Goal: Transaction & Acquisition: Purchase product/service

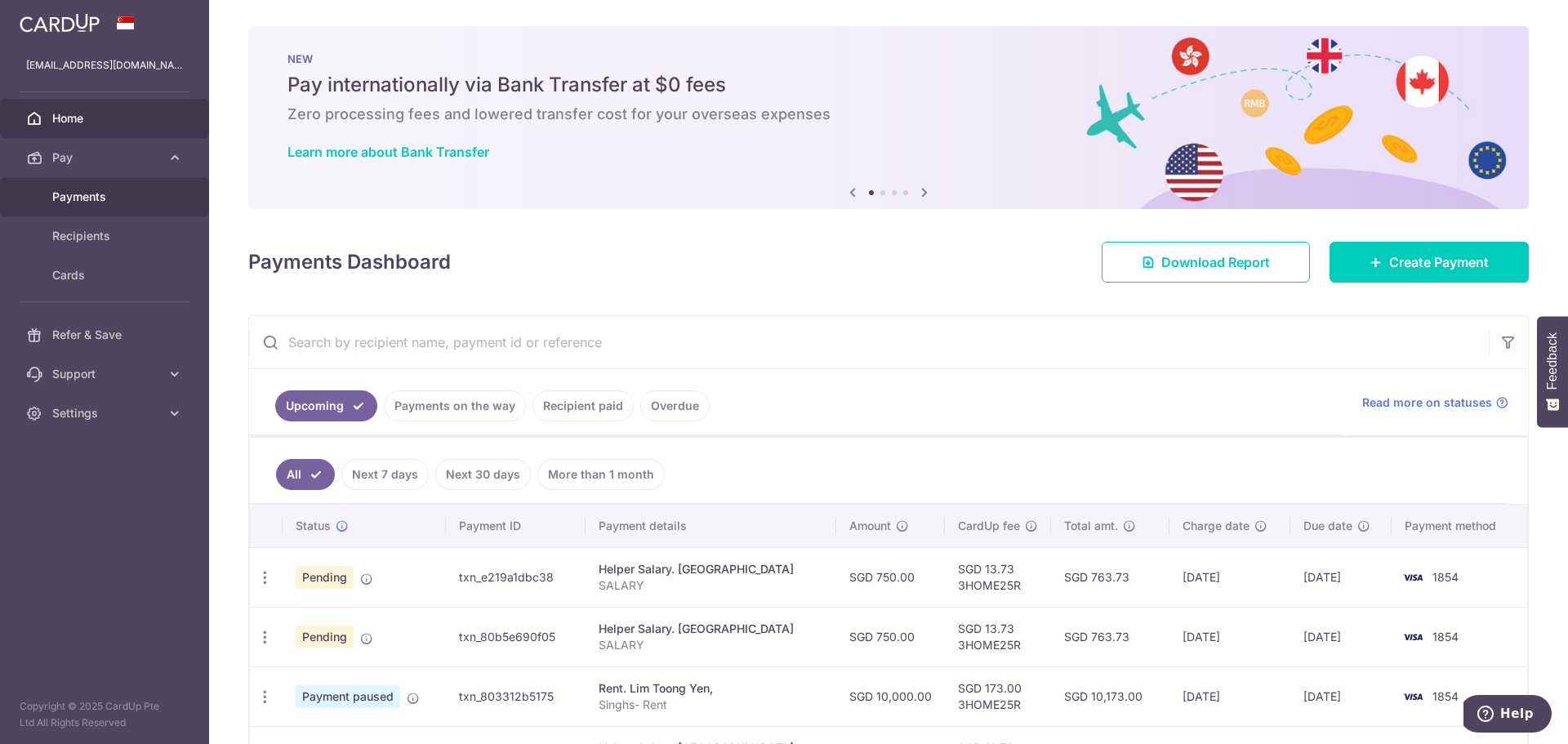
click at [92, 190] on span "Payments" at bounding box center [106, 197] width 107 height 16
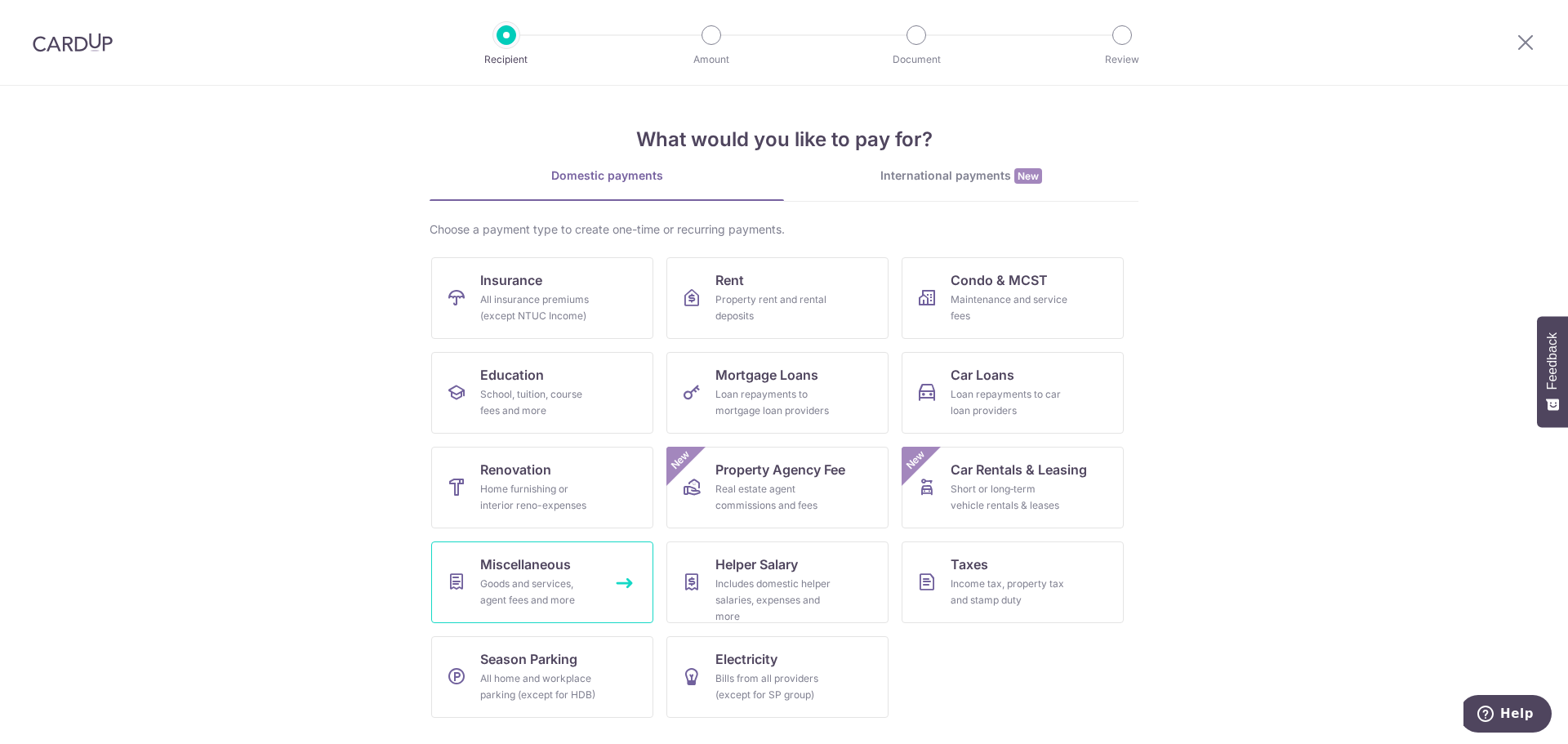
click at [530, 583] on div "Goods and services, agent fees and more" at bounding box center [539, 592] width 118 height 33
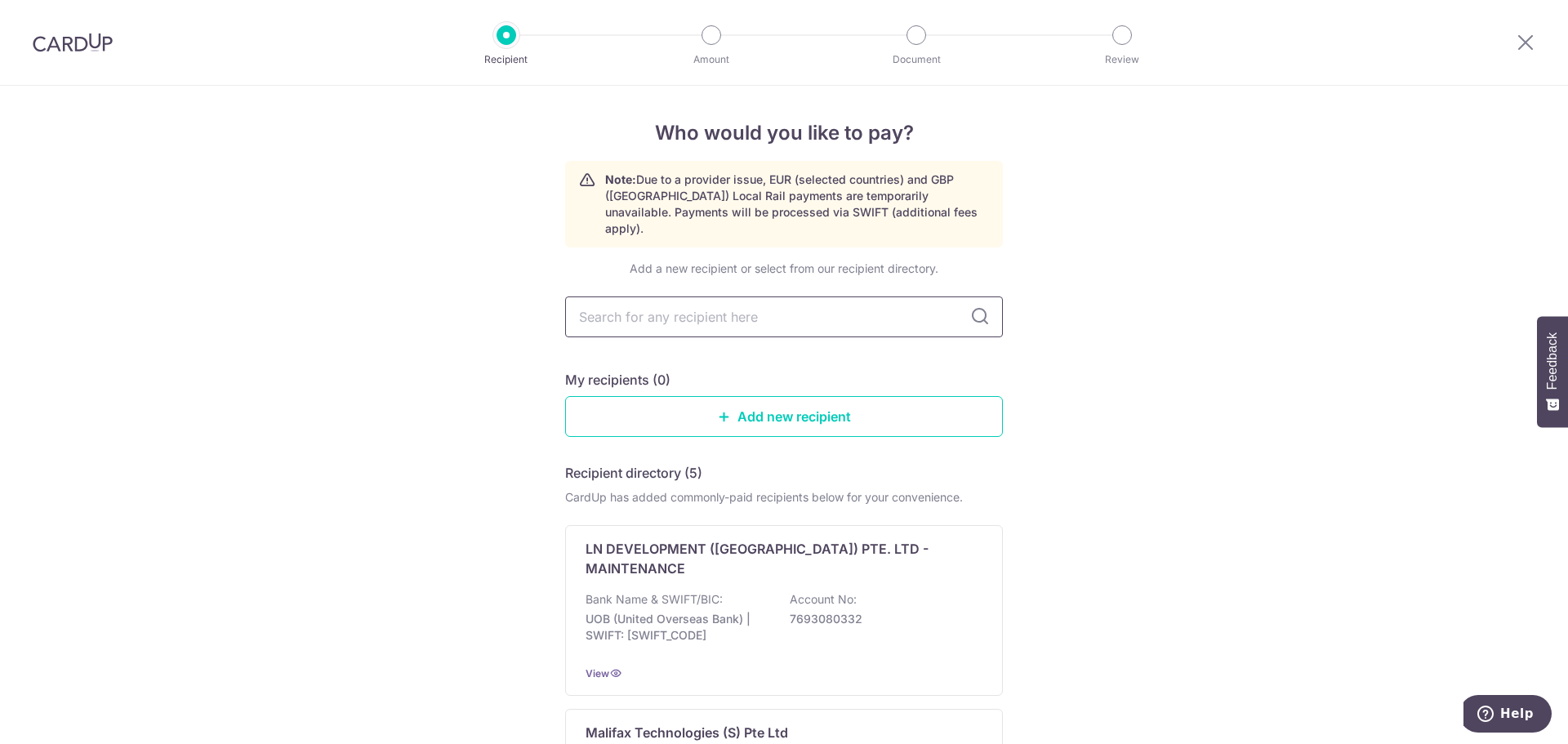
click at [751, 302] on input "text" at bounding box center [783, 316] width 437 height 41
type input "A"
type input "The American Club"
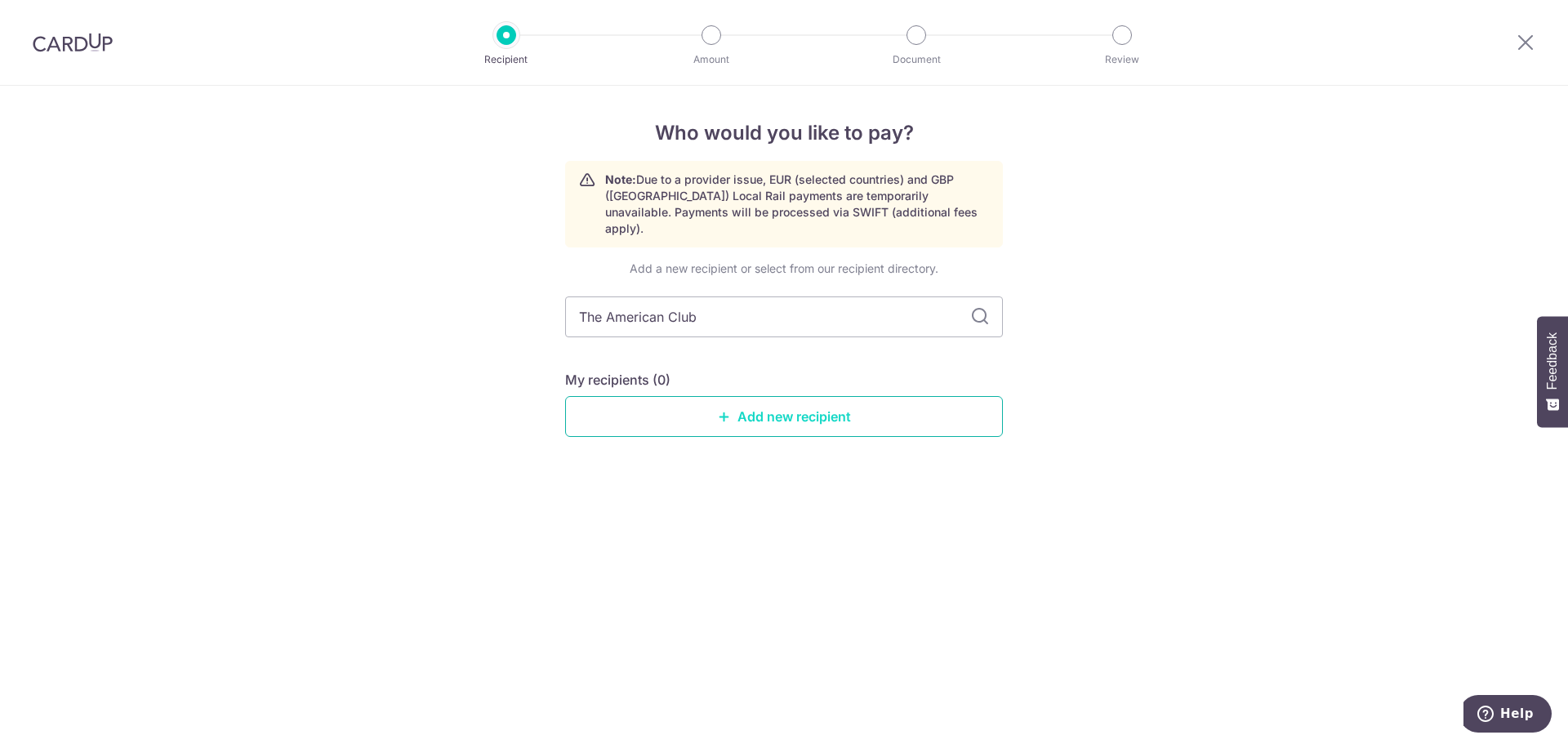
click at [835, 404] on link "Add new recipient" at bounding box center [783, 416] width 437 height 41
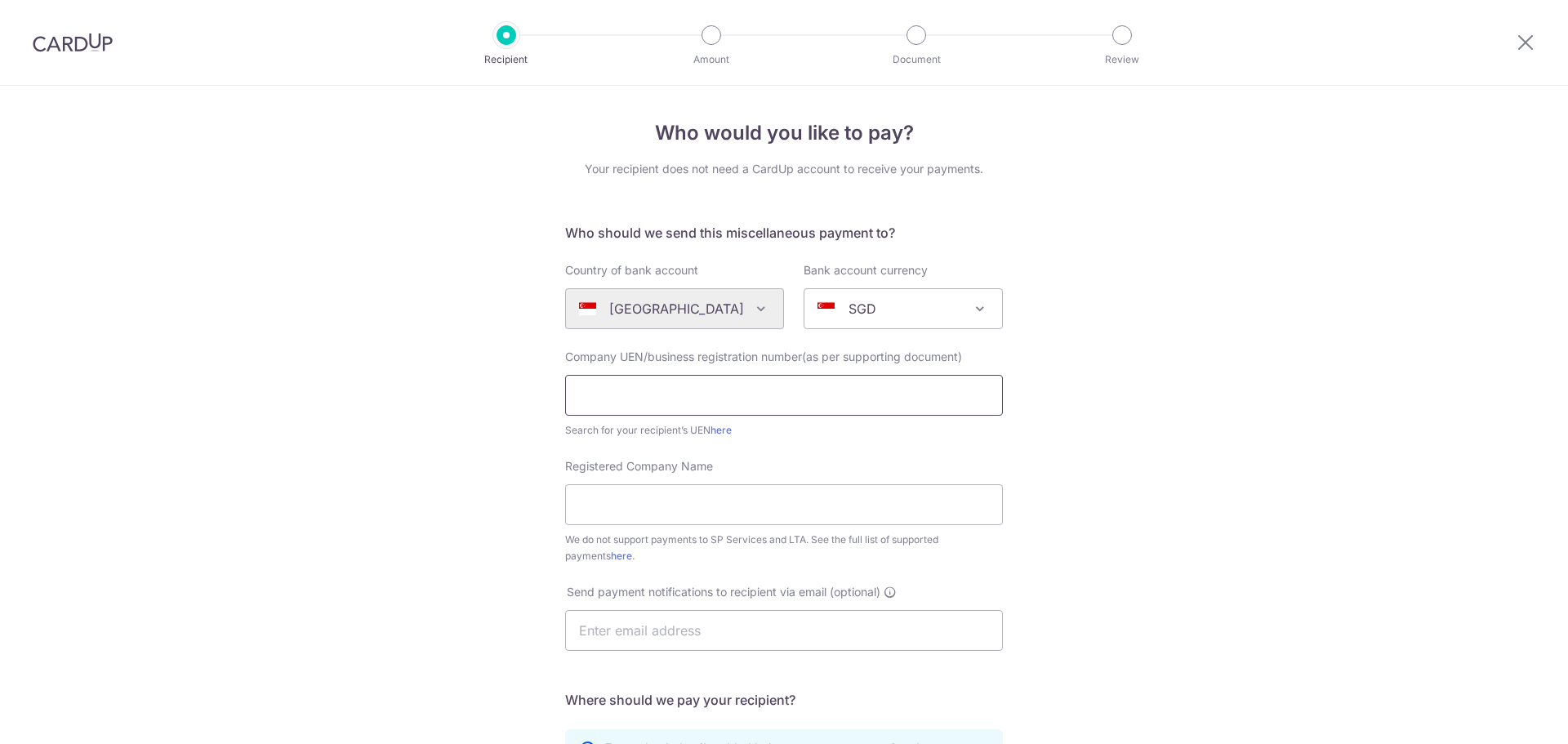
click at [645, 393] on input "text" at bounding box center [783, 395] width 437 height 41
type input "S61SS0073F"
click at [721, 433] on link "here" at bounding box center [721, 430] width 22 height 12
click at [608, 489] on input "Registered Company Name" at bounding box center [783, 504] width 437 height 41
type input "A"
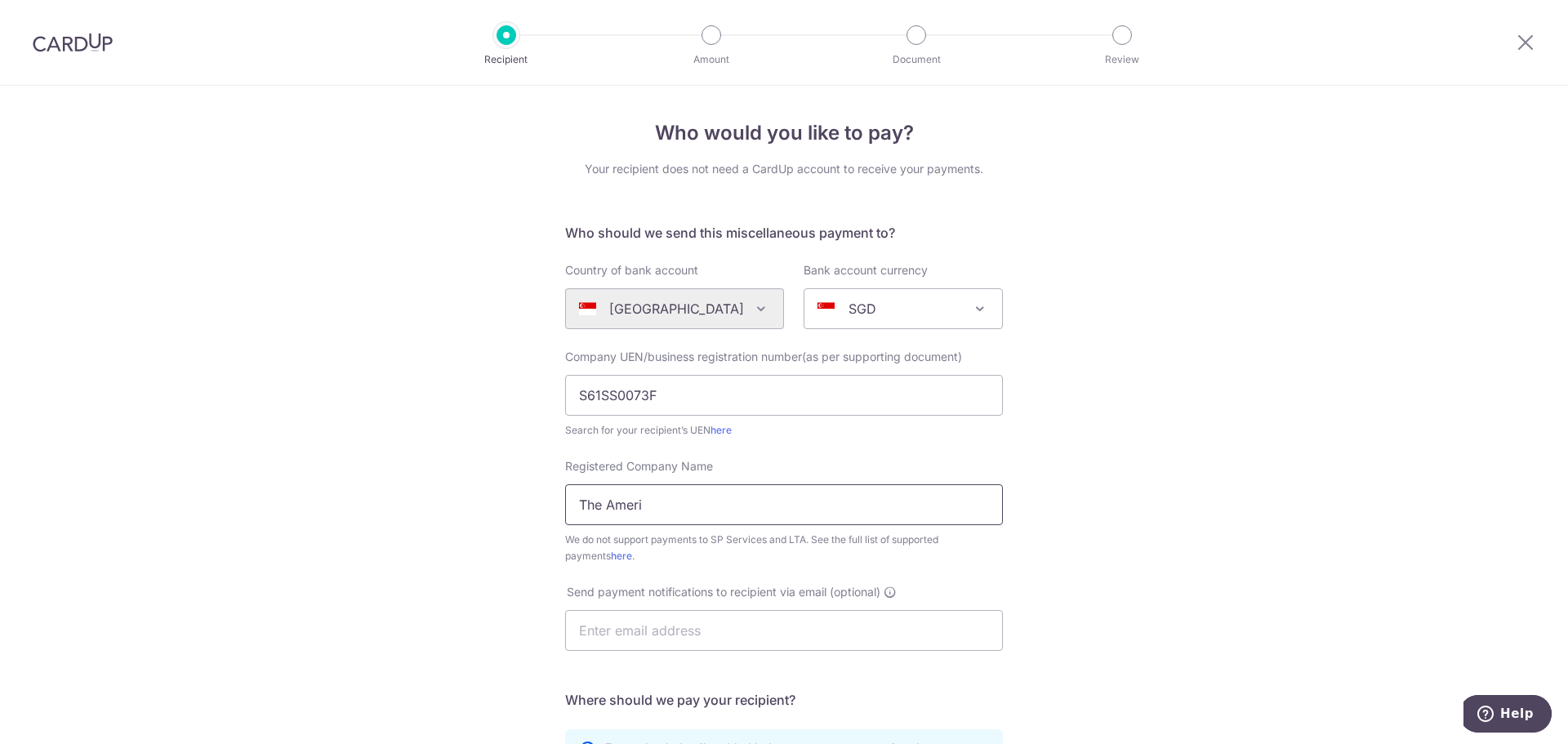
type input "The American Club"
click at [470, 643] on div "Who would you like to pay? Your recipient does not need a CardUp account to rec…" at bounding box center [784, 592] width 1568 height 1012
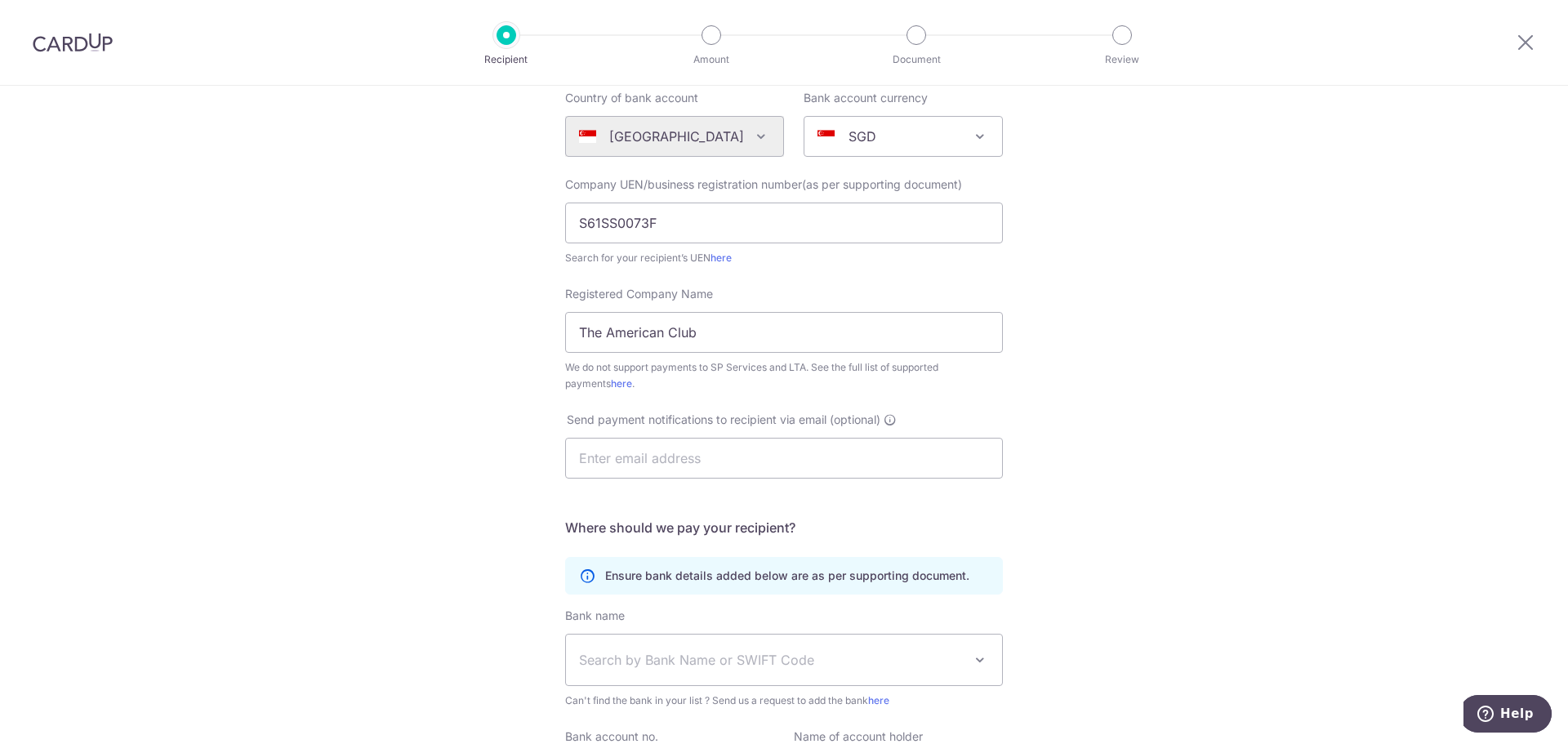
scroll to position [196, 0]
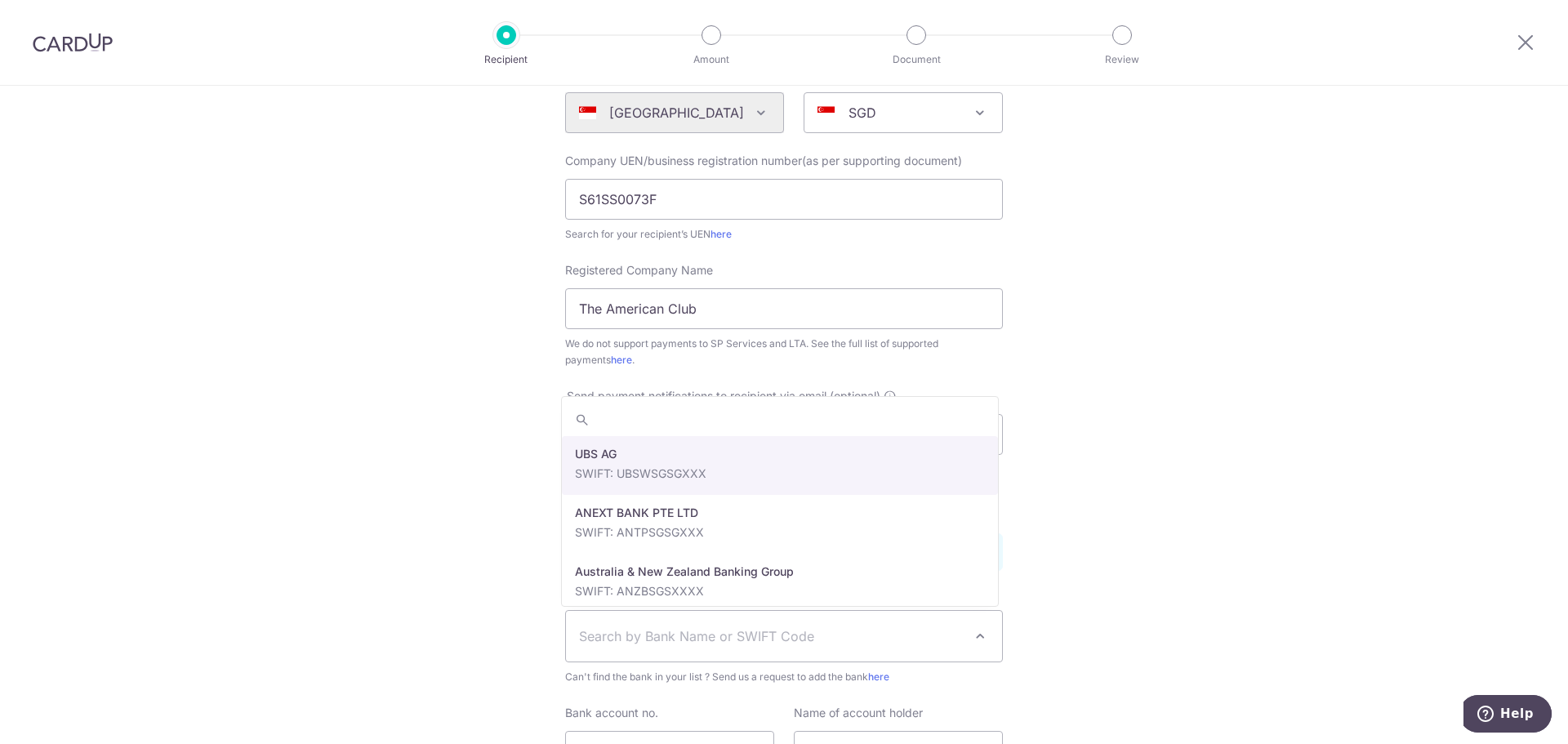
click at [587, 652] on span "Search by Bank Name or SWIFT Code" at bounding box center [783, 636] width 436 height 50
click at [593, 399] on span "UBS AG SWIFT: UBSWSGSGXXX ANEXT BANK PTE LTD SWIFT: ANTPSGSGXXX Australia & New…" at bounding box center [780, 501] width 437 height 210
click at [599, 389] on span "Send payment notifications to recipient via email (optional)" at bounding box center [723, 396] width 314 height 16
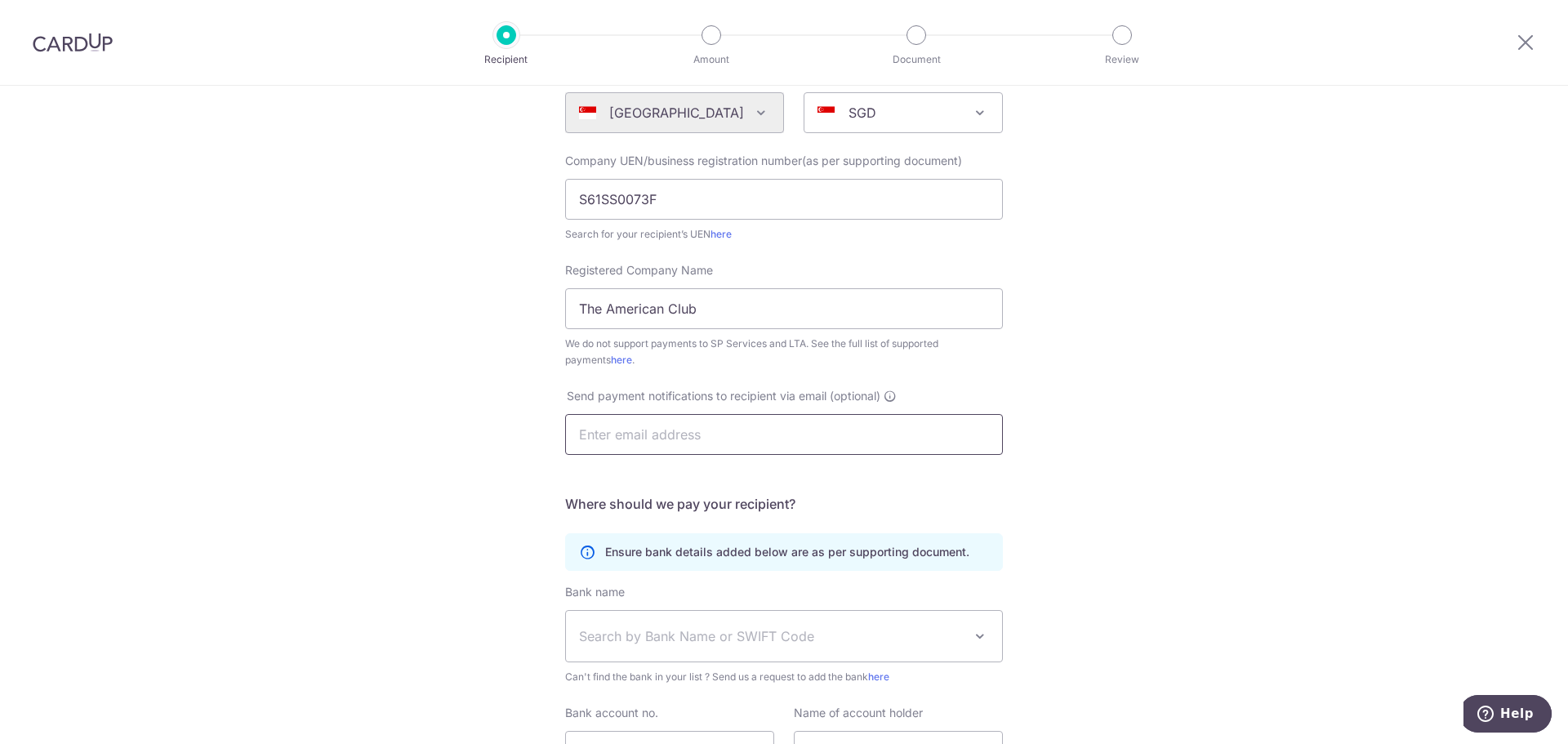
click at [598, 437] on input "text" at bounding box center [783, 434] width 437 height 41
click at [614, 663] on div "Bank name (Select from our list, or add a new bank ) Select Bank UBS AG ANEXT B…" at bounding box center [783, 634] width 437 height 101
click at [624, 634] on span "Search by Bank Name or SWIFT Code" at bounding box center [771, 636] width 384 height 20
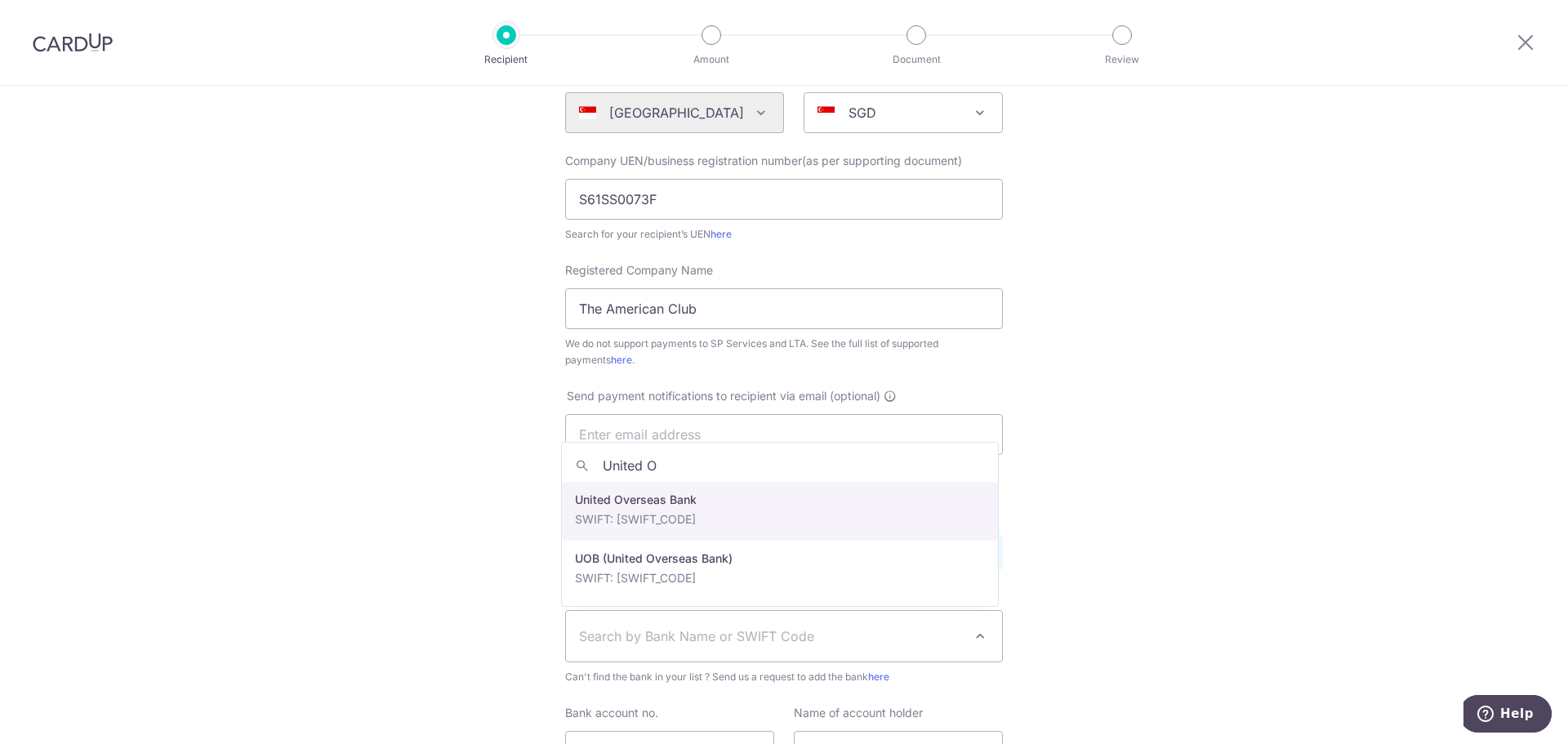
type input "United O"
select select "23668"
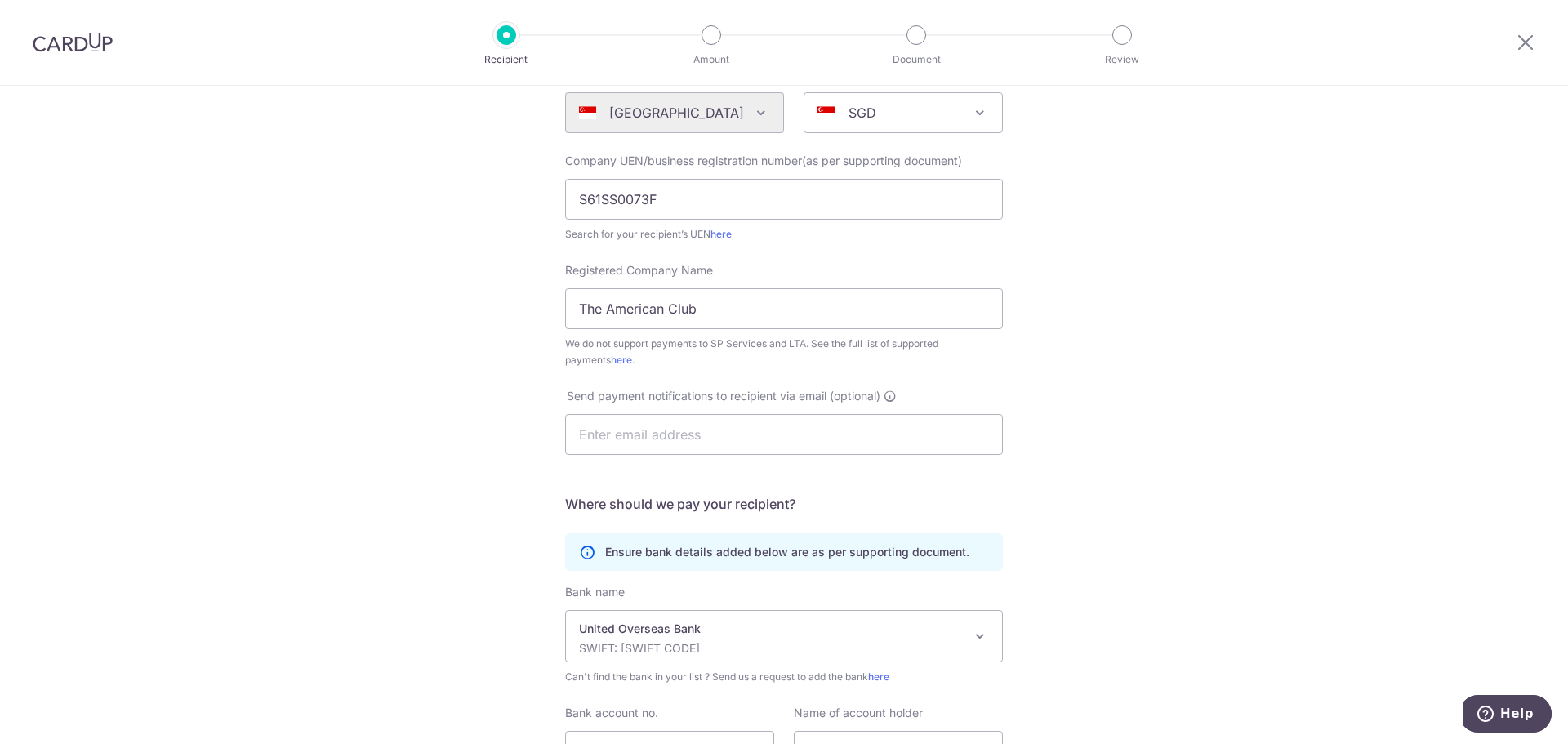
click at [1103, 585] on div "Who would you like to pay? Your recipient does not need a CardUp account to rec…" at bounding box center [784, 396] width 1568 height 1012
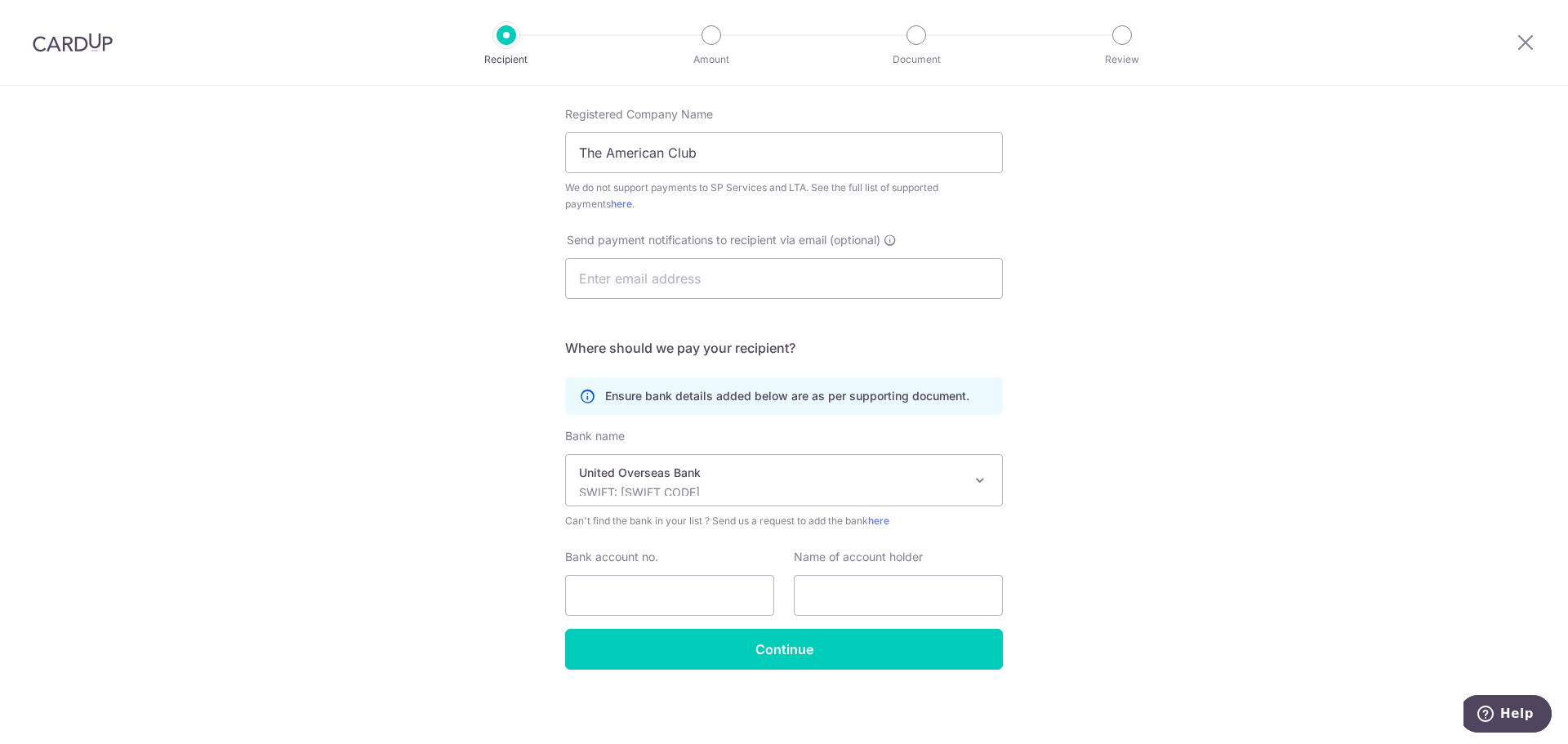
scroll to position [354, 0]
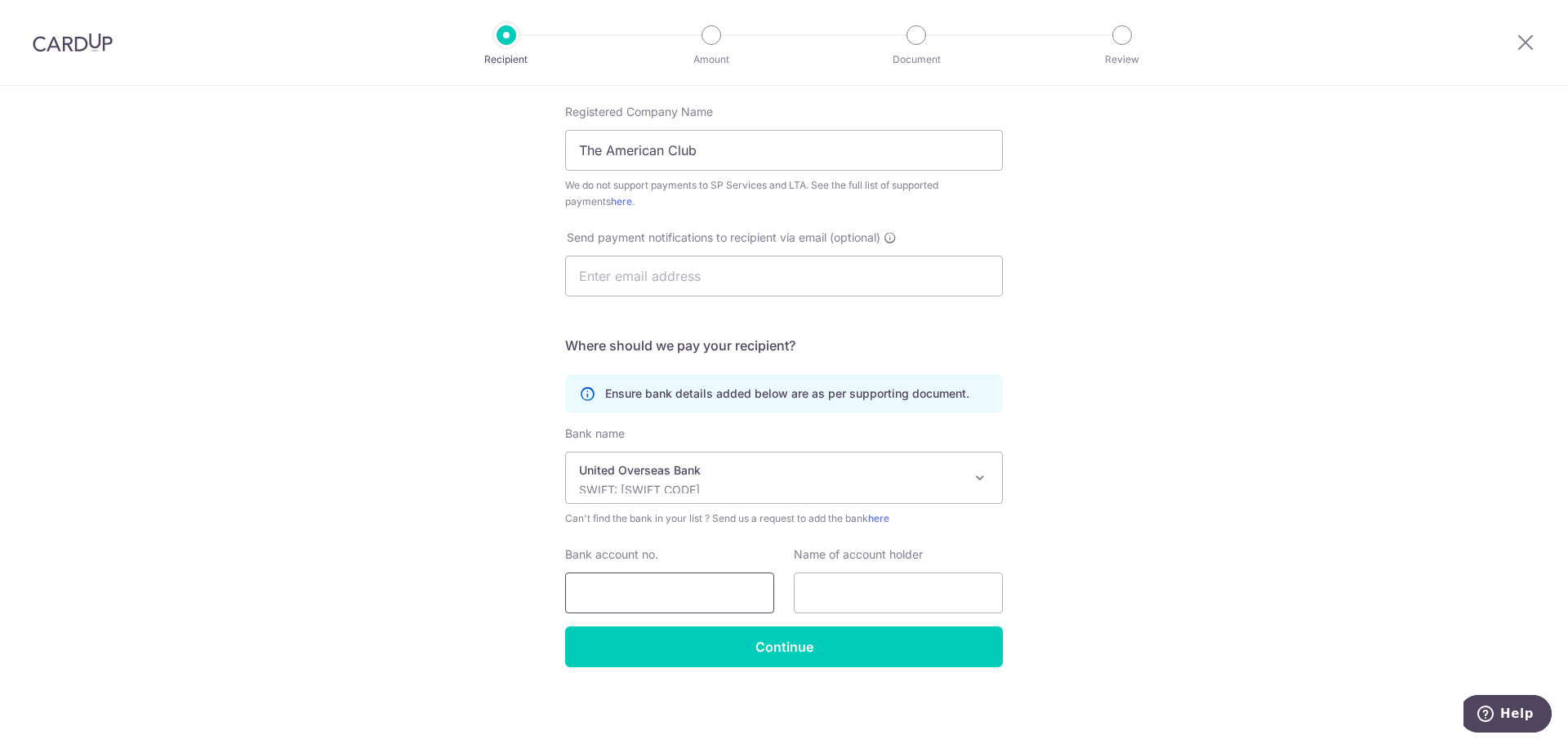
click at [586, 590] on input "Bank account no." at bounding box center [669, 592] width 209 height 41
click at [681, 605] on input "Bank account no." at bounding box center [669, 592] width 209 height 41
paste input "101-334-357-3"
click at [664, 592] on input "101-334-357-3" at bounding box center [669, 592] width 209 height 41
click at [629, 590] on input "101-334-3573" at bounding box center [669, 592] width 209 height 41
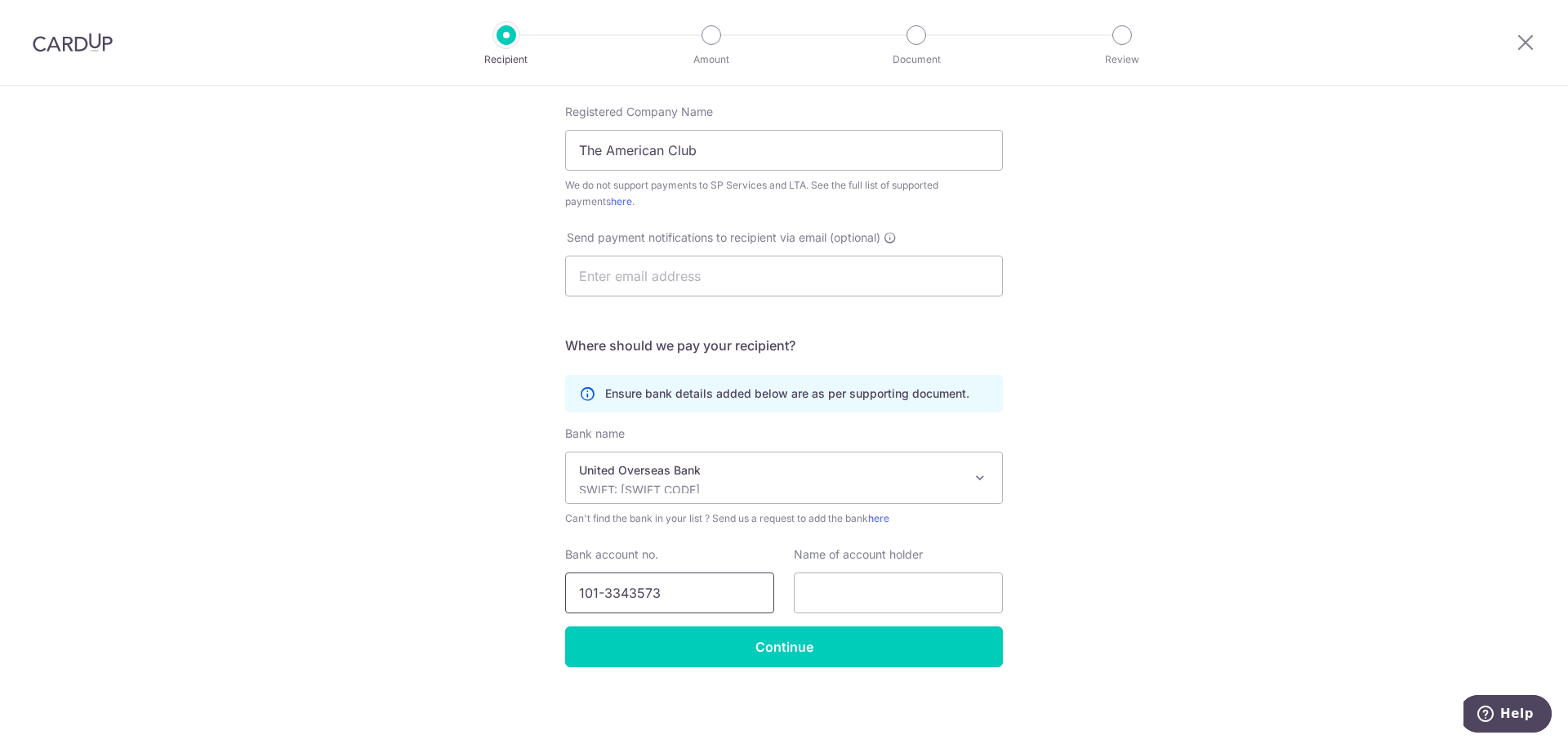
click at [598, 592] on input "101-3343573" at bounding box center [669, 592] width 209 height 41
type input "1013343573"
click at [864, 602] on input "text" at bounding box center [897, 592] width 209 height 41
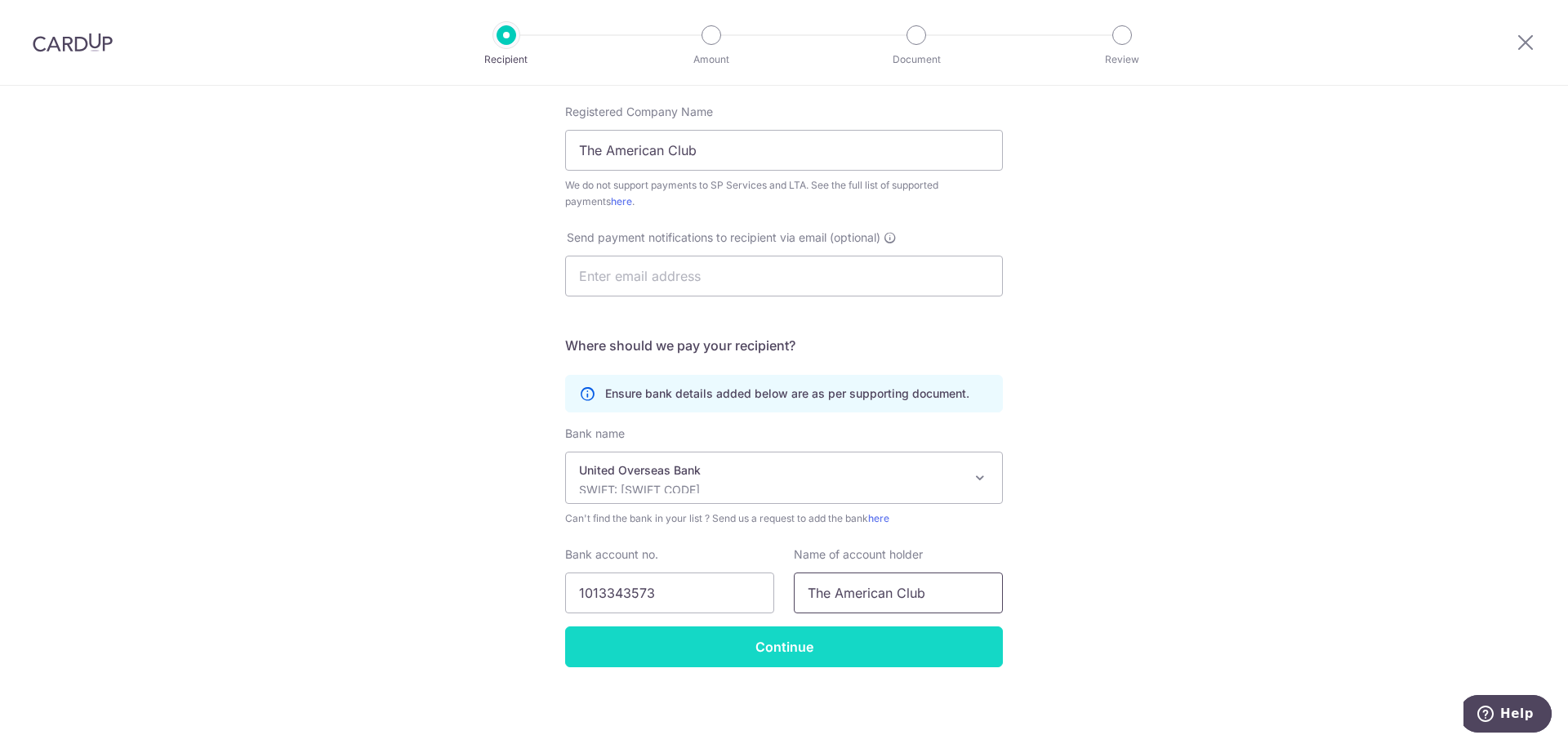
type input "The American Club"
click at [796, 657] on input "Continue" at bounding box center [783, 646] width 437 height 41
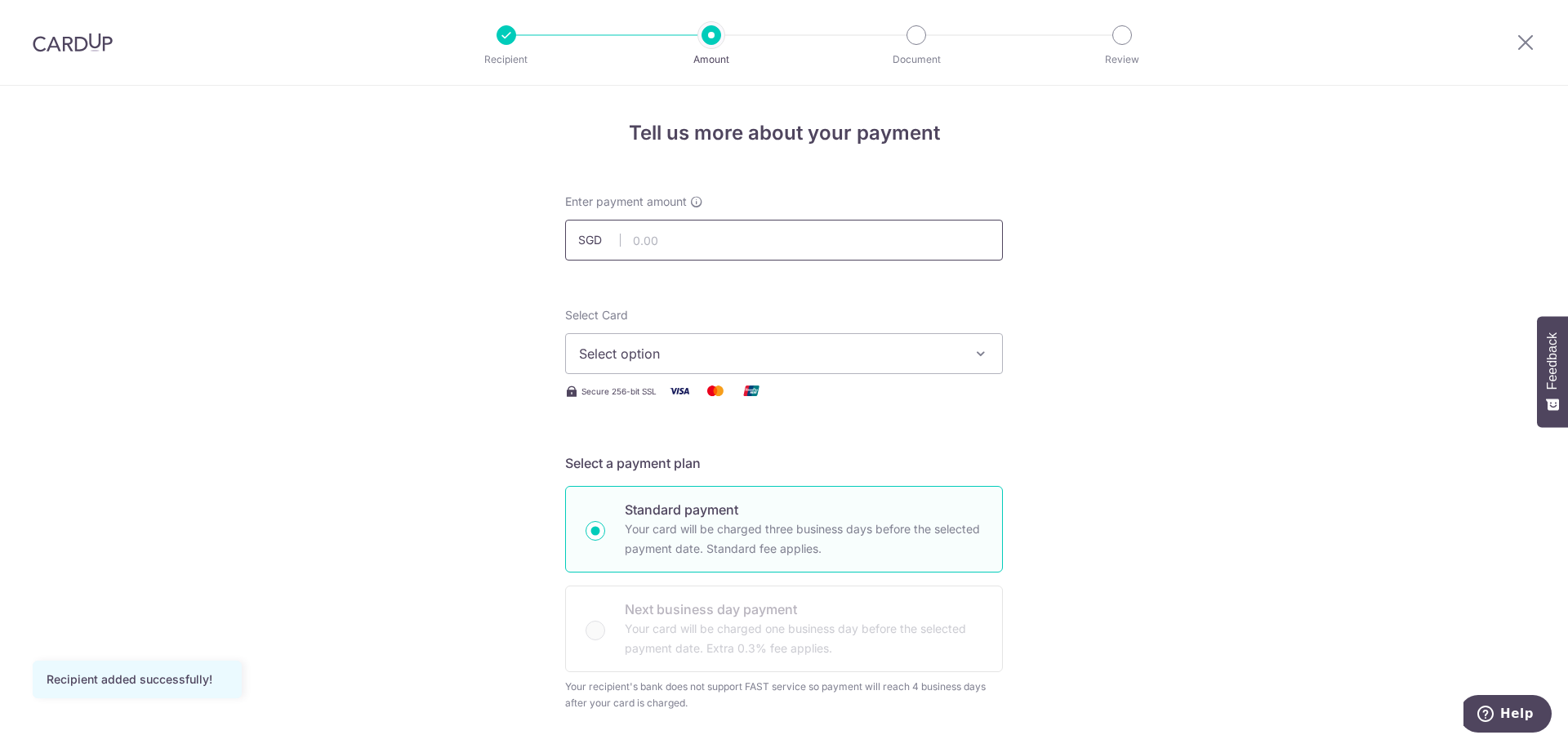
click at [720, 250] on input "text" at bounding box center [783, 240] width 437 height 41
click at [669, 236] on input "text" at bounding box center [783, 240] width 437 height 41
type input "406.72"
click at [725, 365] on button "Select option" at bounding box center [783, 353] width 437 height 41
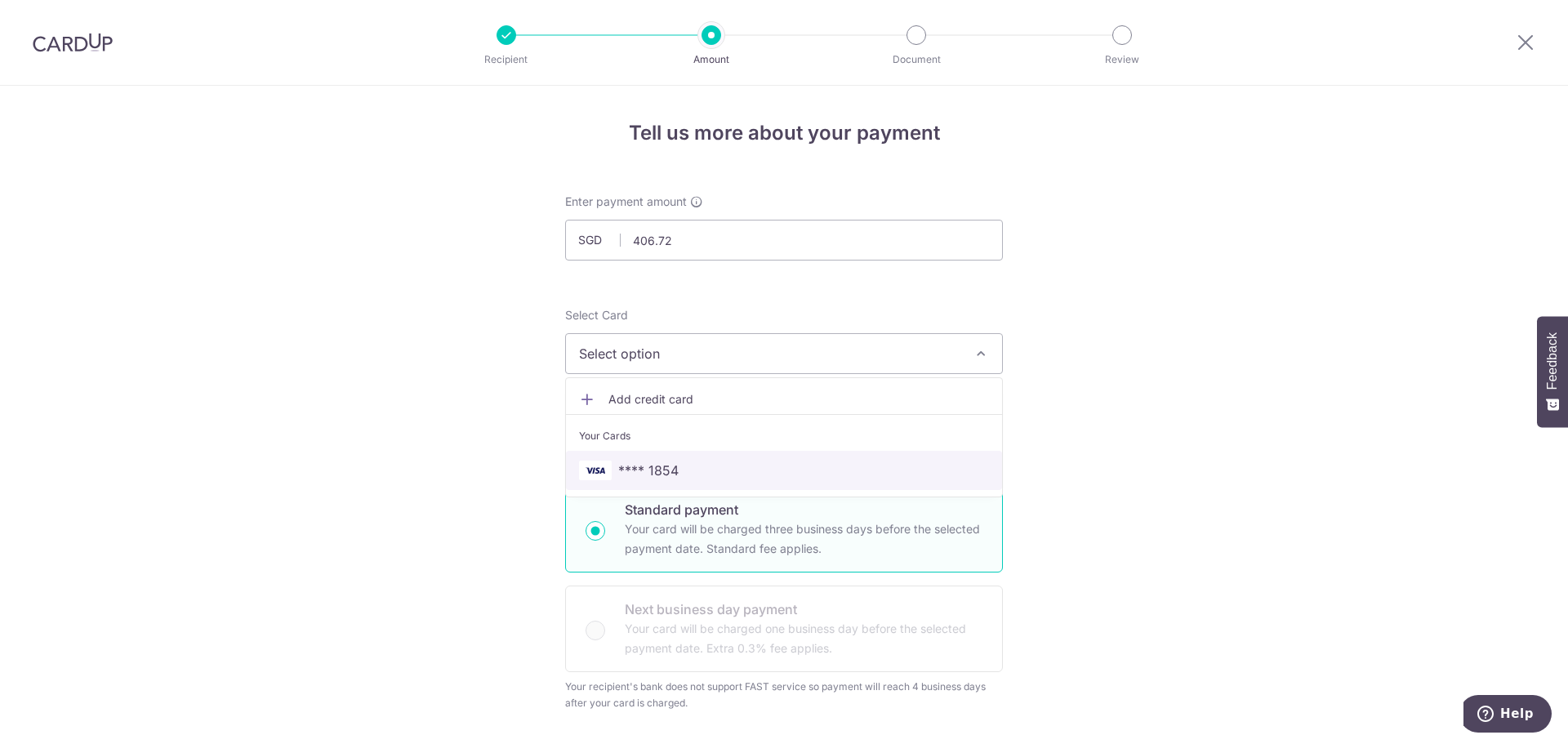
click at [643, 472] on span "**** 1854" at bounding box center [649, 470] width 61 height 20
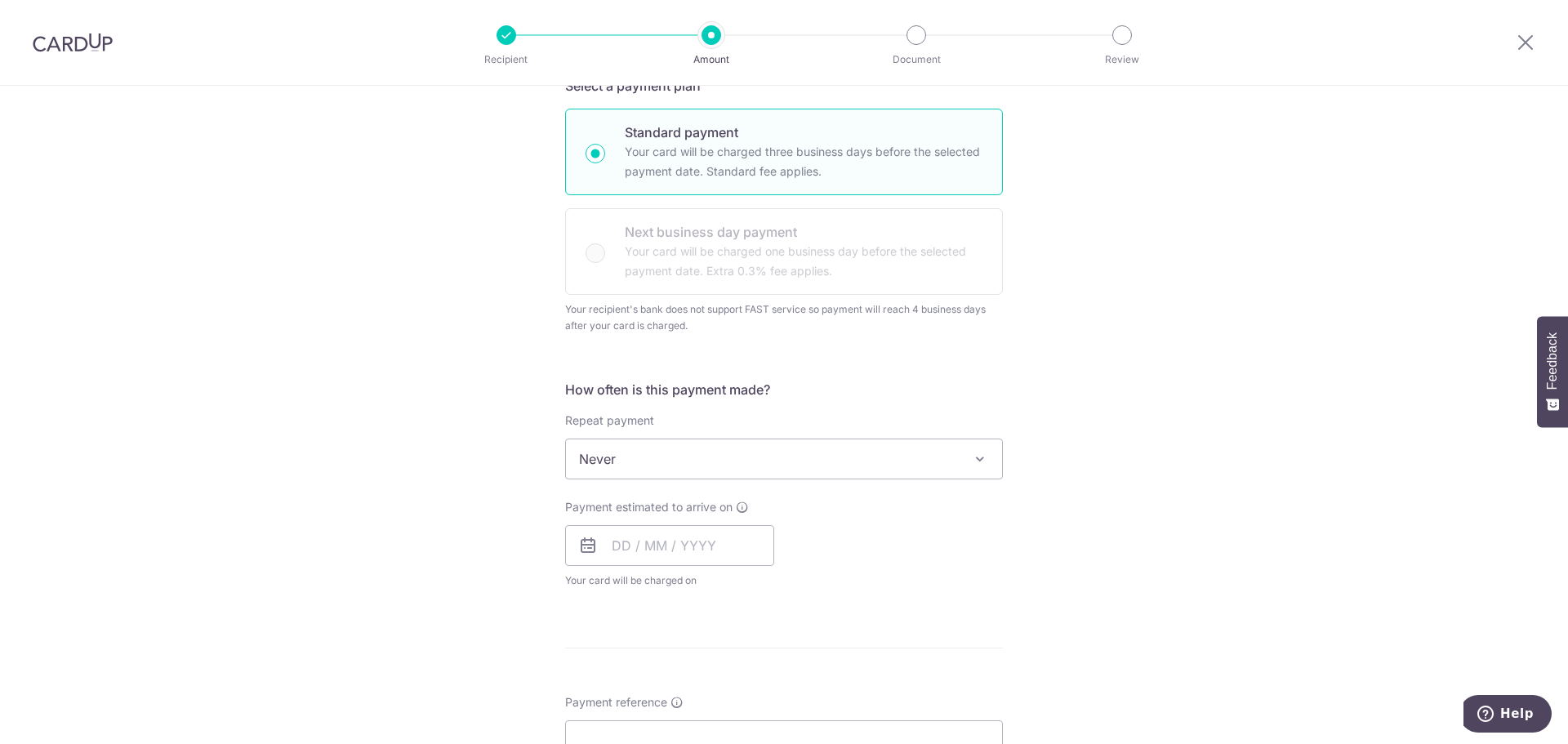
scroll to position [392, 0]
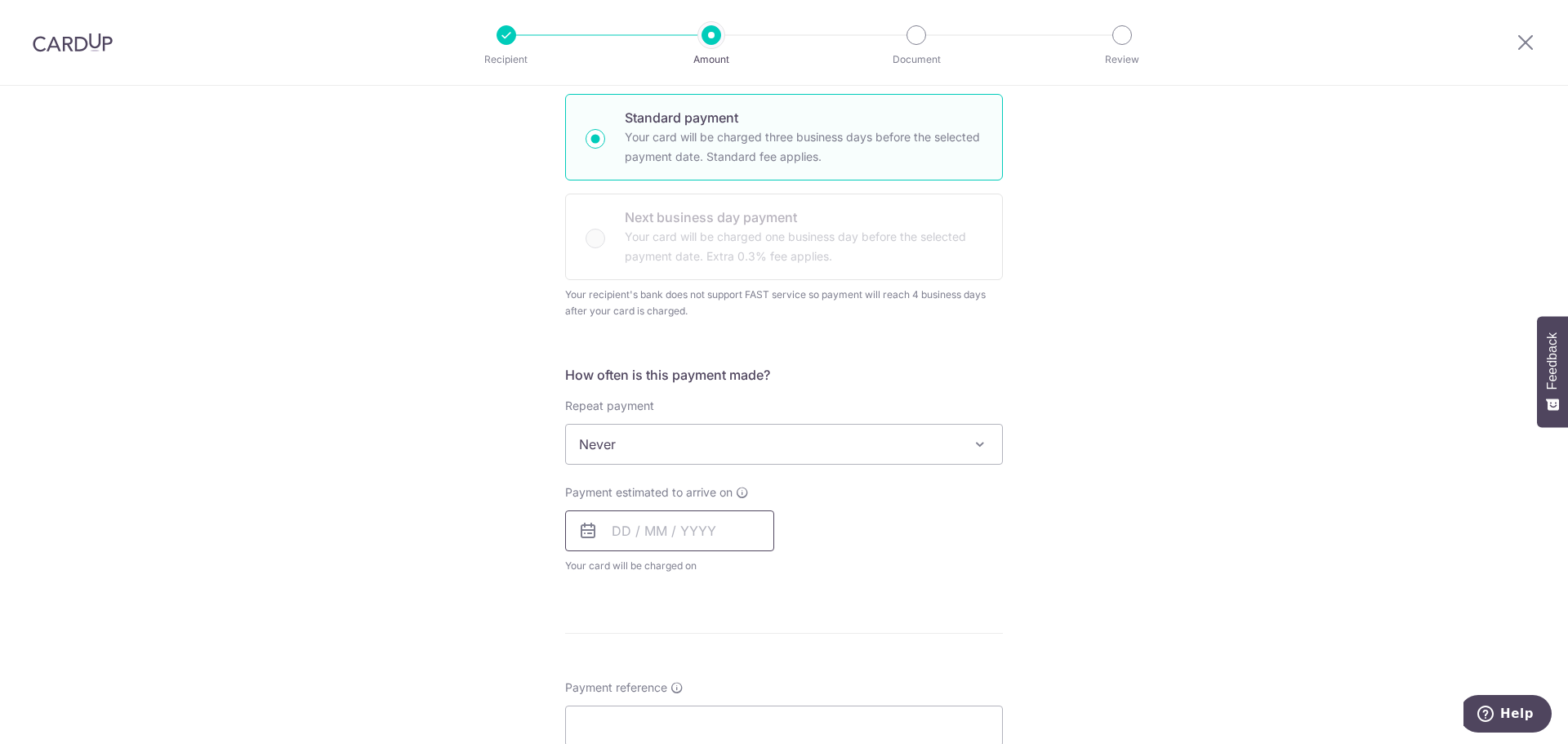
click at [650, 518] on input "text" at bounding box center [669, 530] width 209 height 41
click at [737, 682] on link "11" at bounding box center [729, 679] width 26 height 26
type input "11/09/2025"
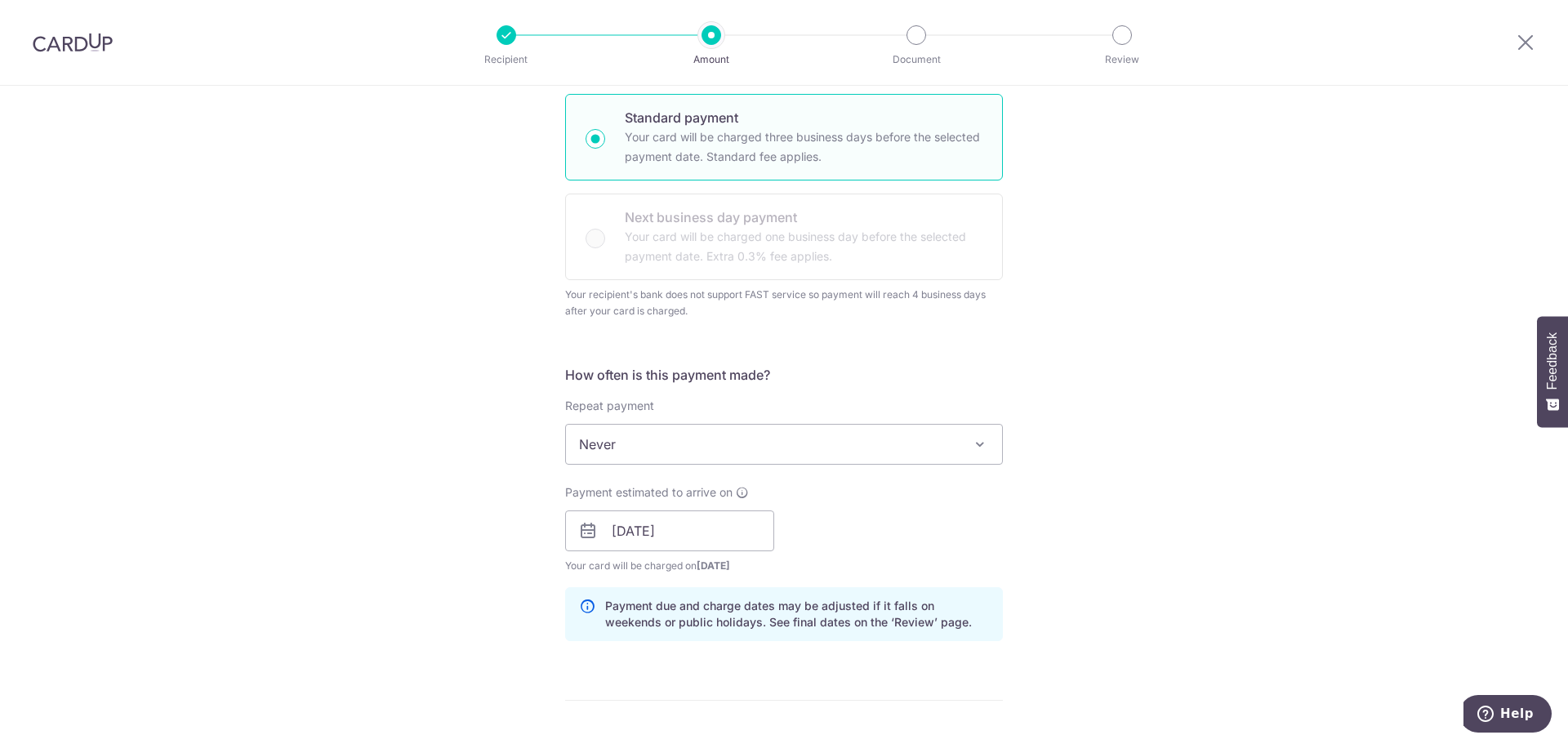
click at [1165, 497] on div "Tell us more about your payment Enter payment amount SGD 406.72 406.72 Recipien…" at bounding box center [784, 485] width 1568 height 1583
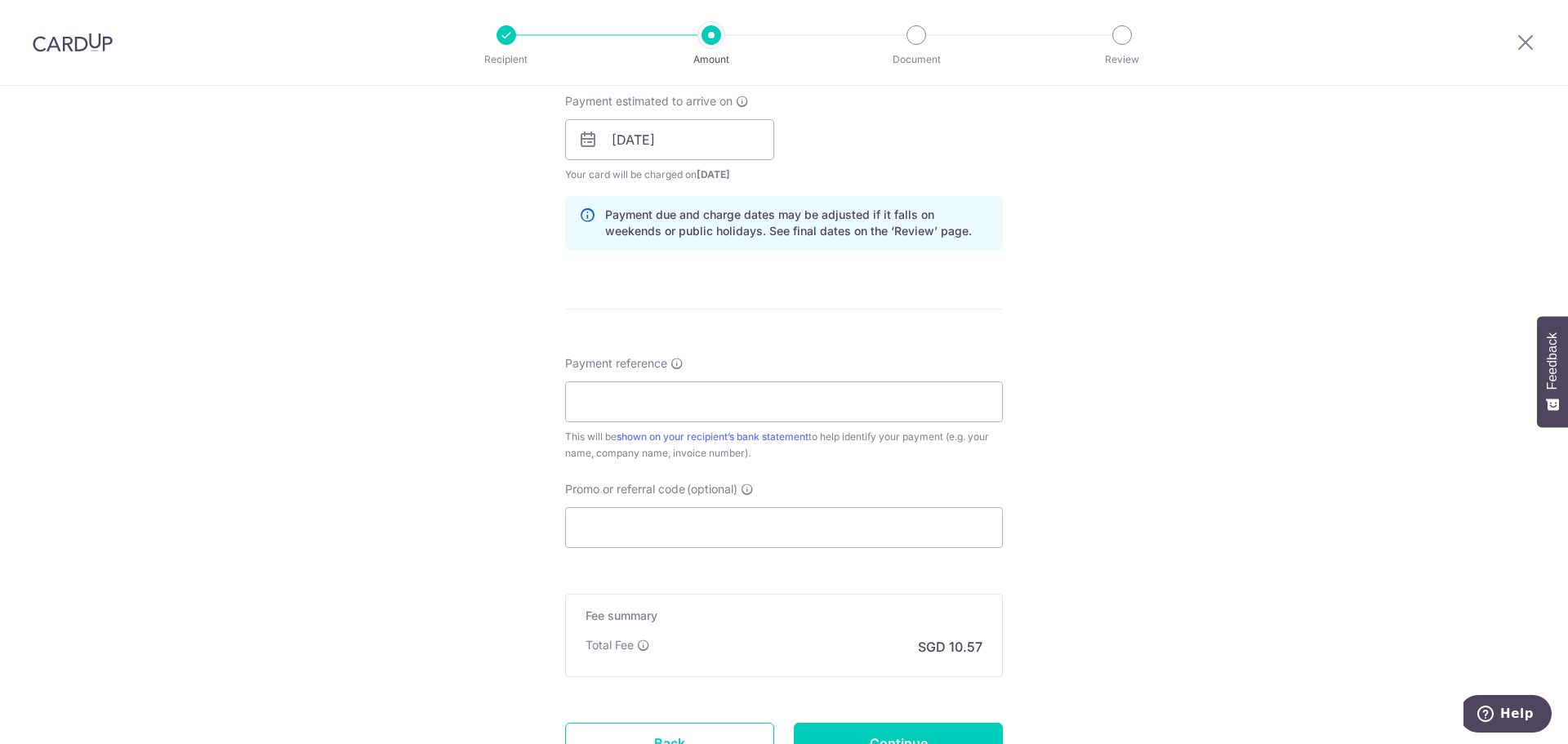
scroll to position [784, 0]
click at [742, 393] on input "Payment reference" at bounding box center [783, 400] width 437 height 41
click at [894, 521] on input "Promo or referral code (optional)" at bounding box center [783, 527] width 437 height 41
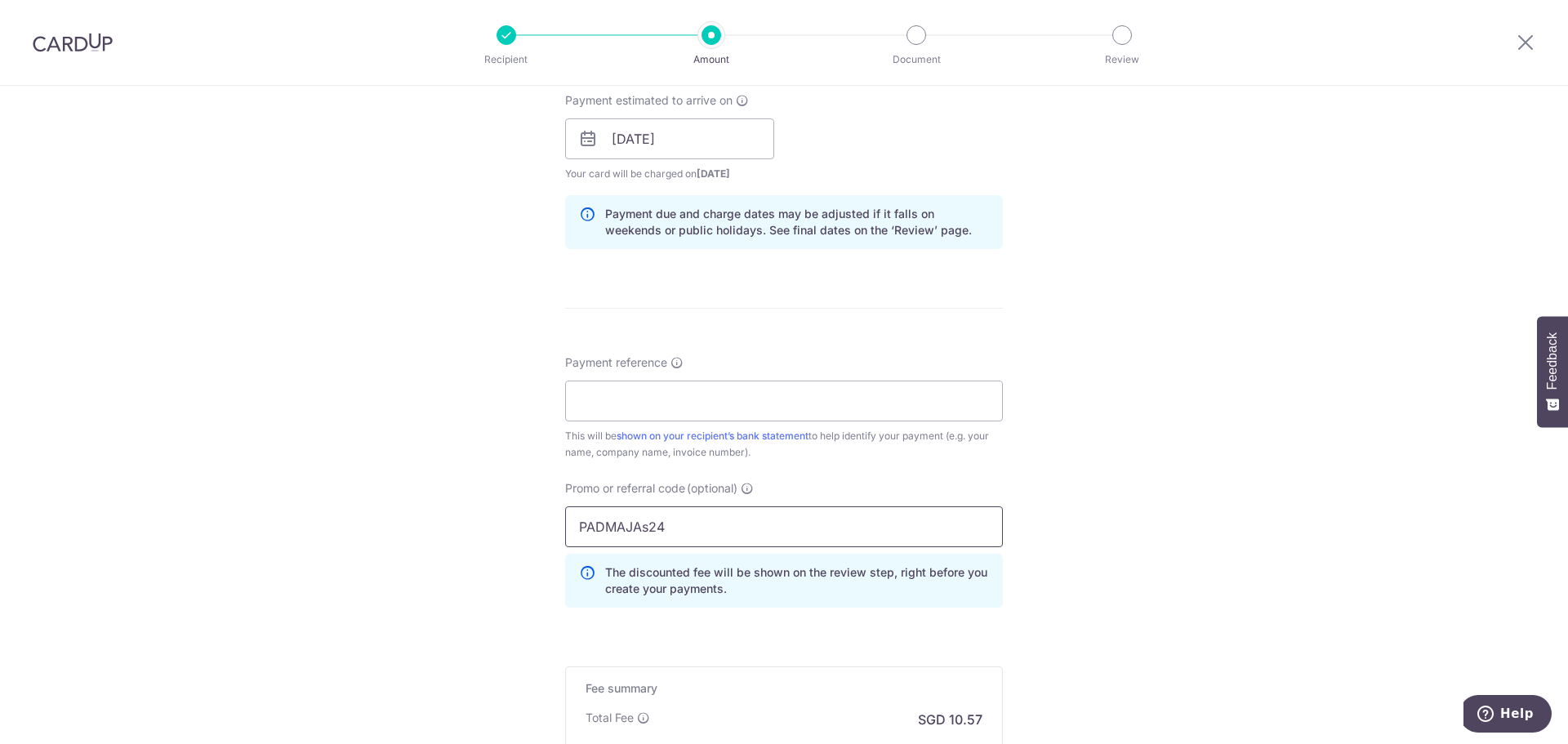
type input "PADMAJAs24"
click at [614, 391] on input "Payment reference" at bounding box center [783, 400] width 437 height 41
click at [589, 399] on input "S50200" at bounding box center [783, 400] width 437 height 41
type input "S050200"
click at [1069, 501] on div "Tell us more about your payment Enter payment amount SGD 406.72 406.72 Recipien…" at bounding box center [784, 130] width 1568 height 1657
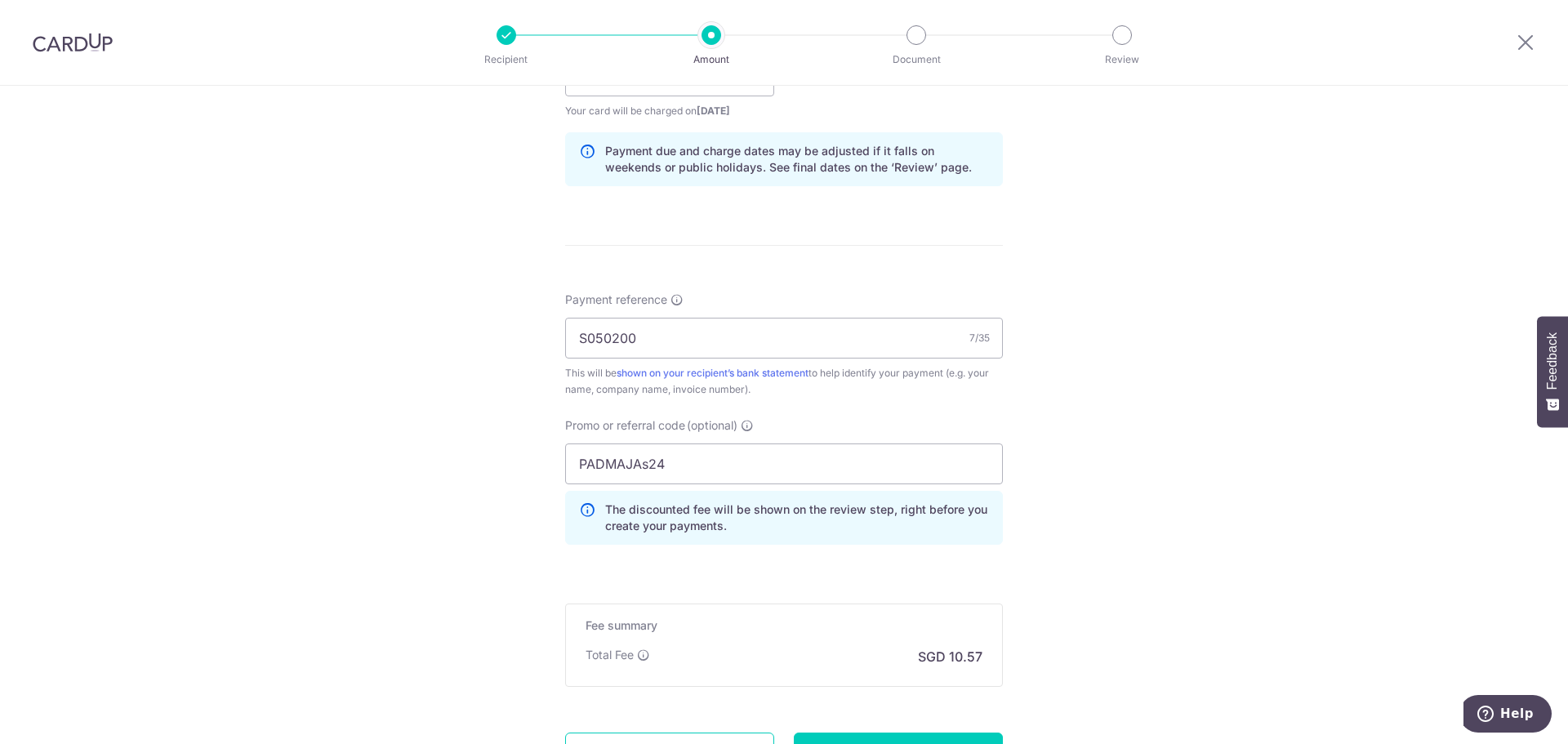
scroll to position [850, 0]
click at [645, 456] on input "PADMAJAs24" at bounding box center [783, 461] width 437 height 41
type input "PADMAJAS24"
click at [1422, 441] on div "Tell us more about your payment Enter payment amount SGD 406.72 406.72 Recipien…" at bounding box center [784, 64] width 1568 height 1657
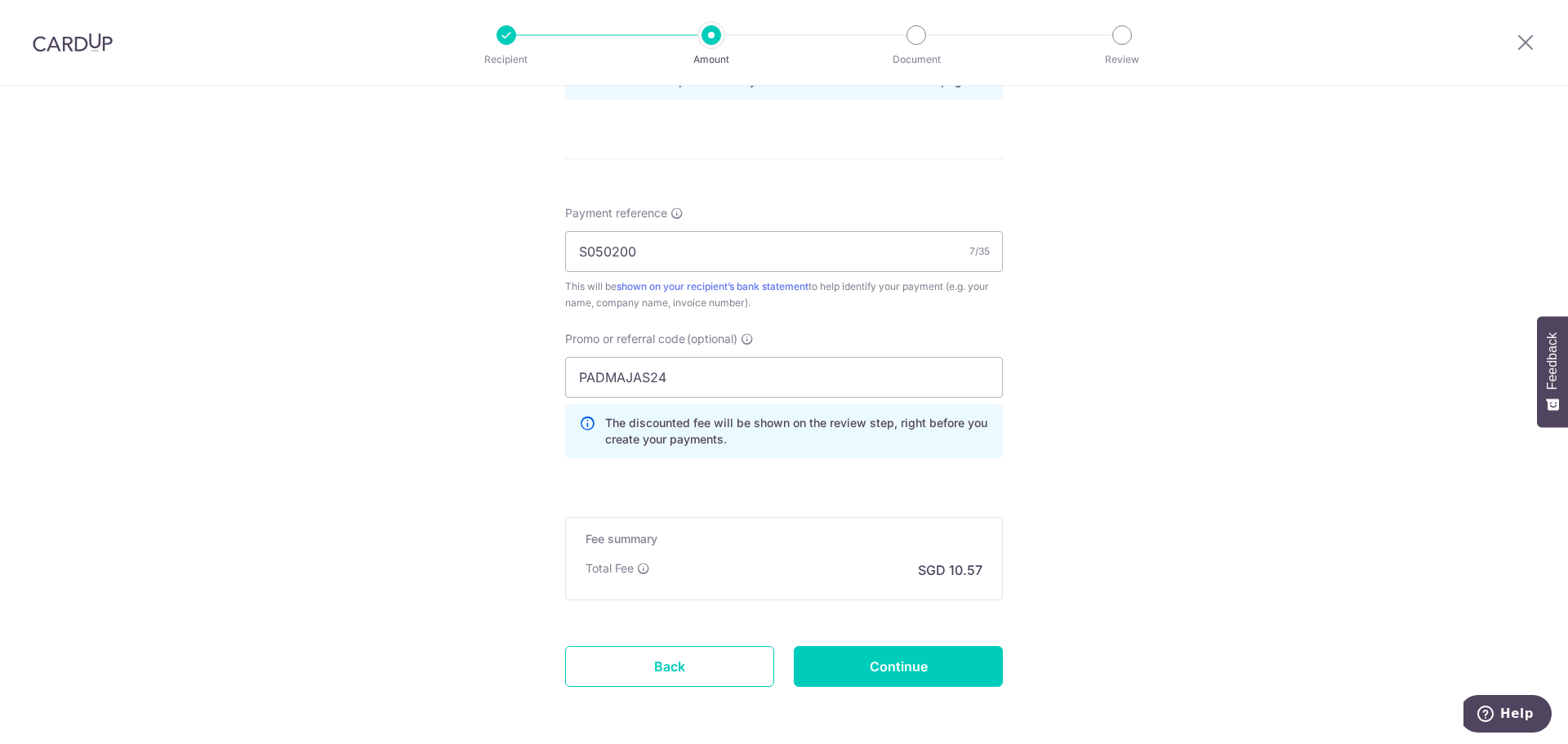
scroll to position [980, 0]
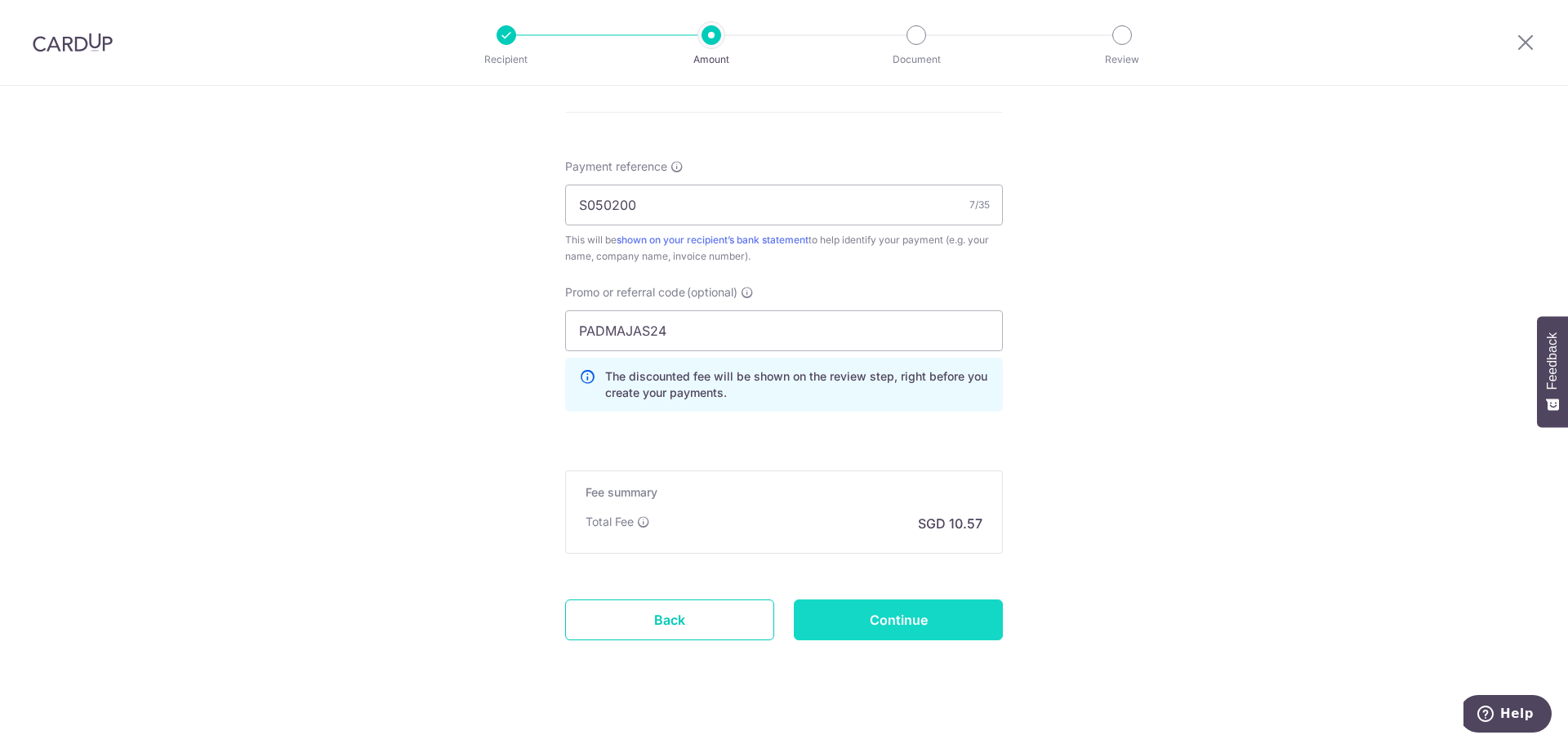
click at [880, 603] on input "Continue" at bounding box center [897, 619] width 209 height 41
type input "Create Schedule"
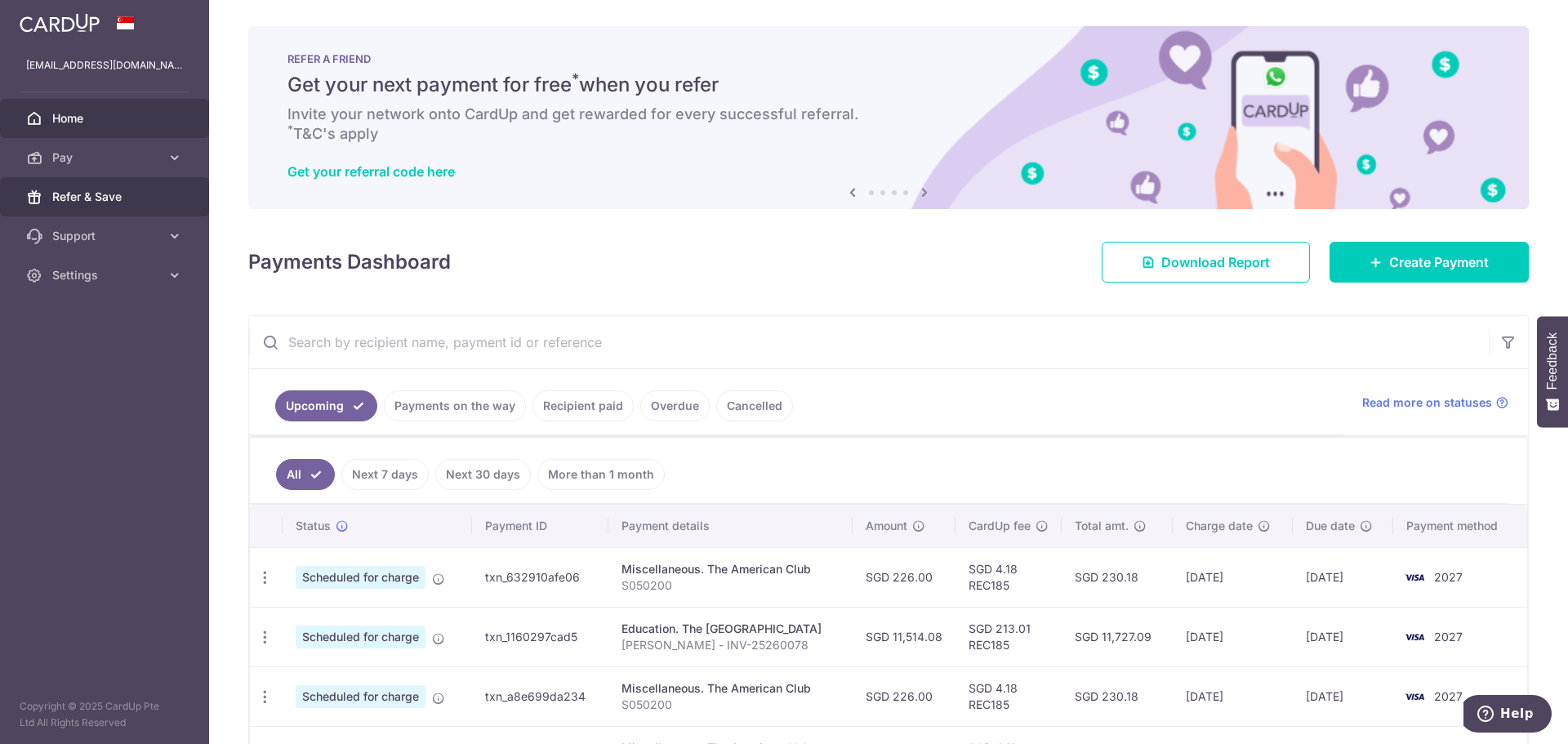
click at [139, 188] on link "Refer & Save" at bounding box center [104, 197] width 209 height 39
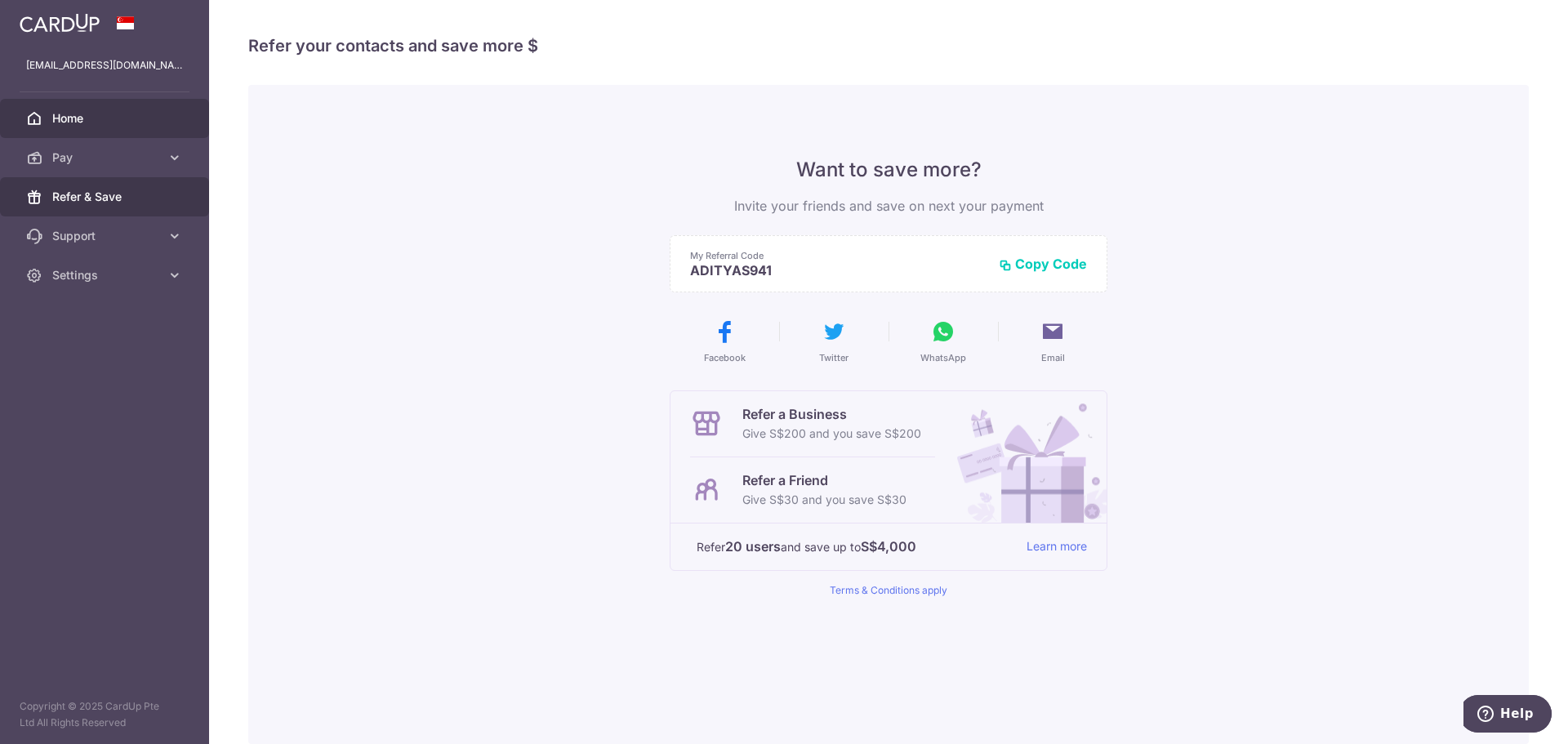
click at [136, 112] on span "Home" at bounding box center [106, 118] width 107 height 16
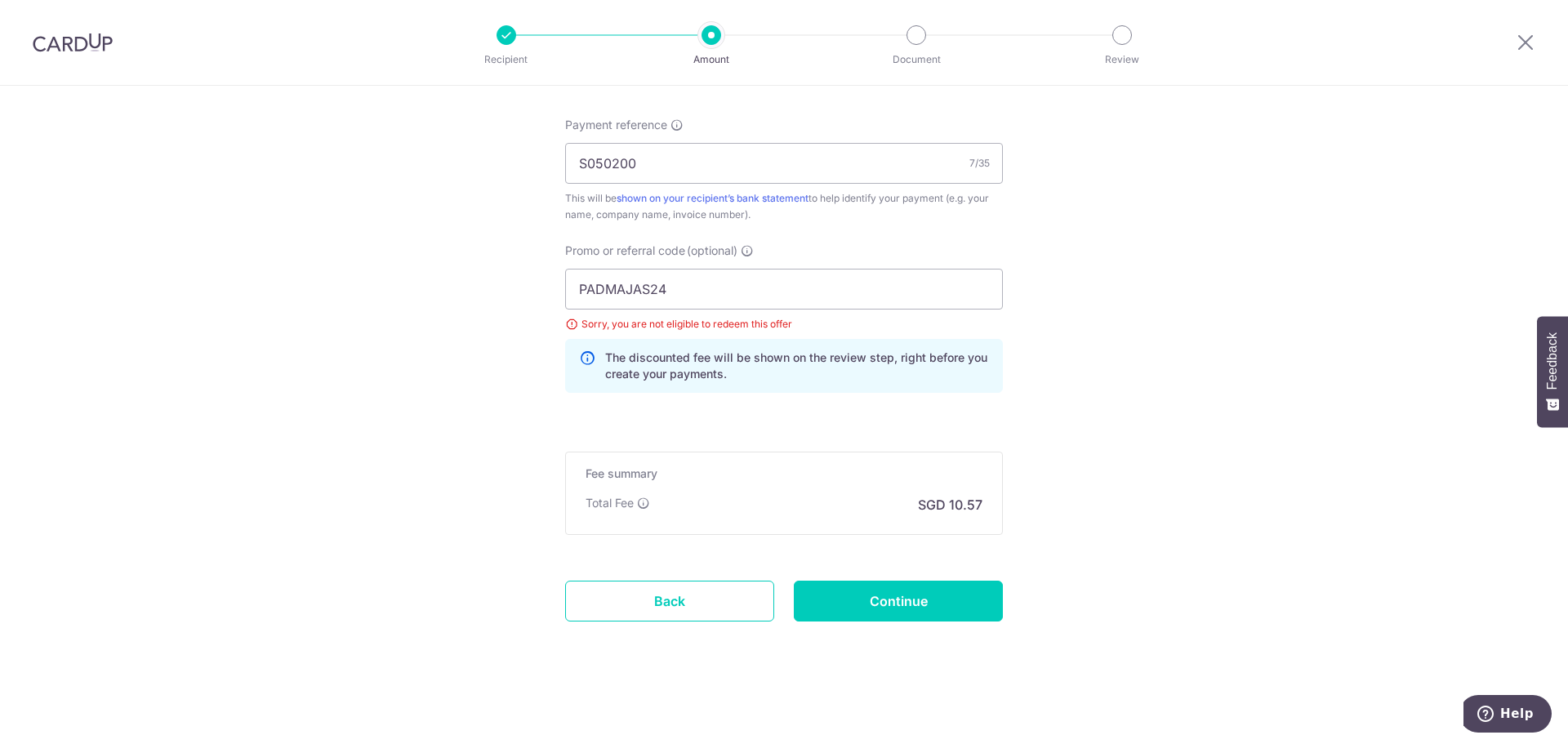
click at [571, 325] on div "Sorry, you are not eligible to redeem this offer" at bounding box center [783, 324] width 437 height 16
click at [833, 335] on div "PADMAJAS24 Sorry, you are not eligible to redeem this offer The discounted fee …" at bounding box center [783, 330] width 437 height 124
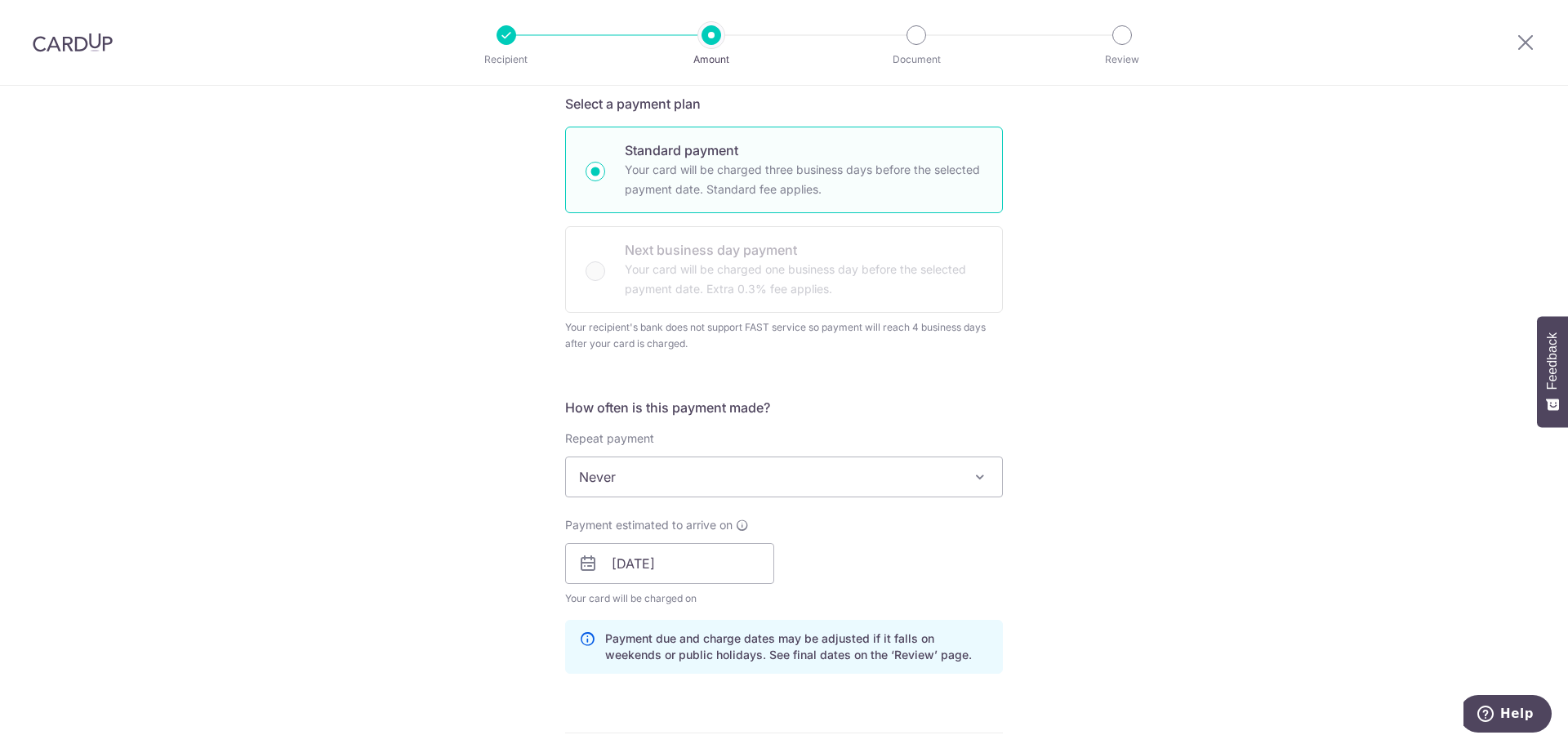
scroll to position [392, 0]
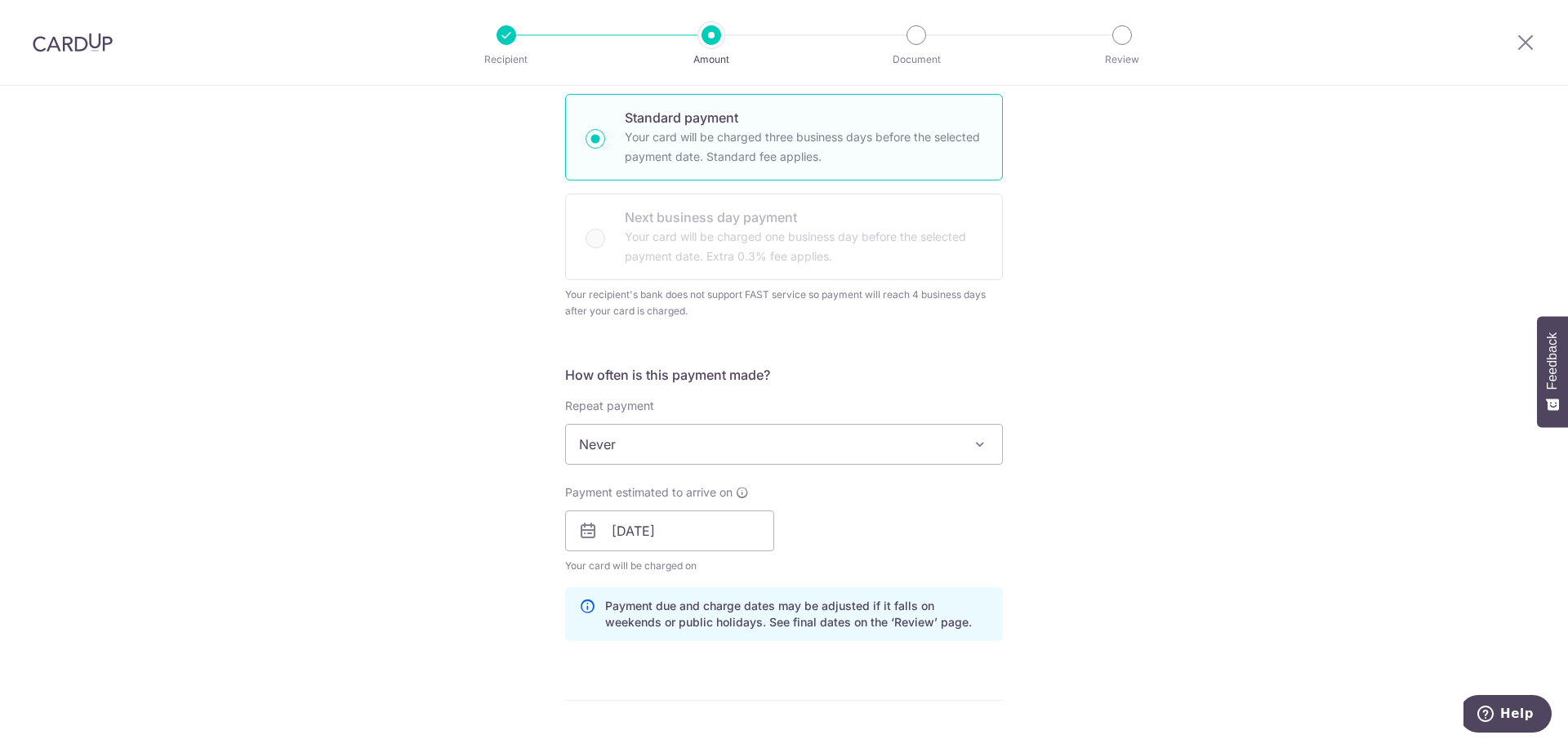
click at [410, 543] on div "Tell us more about your payment Enter payment amount SGD 406.72 406.72 Select C…" at bounding box center [784, 534] width 1568 height 1680
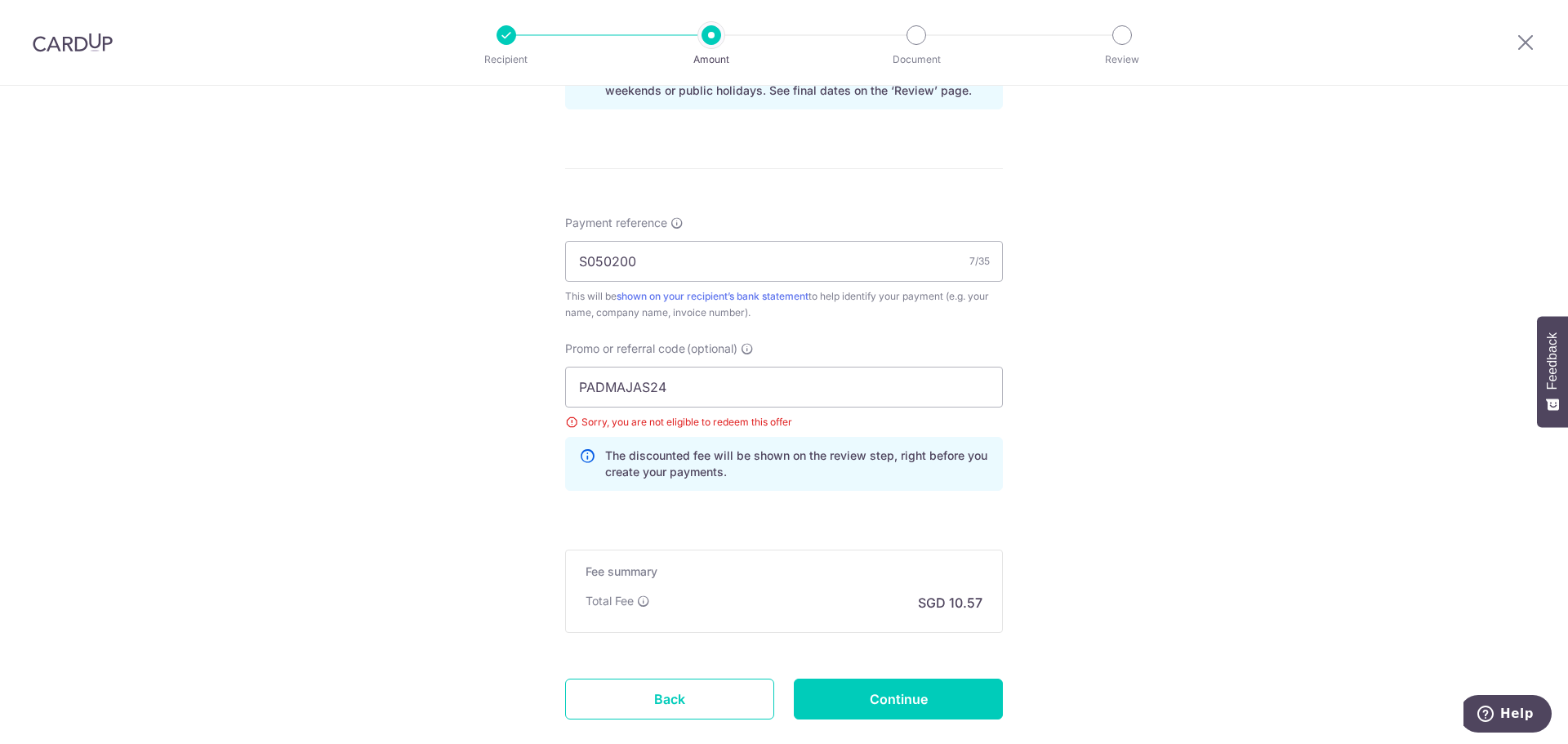
scroll to position [948, 0]
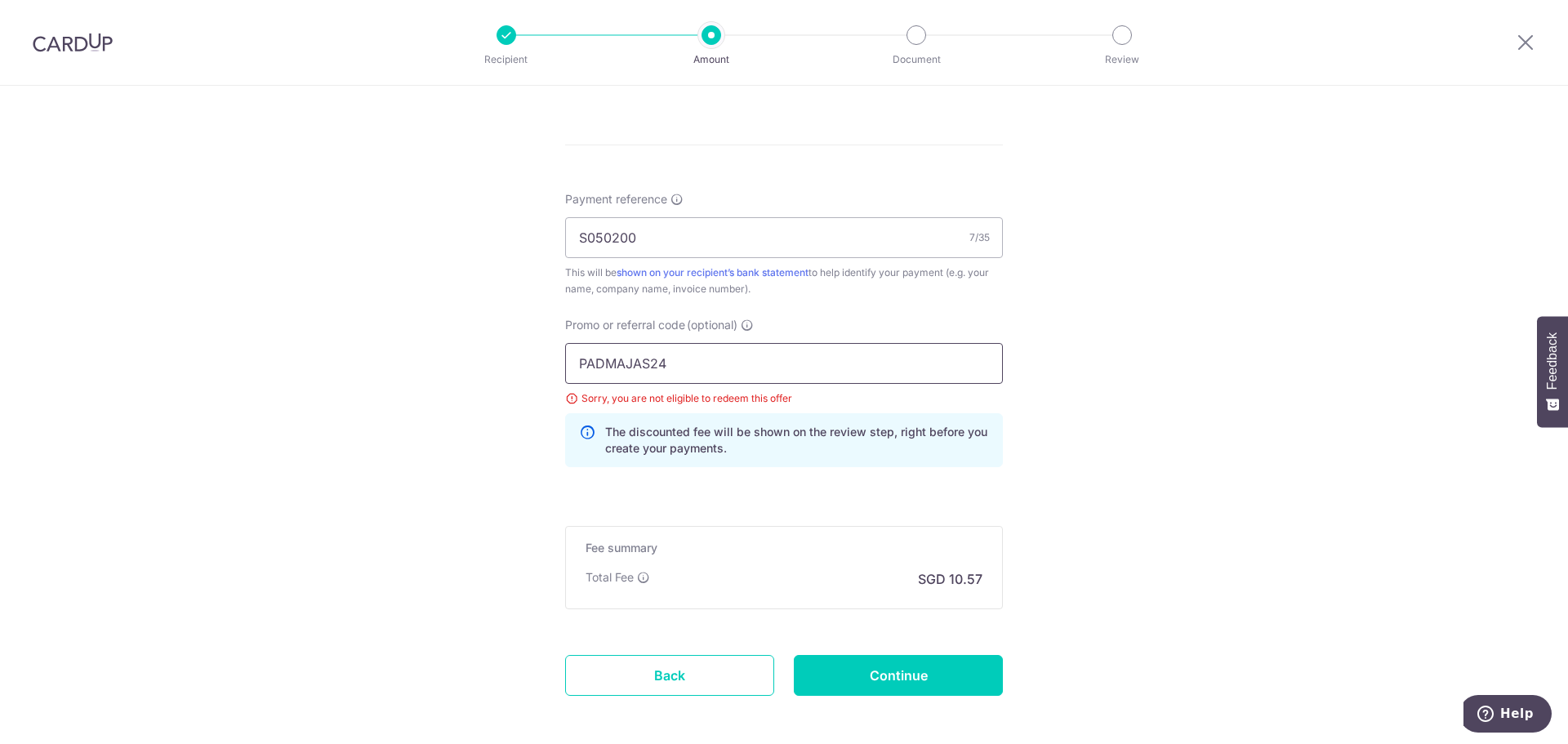
drag, startPoint x: 702, startPoint y: 369, endPoint x: 422, endPoint y: 350, distance: 280.6
type input "O"
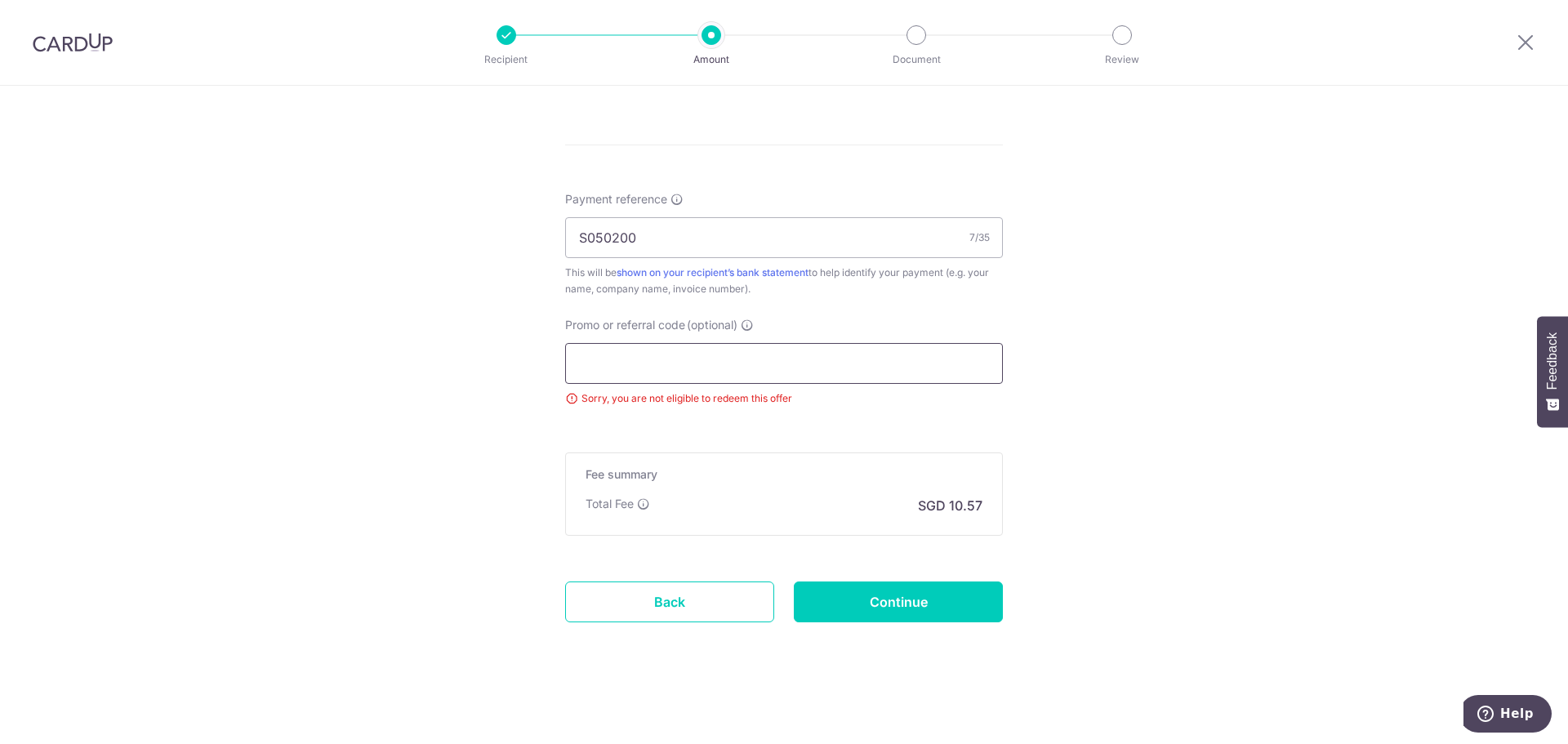
click at [611, 354] on input "Promo or referral code (optional)" at bounding box center [783, 363] width 437 height 41
paste input "OFF225"
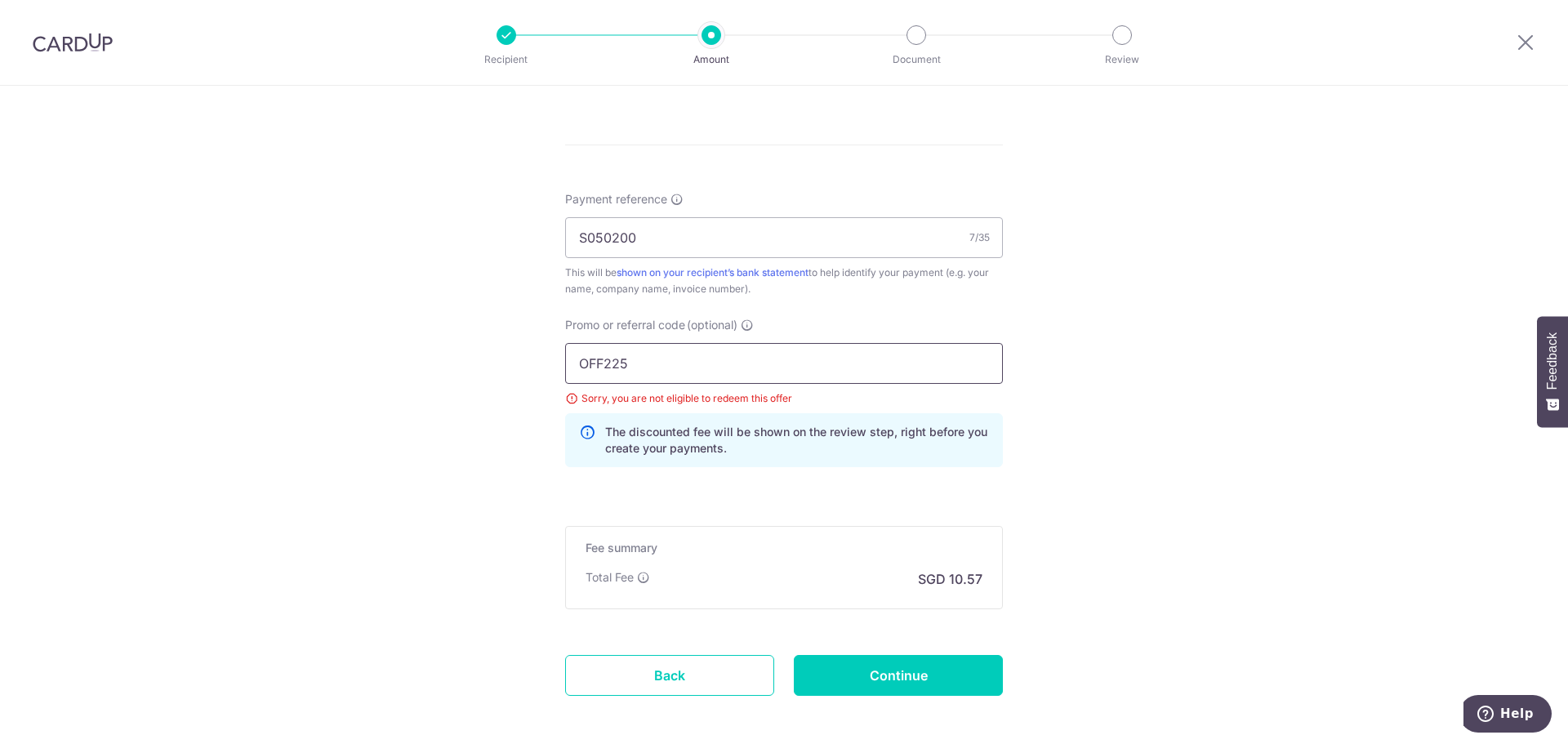
type input "OFF225"
click at [886, 681] on input "Continue" at bounding box center [897, 675] width 209 height 41
type input "Update Schedule"
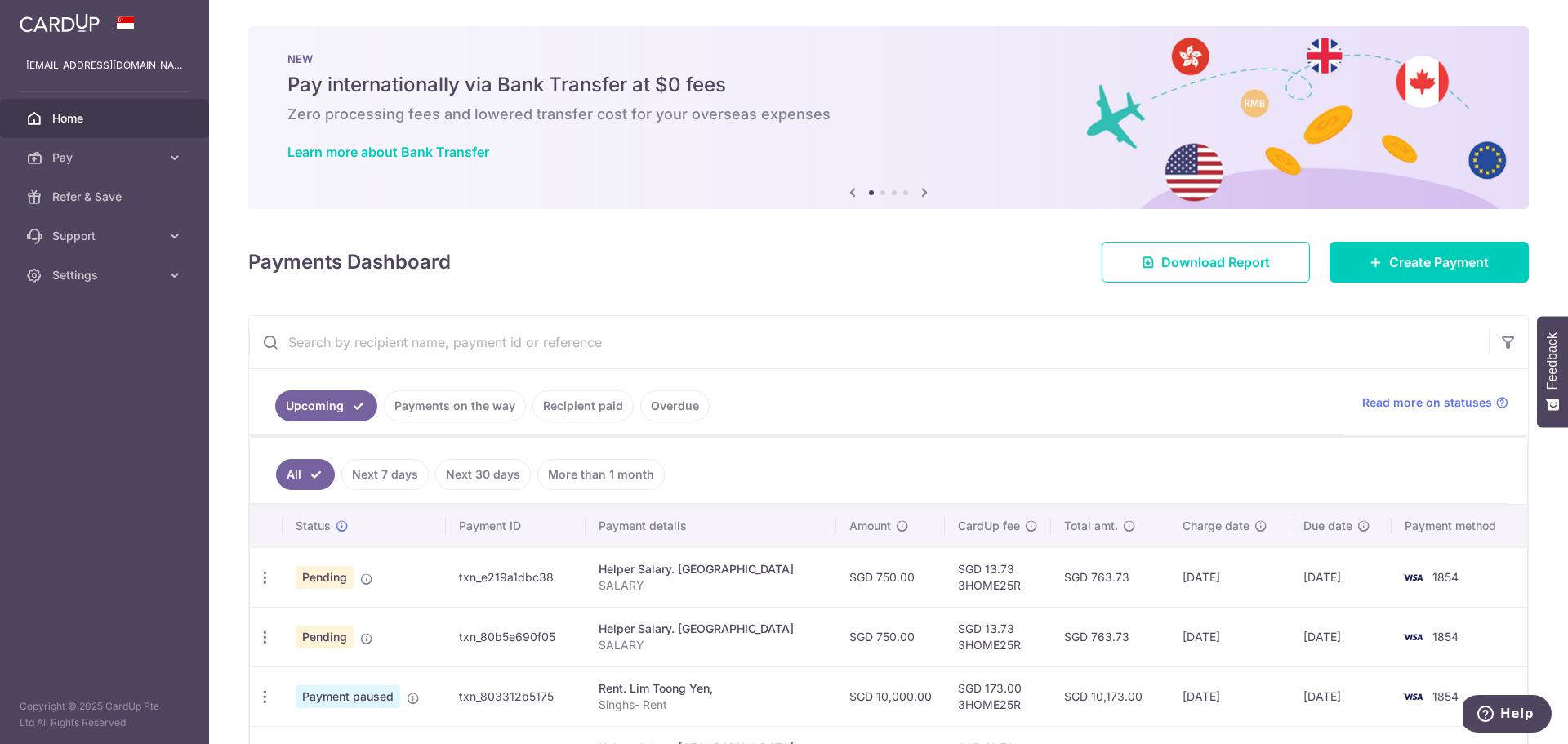
click at [923, 193] on icon at bounding box center [924, 192] width 20 height 21
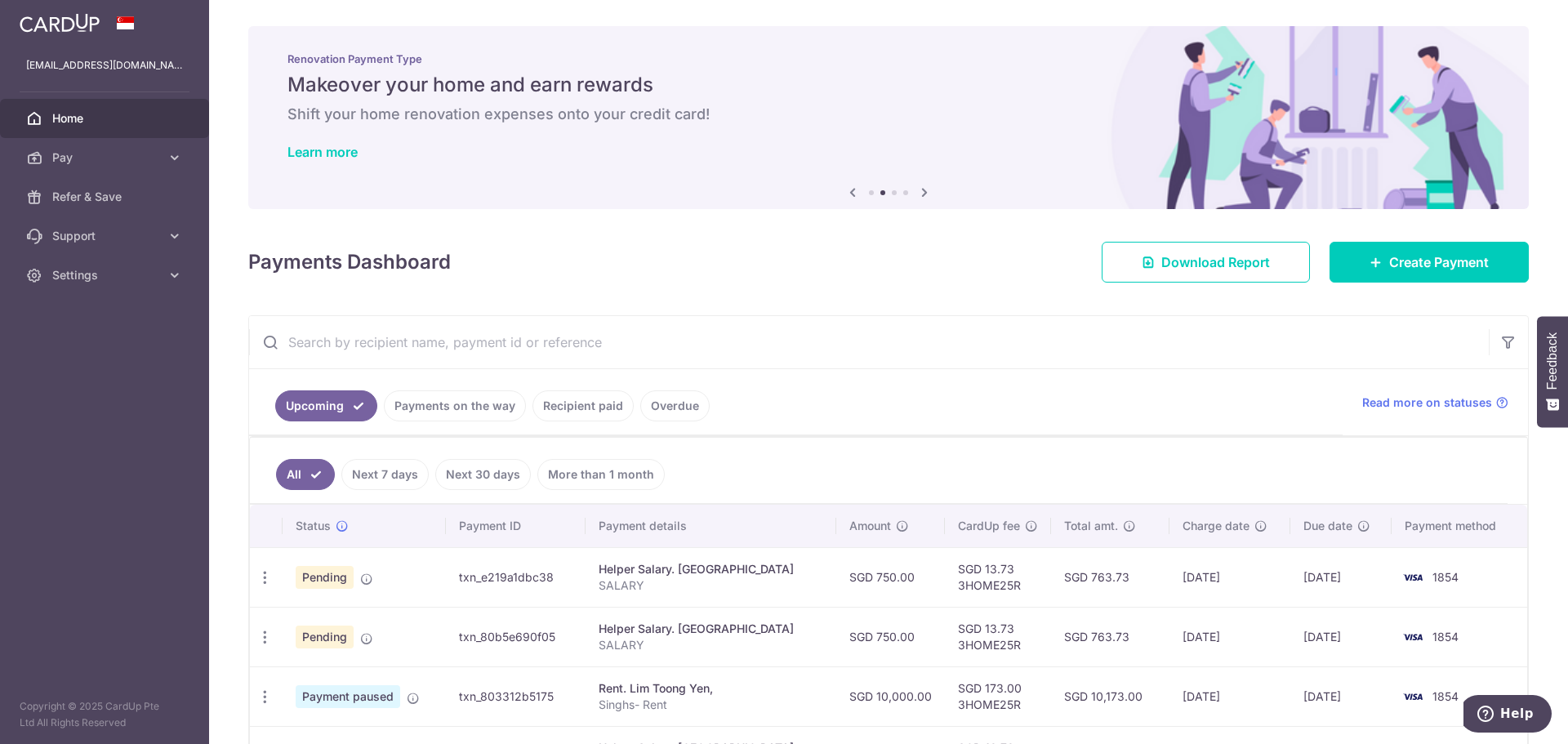
click at [923, 193] on icon at bounding box center [924, 192] width 20 height 21
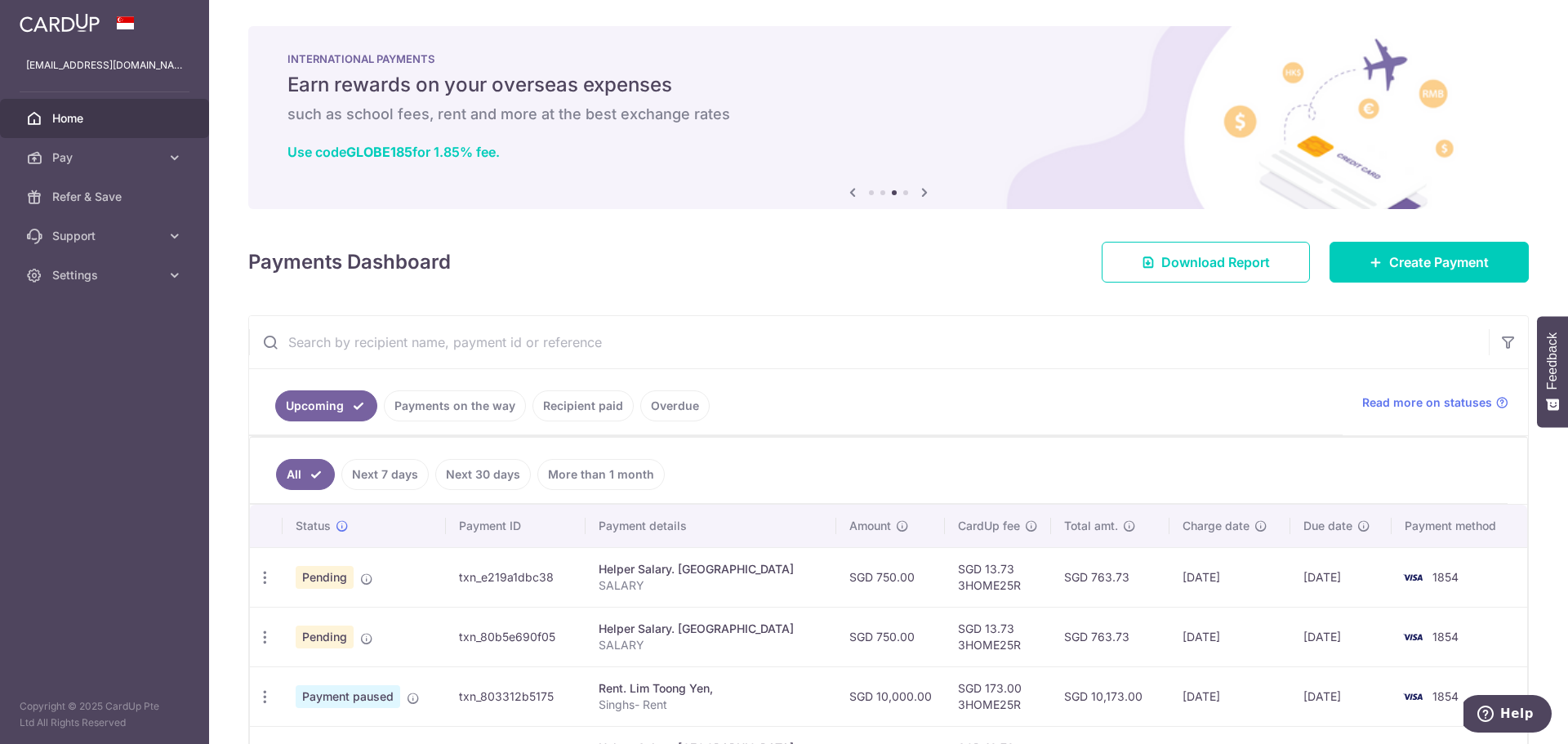
click at [923, 193] on icon at bounding box center [924, 192] width 20 height 21
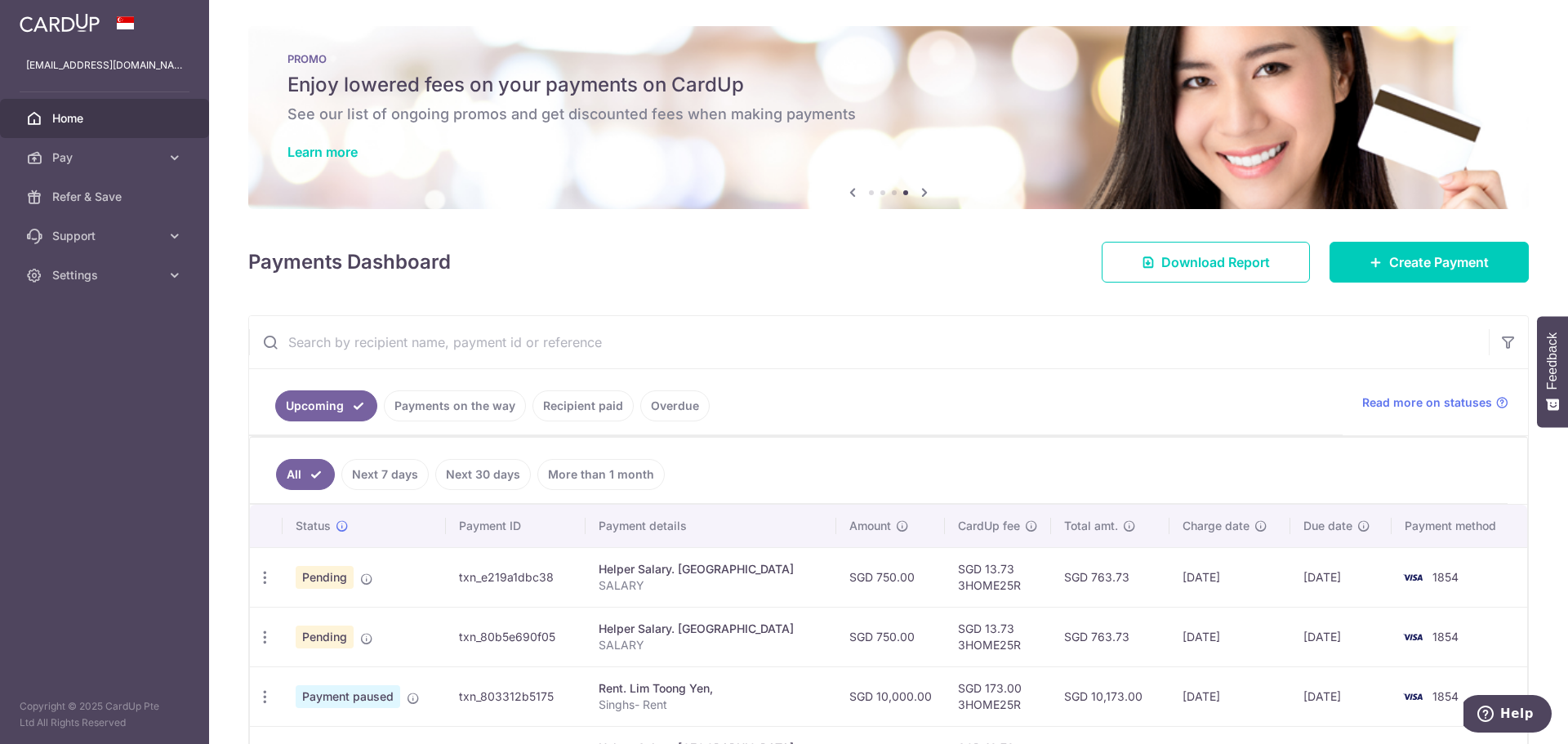
click at [923, 193] on icon at bounding box center [924, 192] width 20 height 21
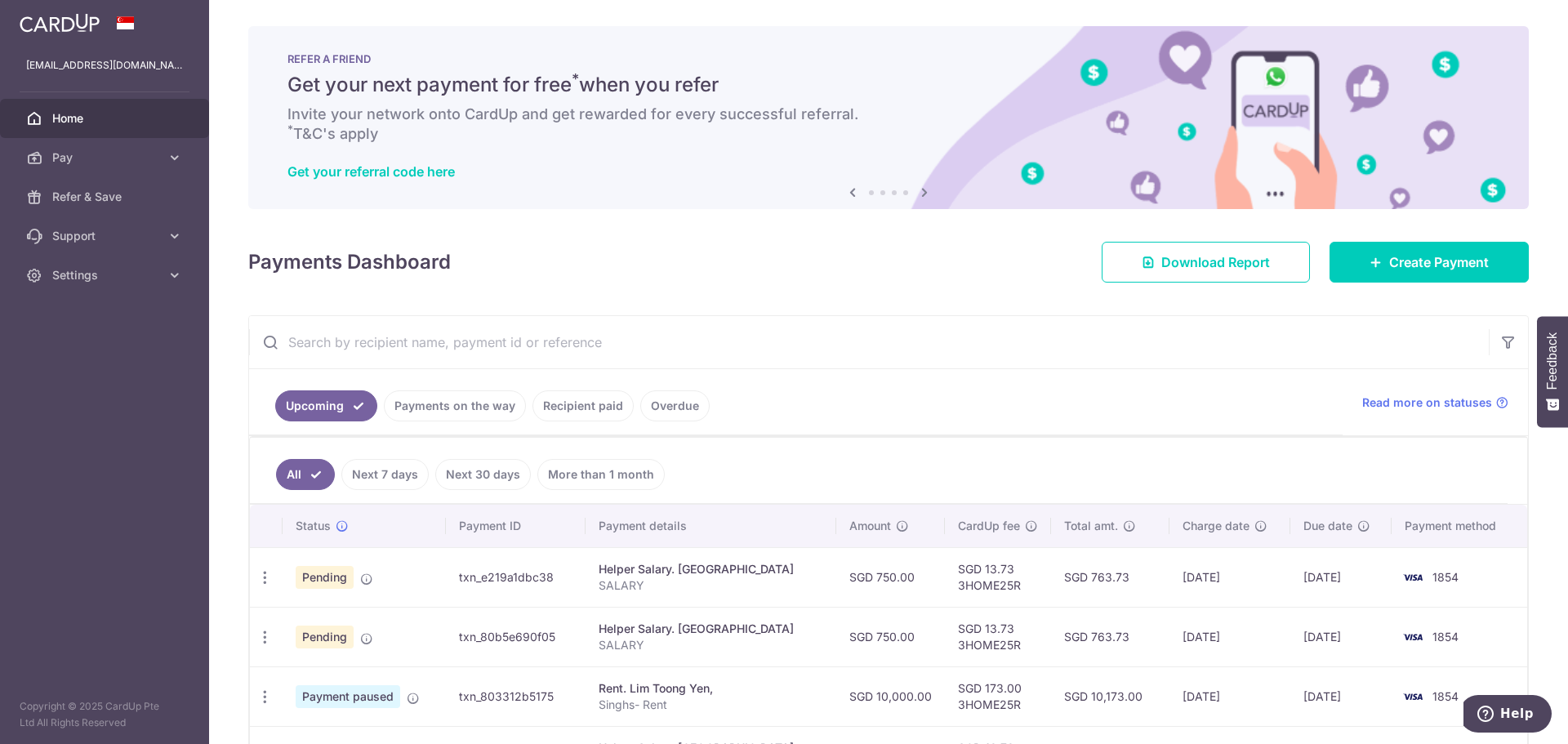
click at [923, 193] on icon at bounding box center [924, 192] width 20 height 21
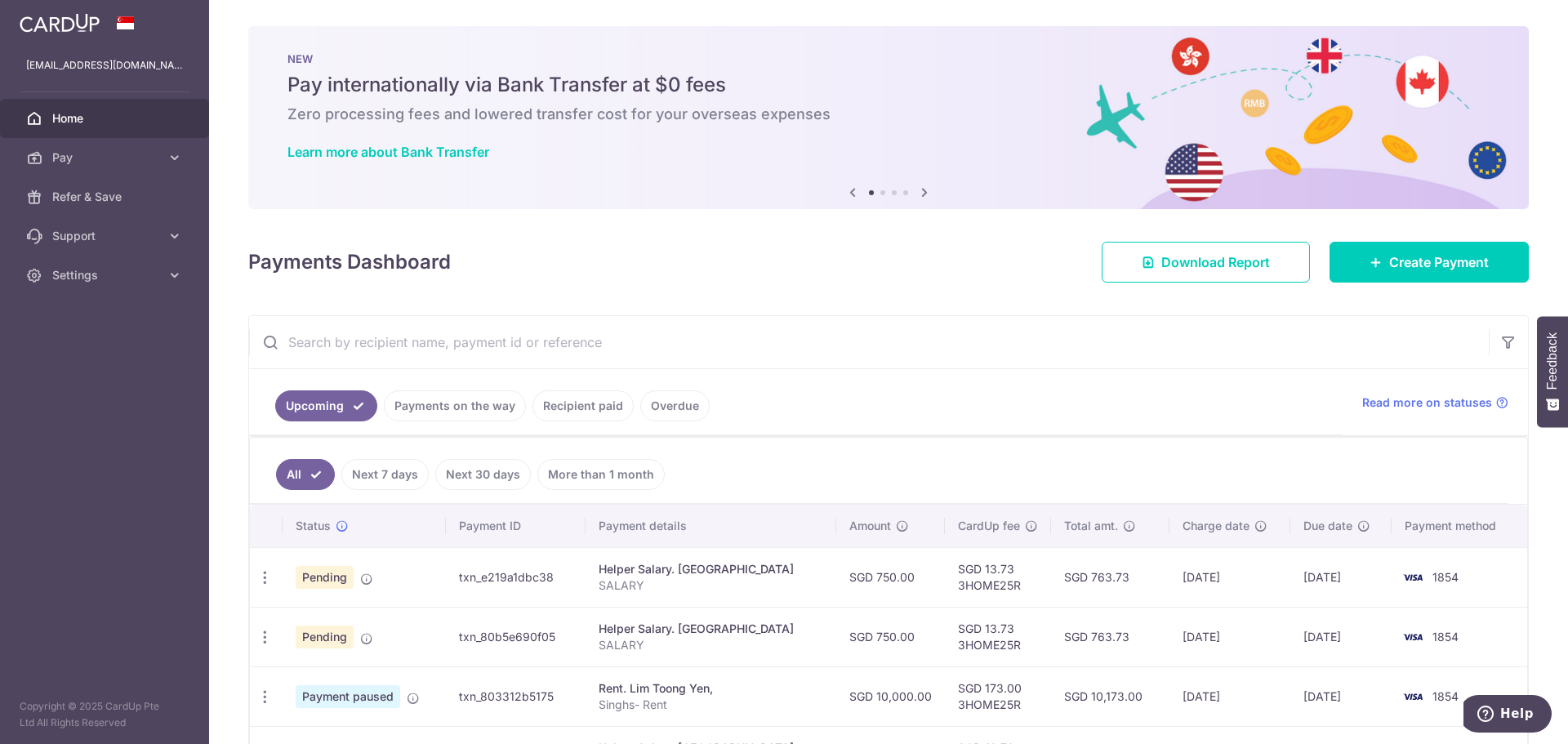
click at [922, 193] on icon at bounding box center [924, 192] width 20 height 21
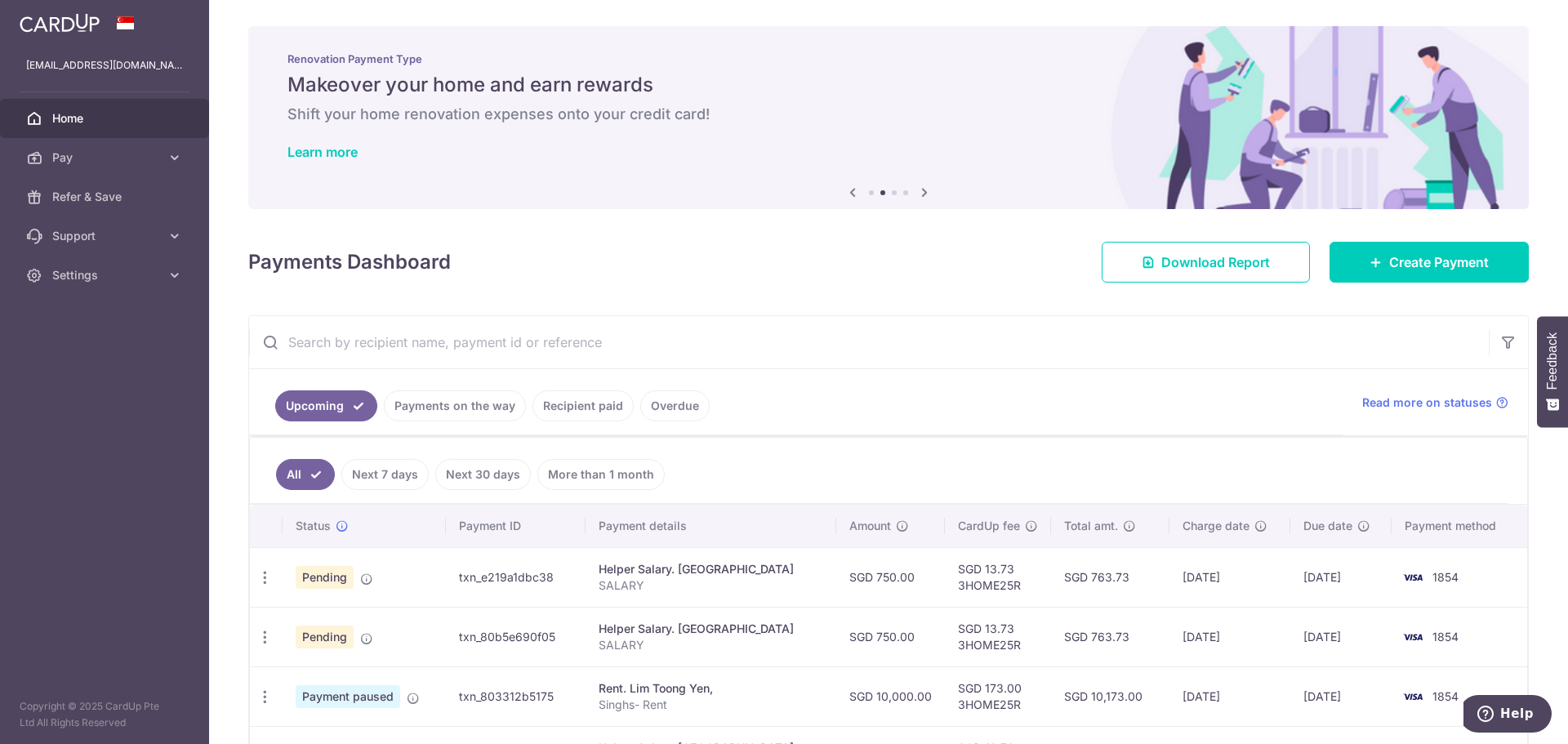
click at [922, 193] on icon at bounding box center [924, 192] width 20 height 21
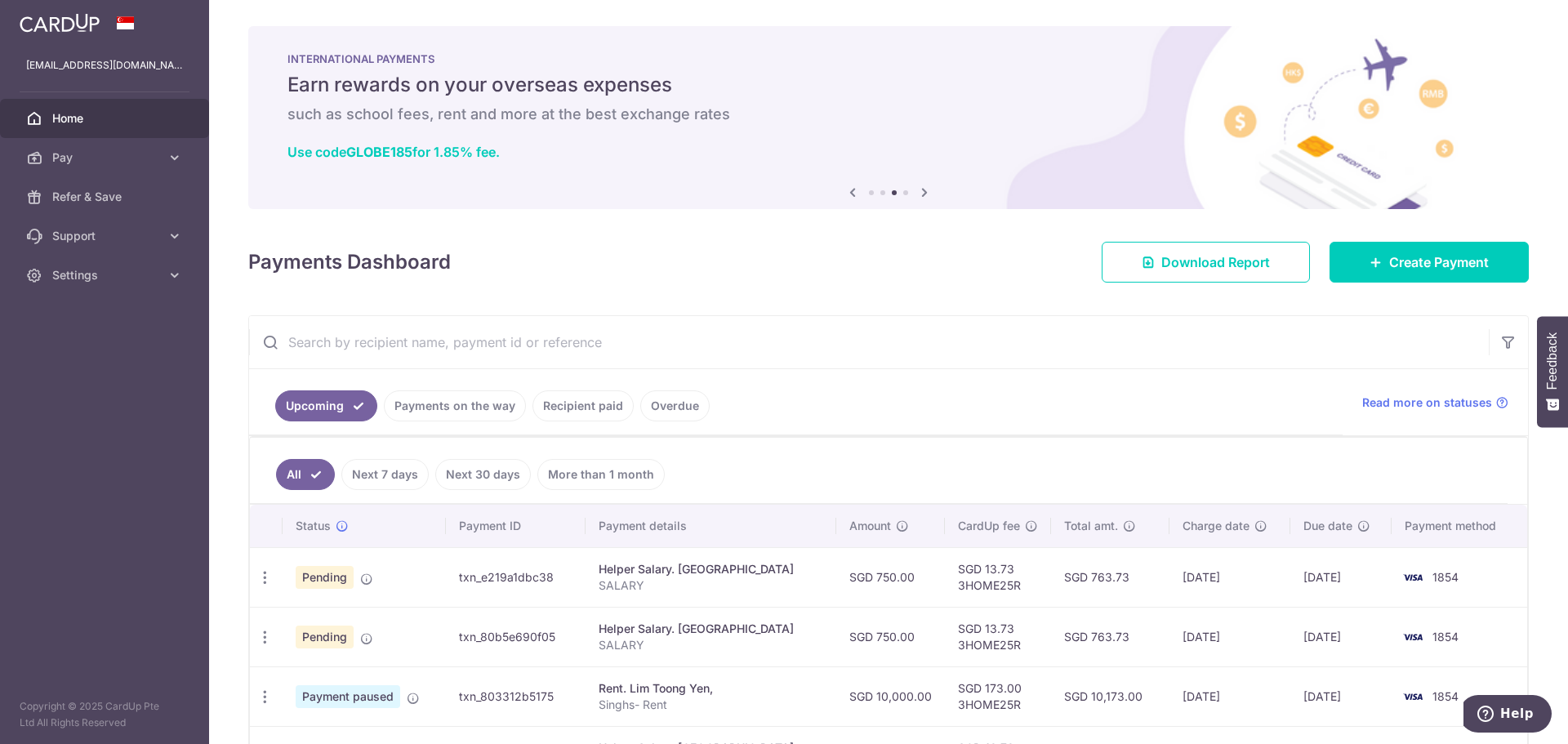
click at [922, 193] on icon at bounding box center [924, 192] width 20 height 21
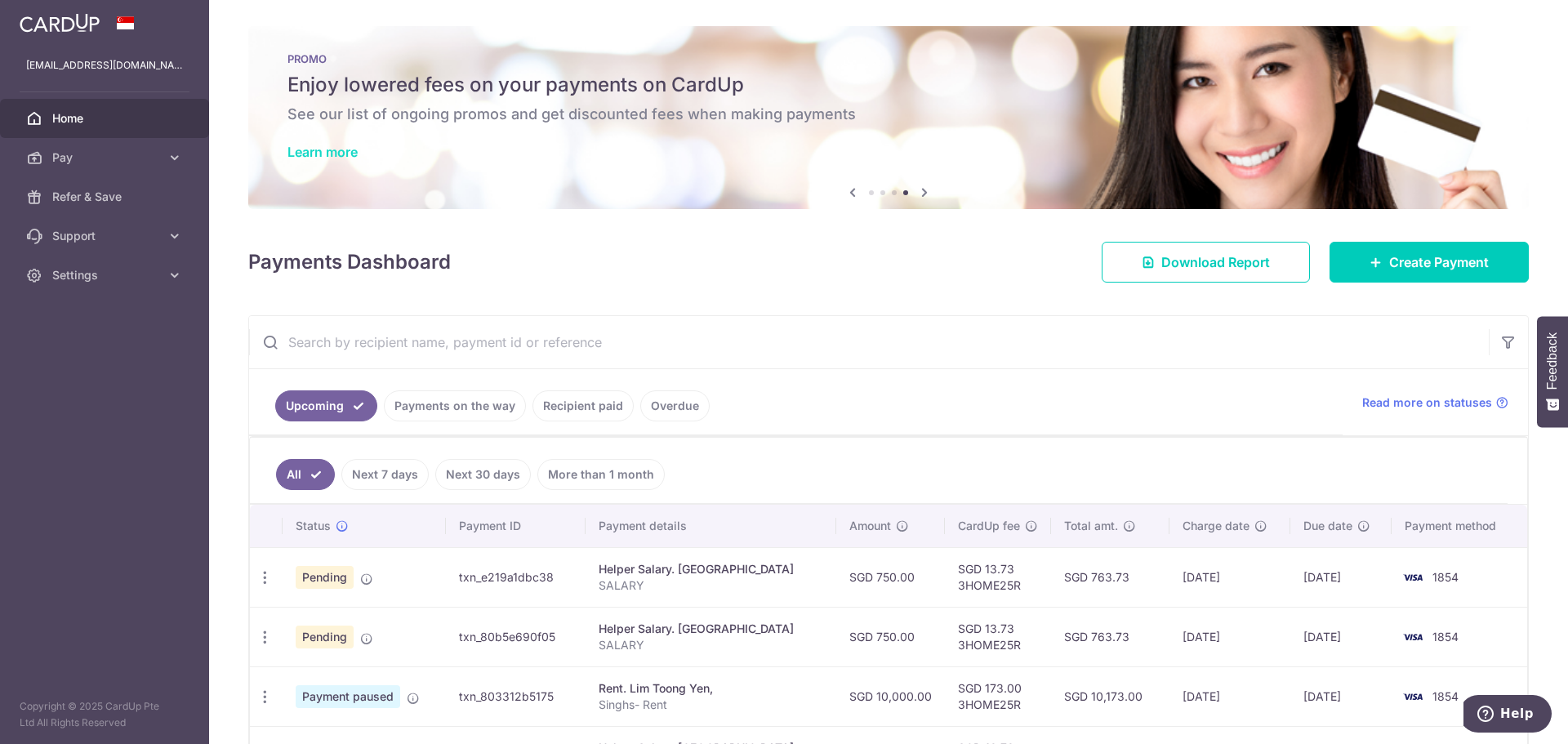
click at [329, 152] on link "Learn more" at bounding box center [322, 152] width 70 height 16
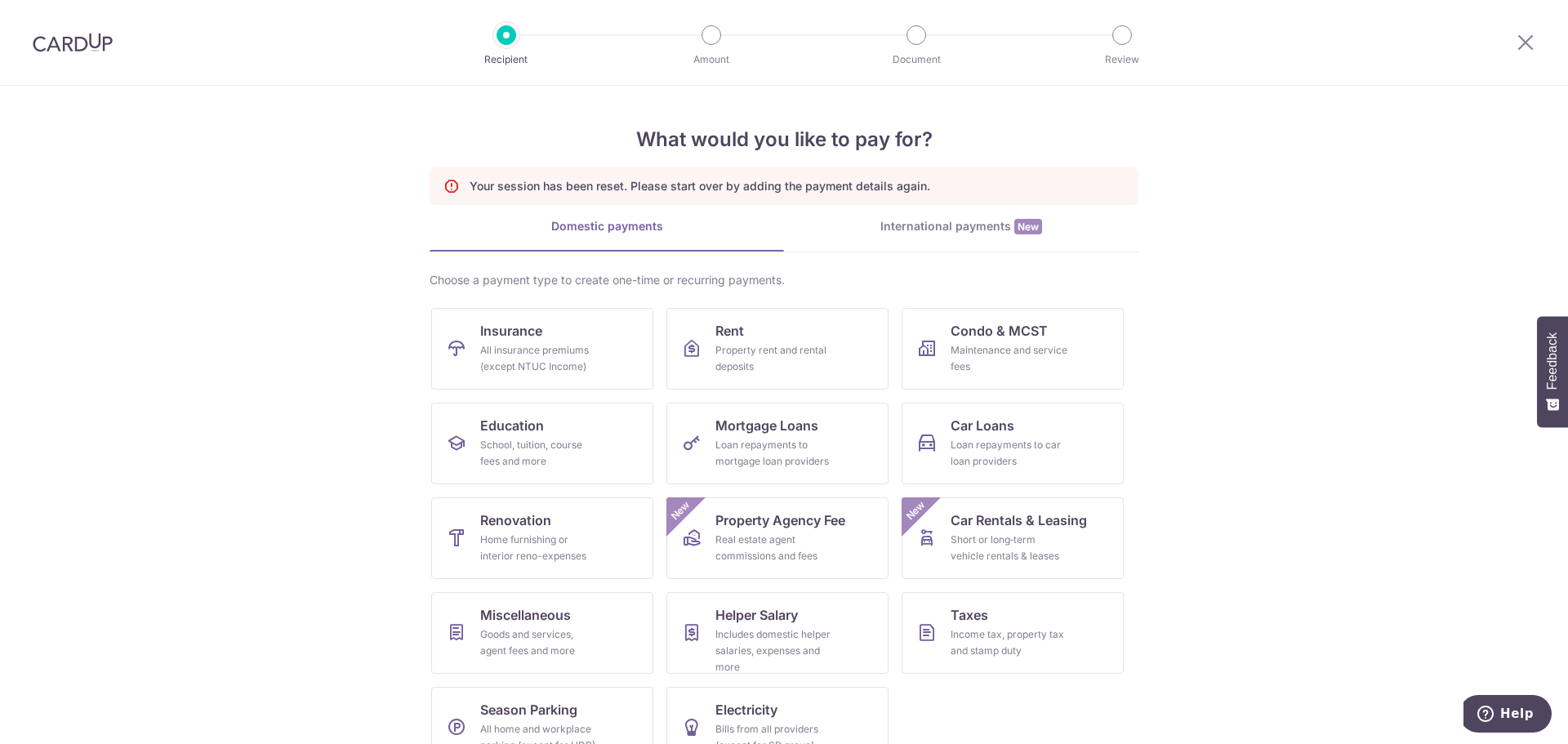
click at [1286, 398] on section "What would you like to pay for? Your session has been reset. Please start over …" at bounding box center [784, 415] width 1568 height 658
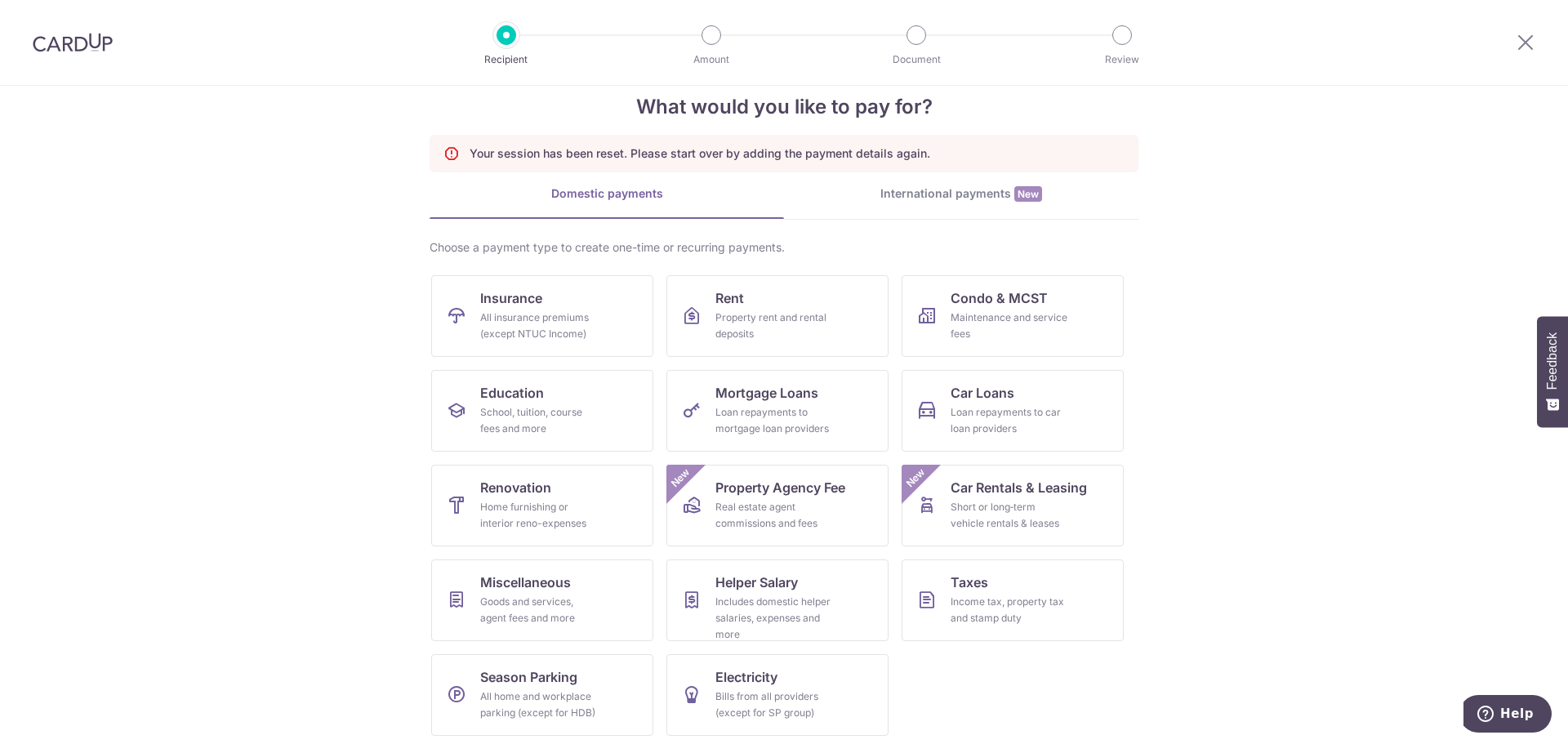
scroll to position [37, 0]
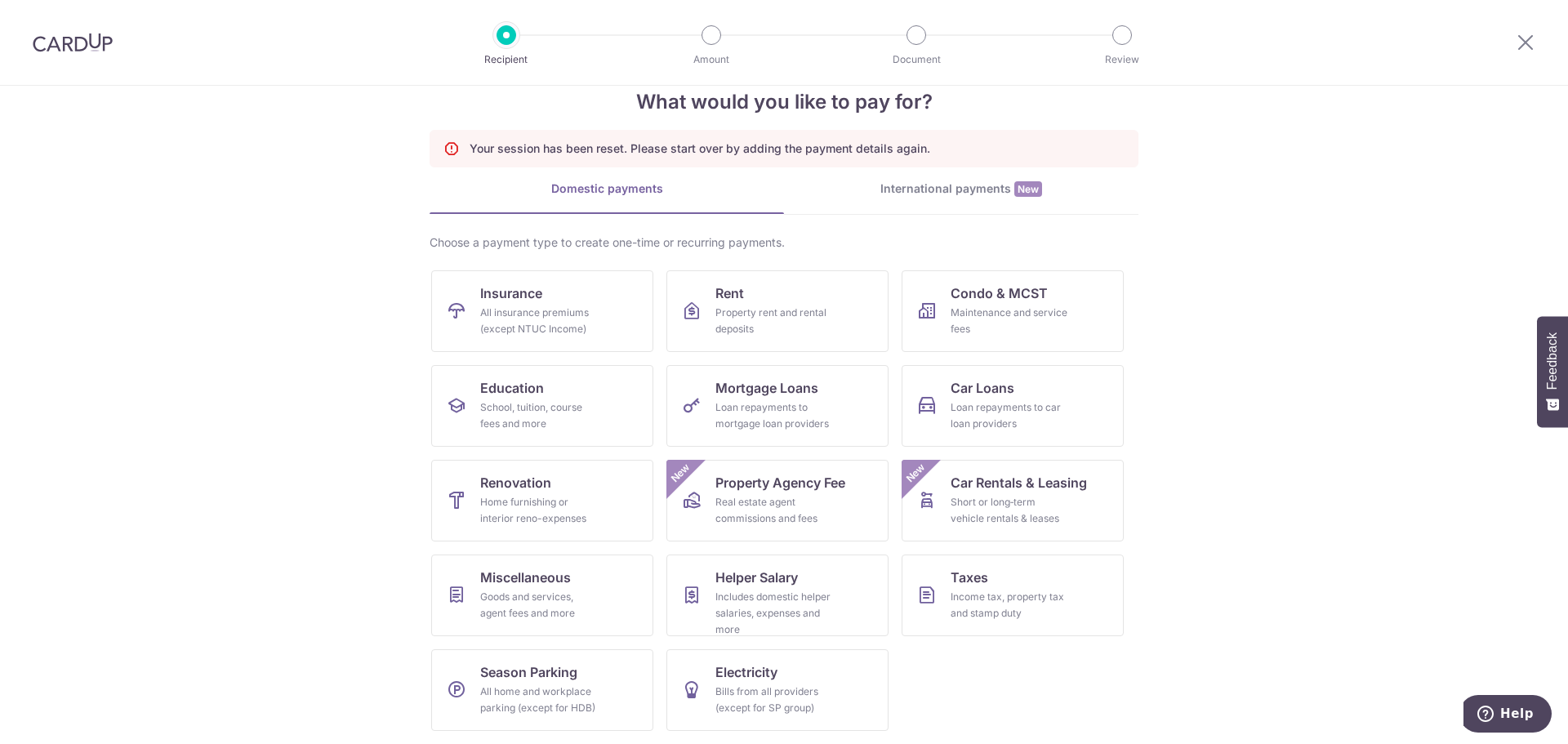
click at [401, 605] on section "What would you like to pay for? Your session has been reset. Please start over …" at bounding box center [784, 415] width 1568 height 658
click at [493, 600] on div "Goods and services, agent fees and more" at bounding box center [539, 605] width 118 height 33
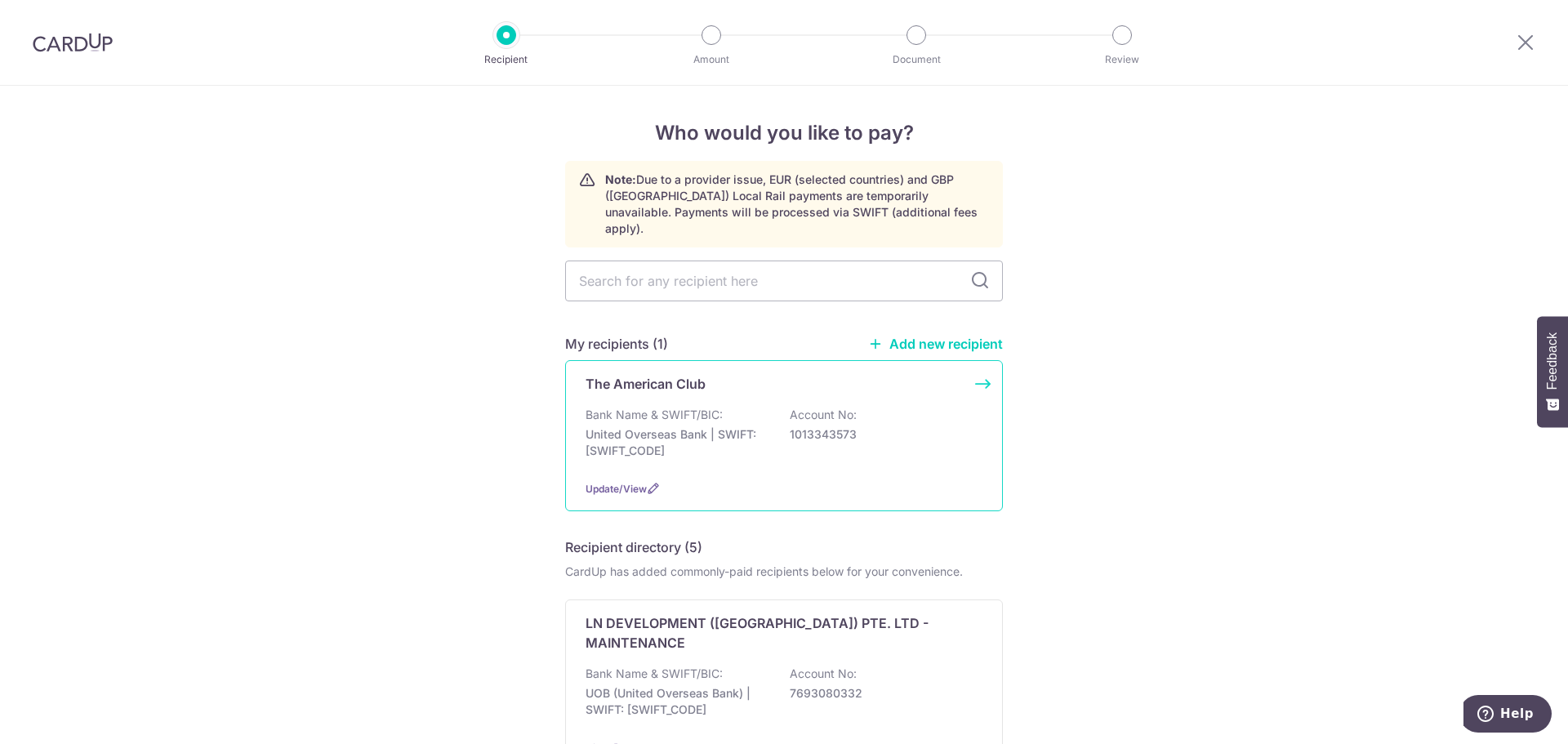
click at [694, 426] on p "United Overseas Bank | SWIFT: [SWIFT_CODE]" at bounding box center [677, 443] width 183 height 33
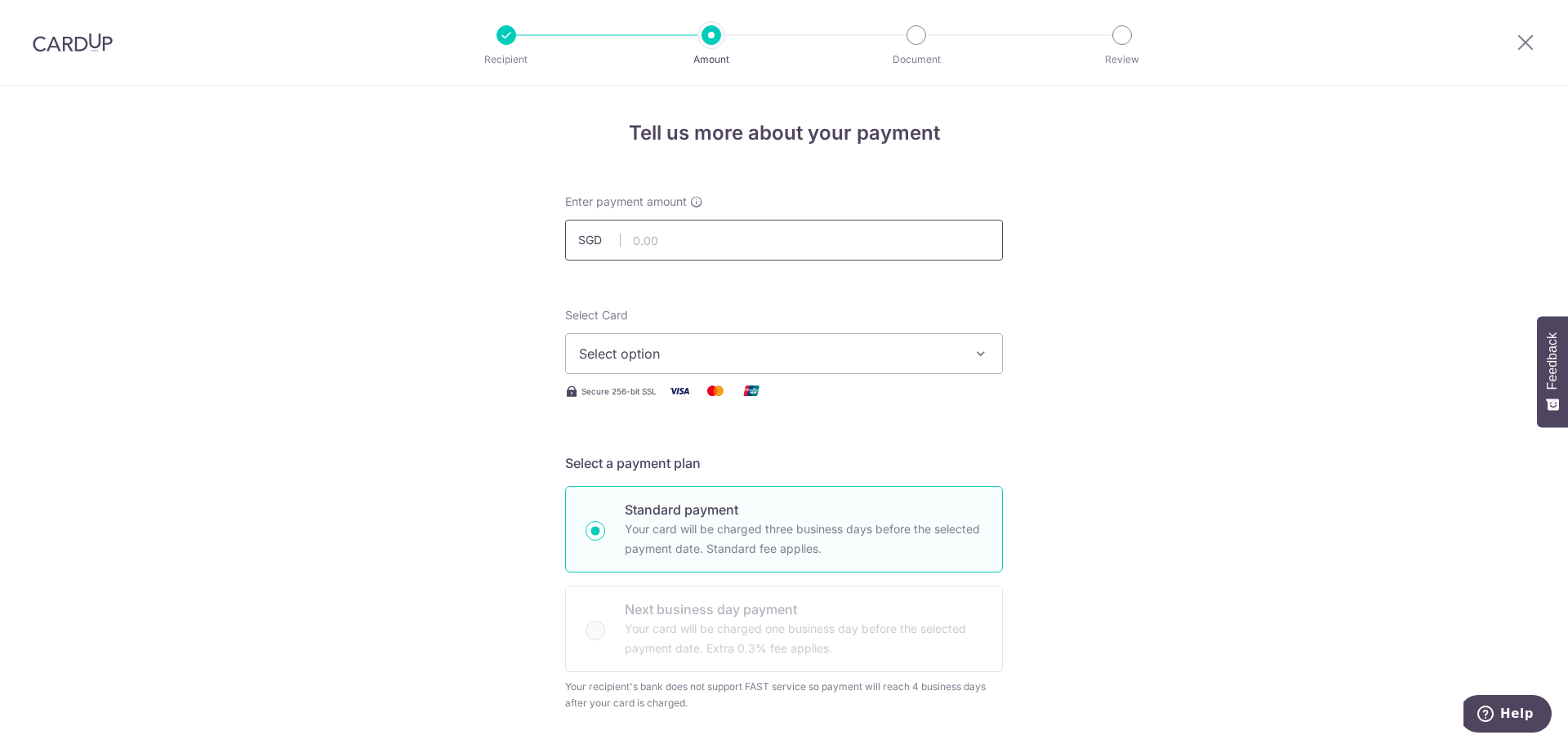
click at [696, 236] on input "text" at bounding box center [783, 240] width 437 height 41
click at [664, 228] on input "text" at bounding box center [783, 240] width 437 height 41
type input "406.72"
click at [770, 358] on span "Select option" at bounding box center [769, 353] width 380 height 20
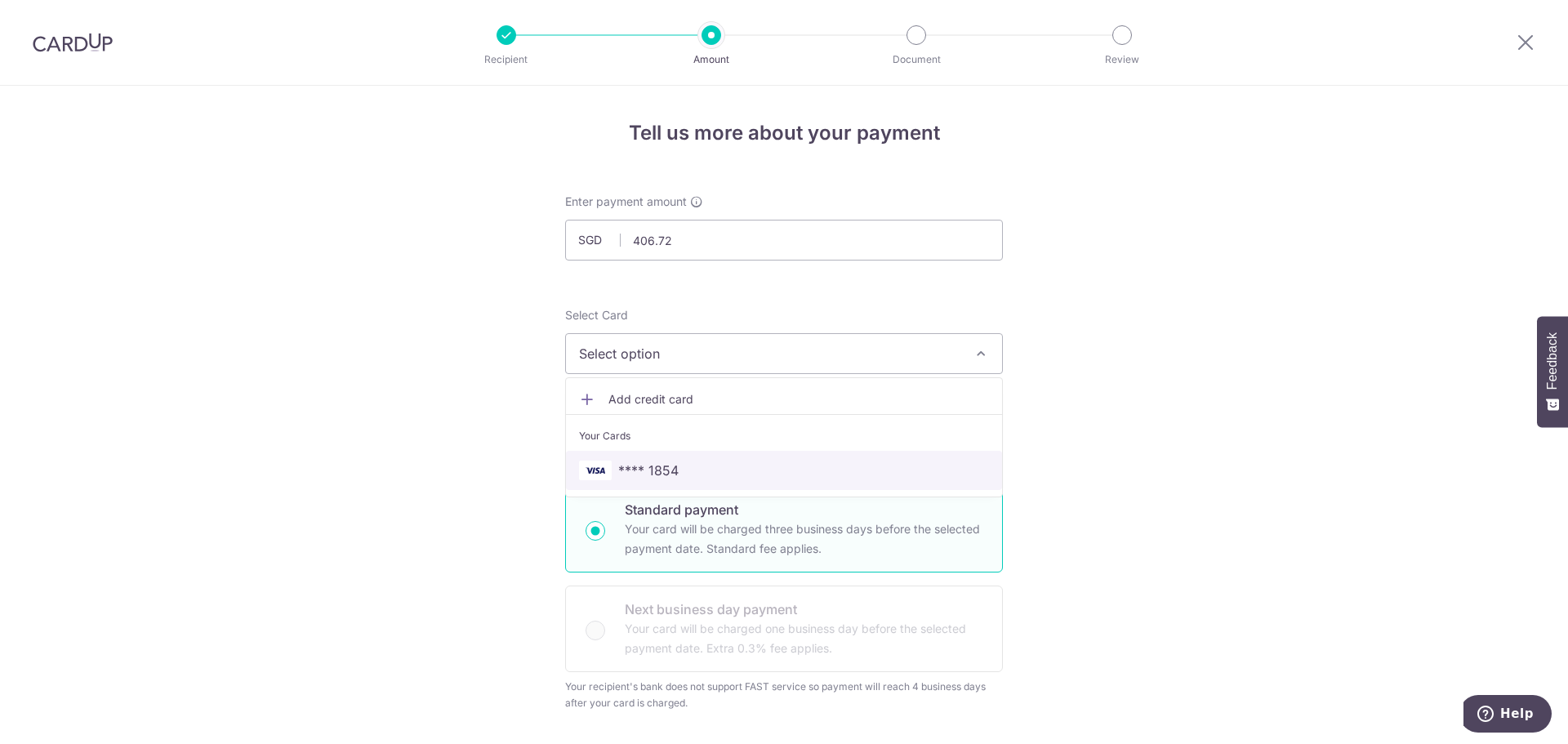
click at [640, 464] on span "**** 1854" at bounding box center [649, 470] width 61 height 20
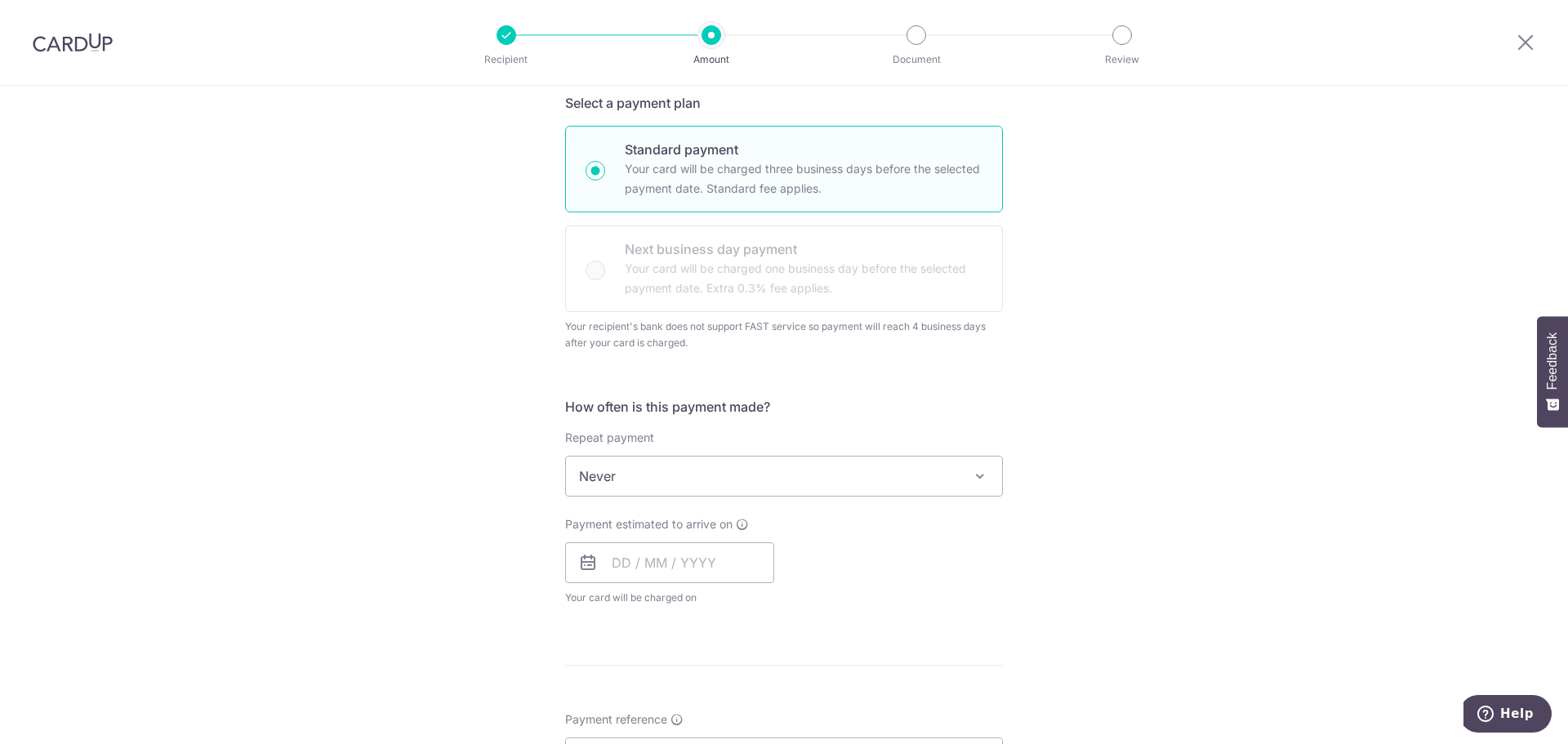
scroll to position [392, 0]
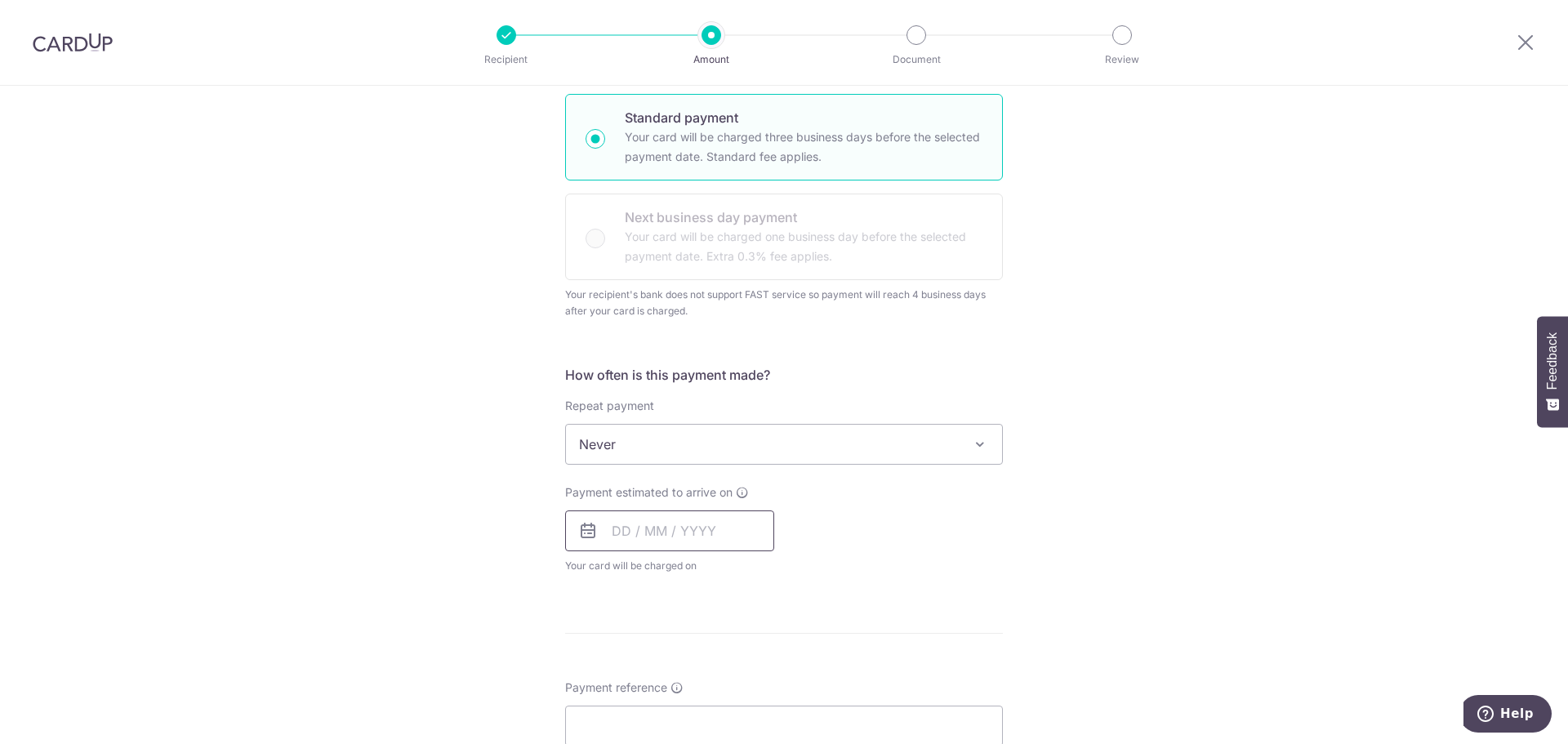
click at [663, 542] on input "text" at bounding box center [669, 530] width 209 height 41
click at [722, 681] on link "11" at bounding box center [729, 679] width 26 height 26
type input "[DATE]"
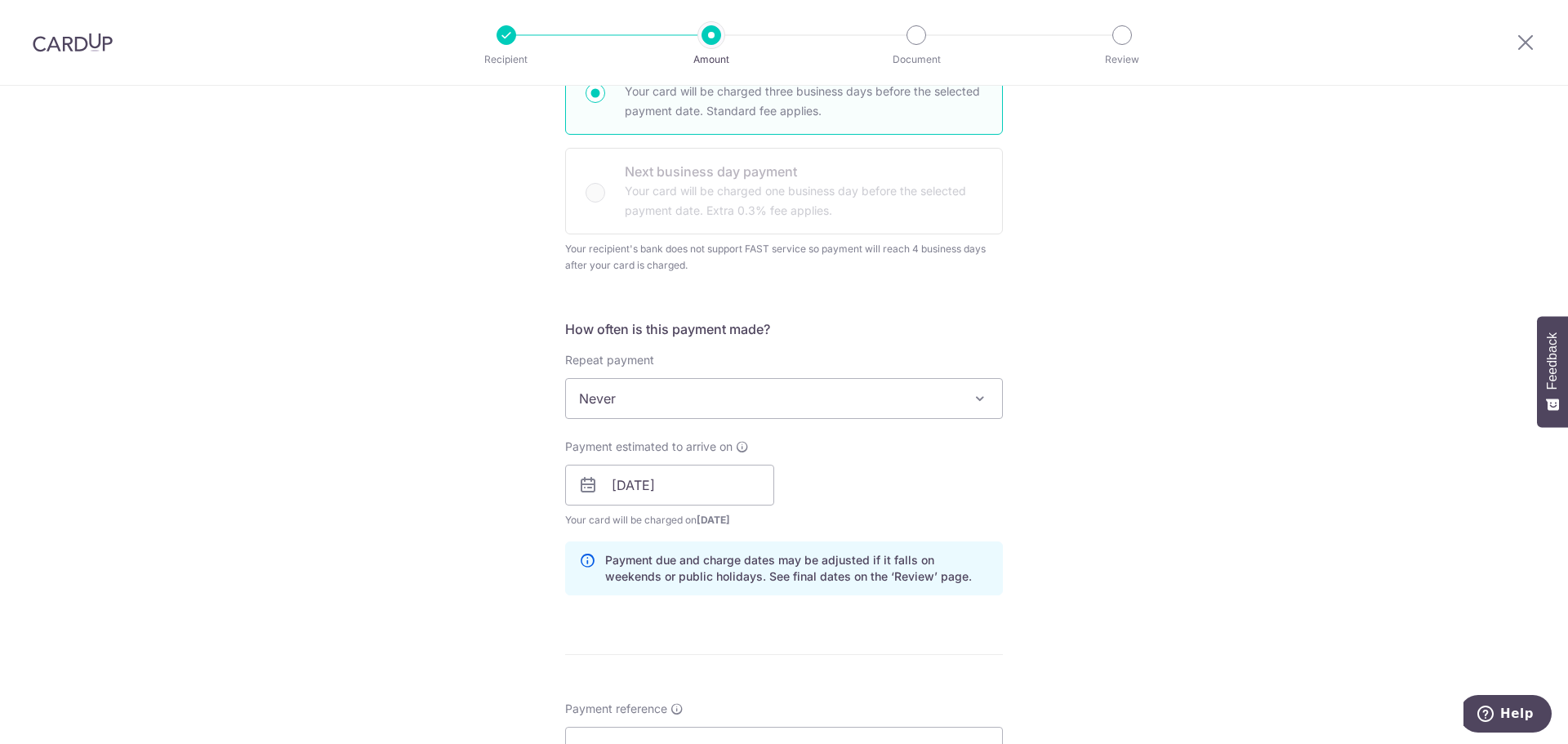
click at [407, 577] on div "Tell us more about your payment Enter payment amount SGD 406.72 406.72 Select C…" at bounding box center [784, 440] width 1568 height 1583
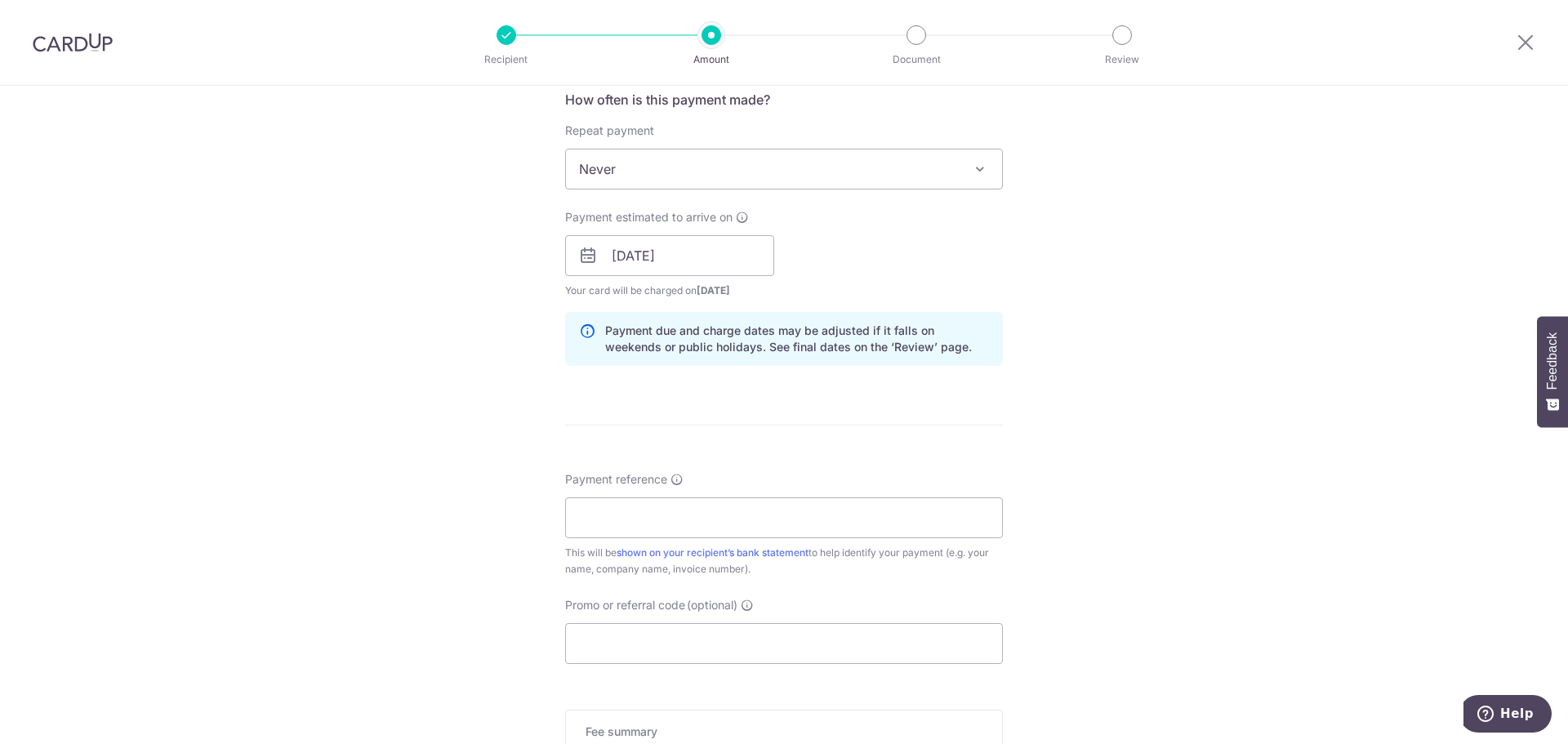
scroll to position [699, 0]
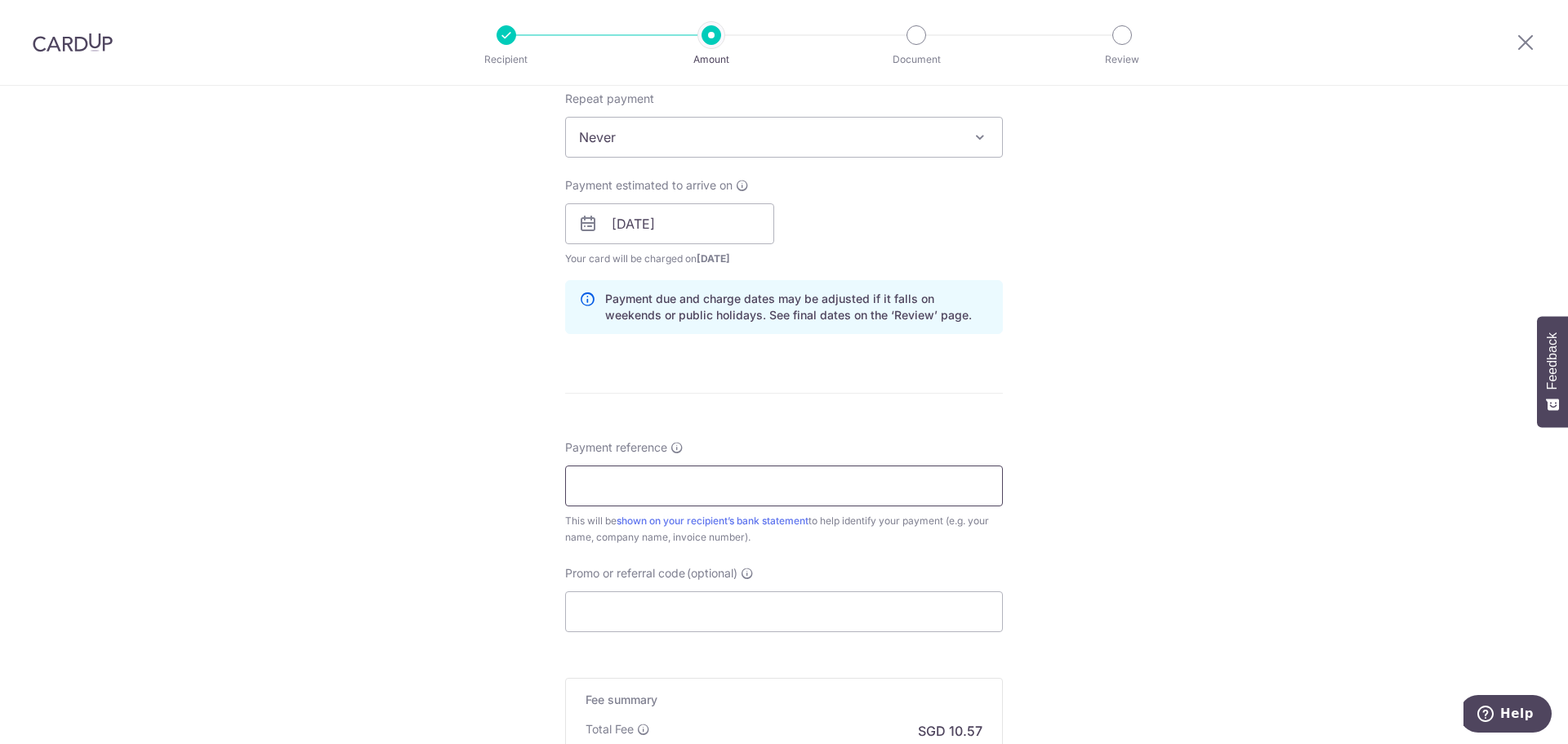
click at [652, 479] on input "Payment reference" at bounding box center [783, 485] width 437 height 41
type input "S050200"
click at [571, 593] on input "Promo or referral code (optional)" at bounding box center [783, 611] width 437 height 41
paste input "OFF225"
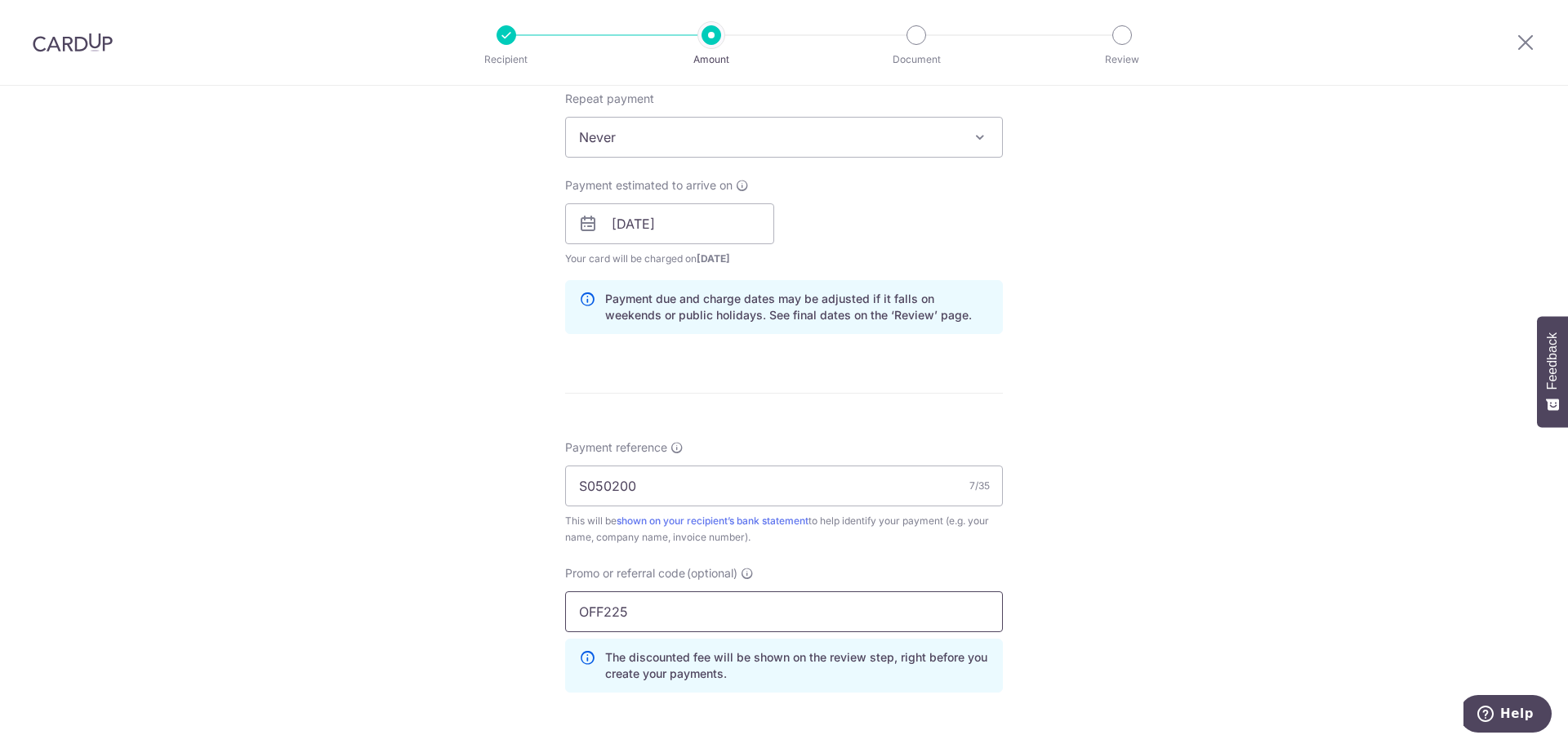
type input "OFF225"
click at [482, 636] on div "Tell us more about your payment Enter payment amount SGD 406.72 406.72 Select C…" at bounding box center [784, 215] width 1568 height 1657
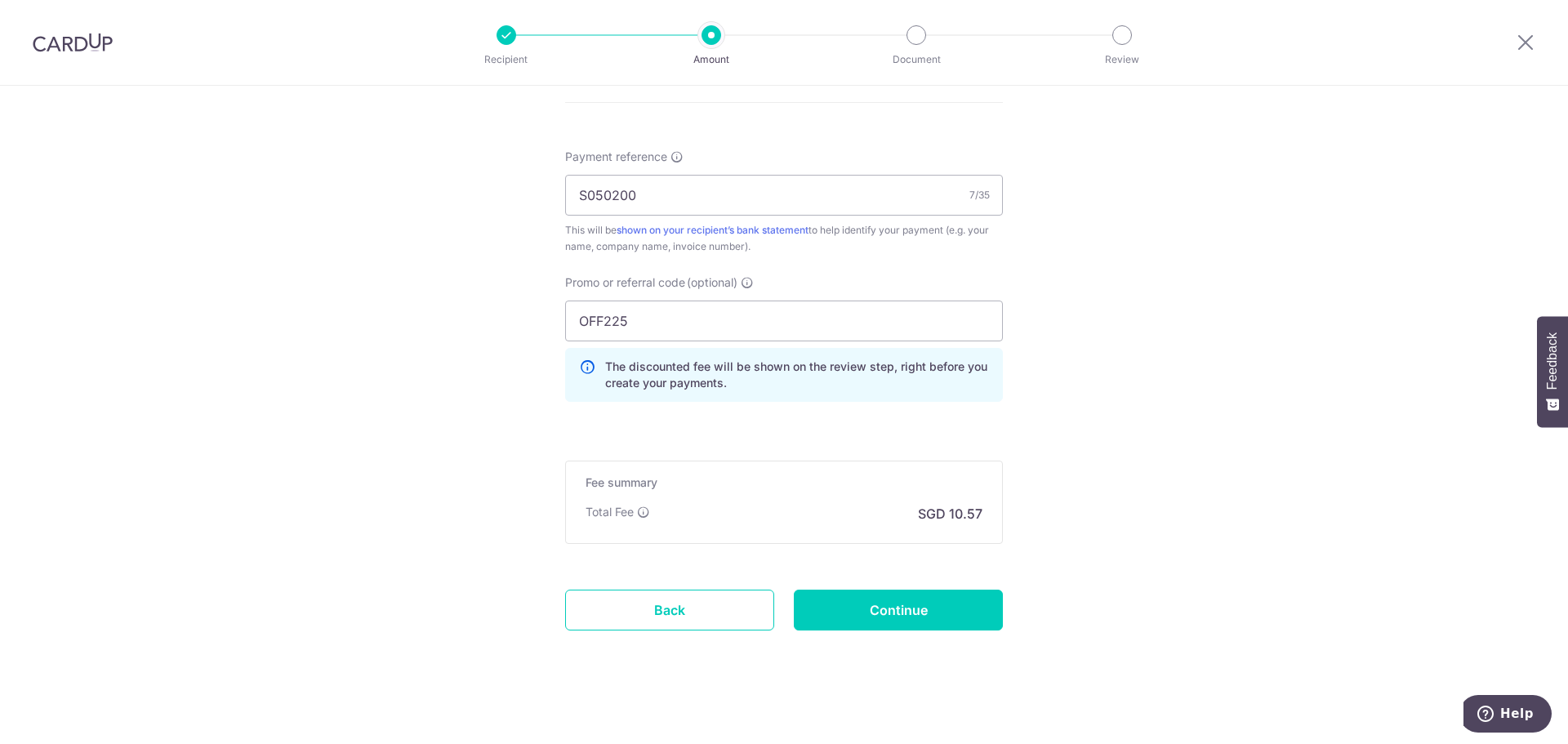
scroll to position [993, 0]
click at [891, 617] on input "Continue" at bounding box center [897, 606] width 209 height 41
type input "Create Schedule"
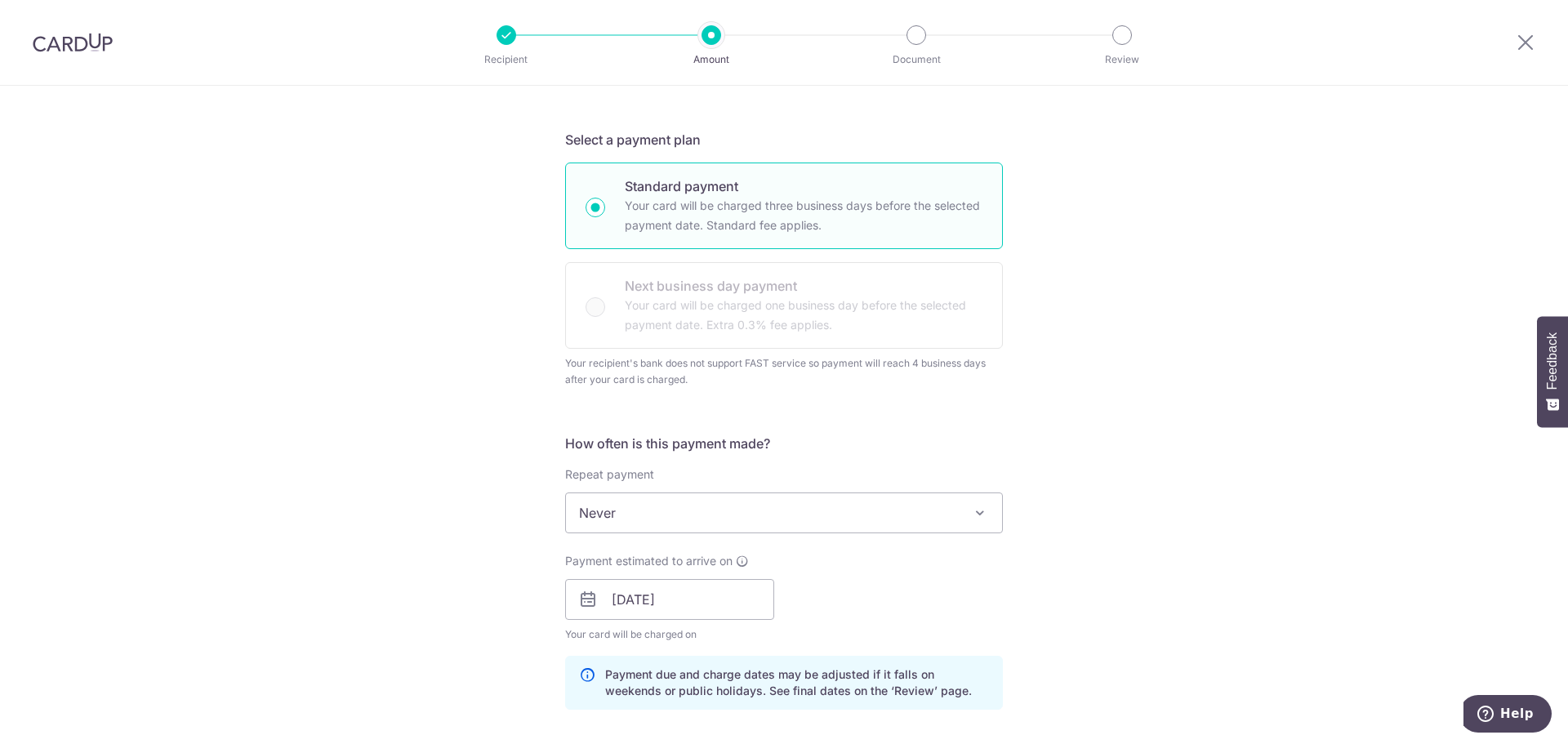
scroll to position [327, 0]
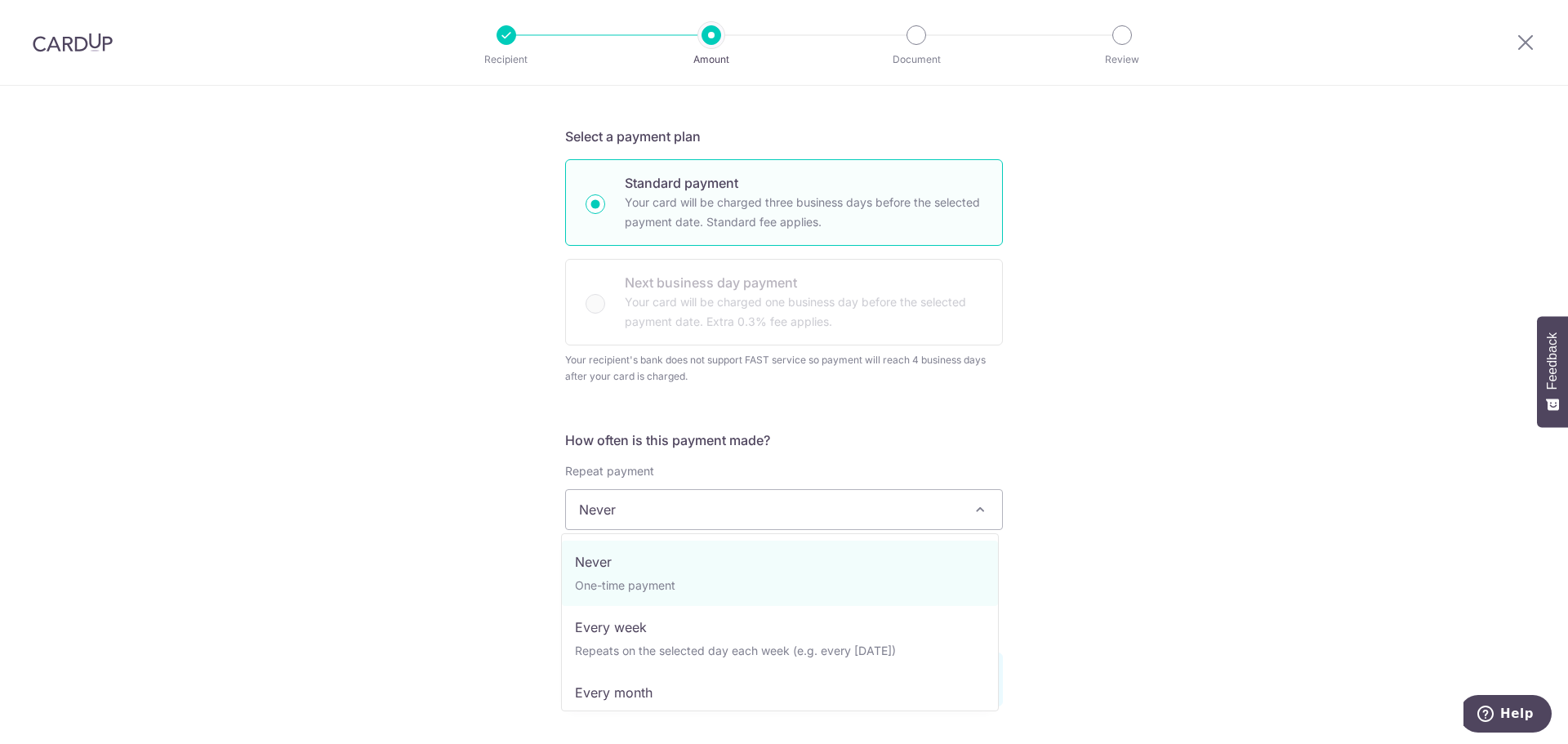
click at [708, 498] on span "Never" at bounding box center [783, 509] width 436 height 39
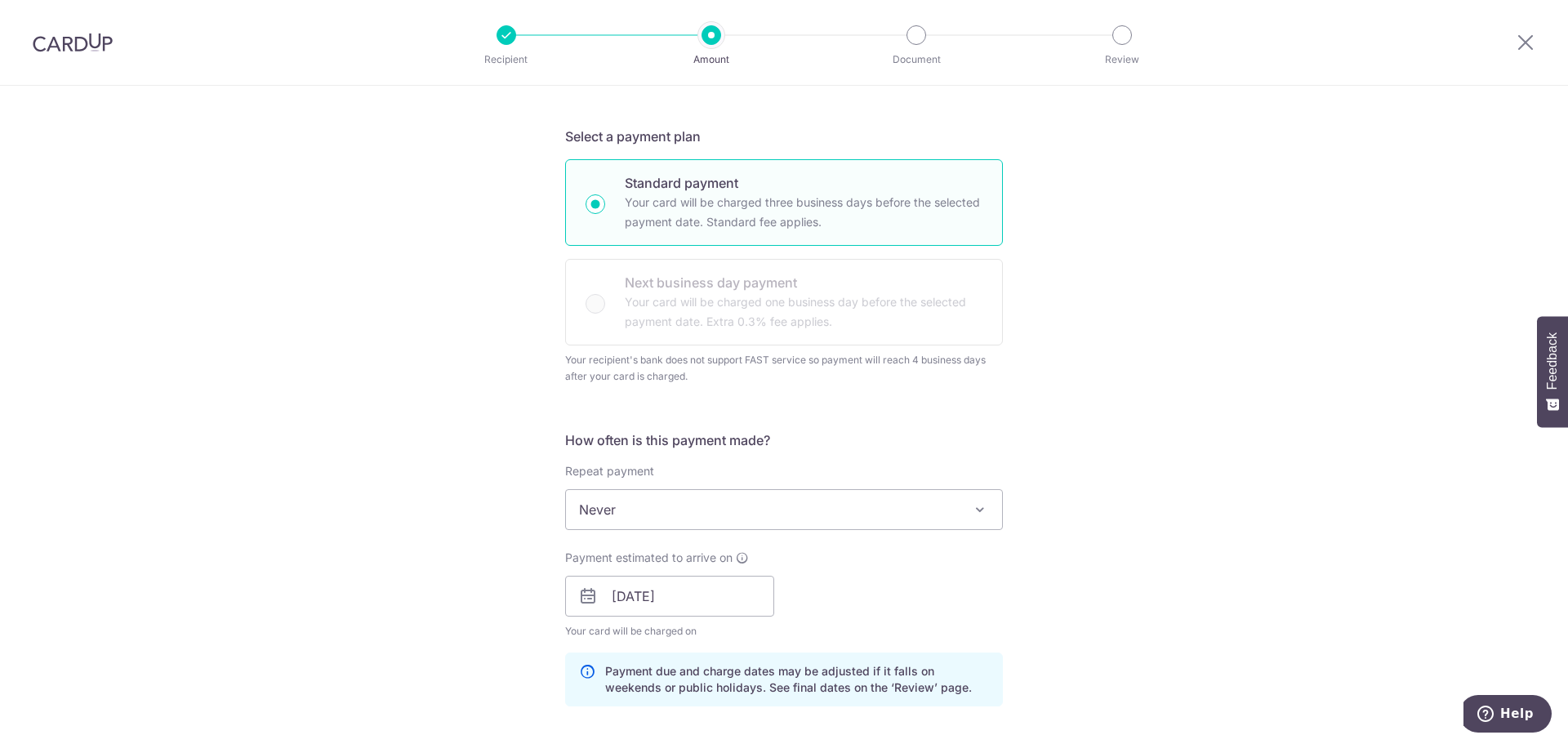
click at [463, 655] on div "Tell us more about your payment Enter payment amount SGD 406.72 406.72 Select C…" at bounding box center [784, 587] width 1568 height 1657
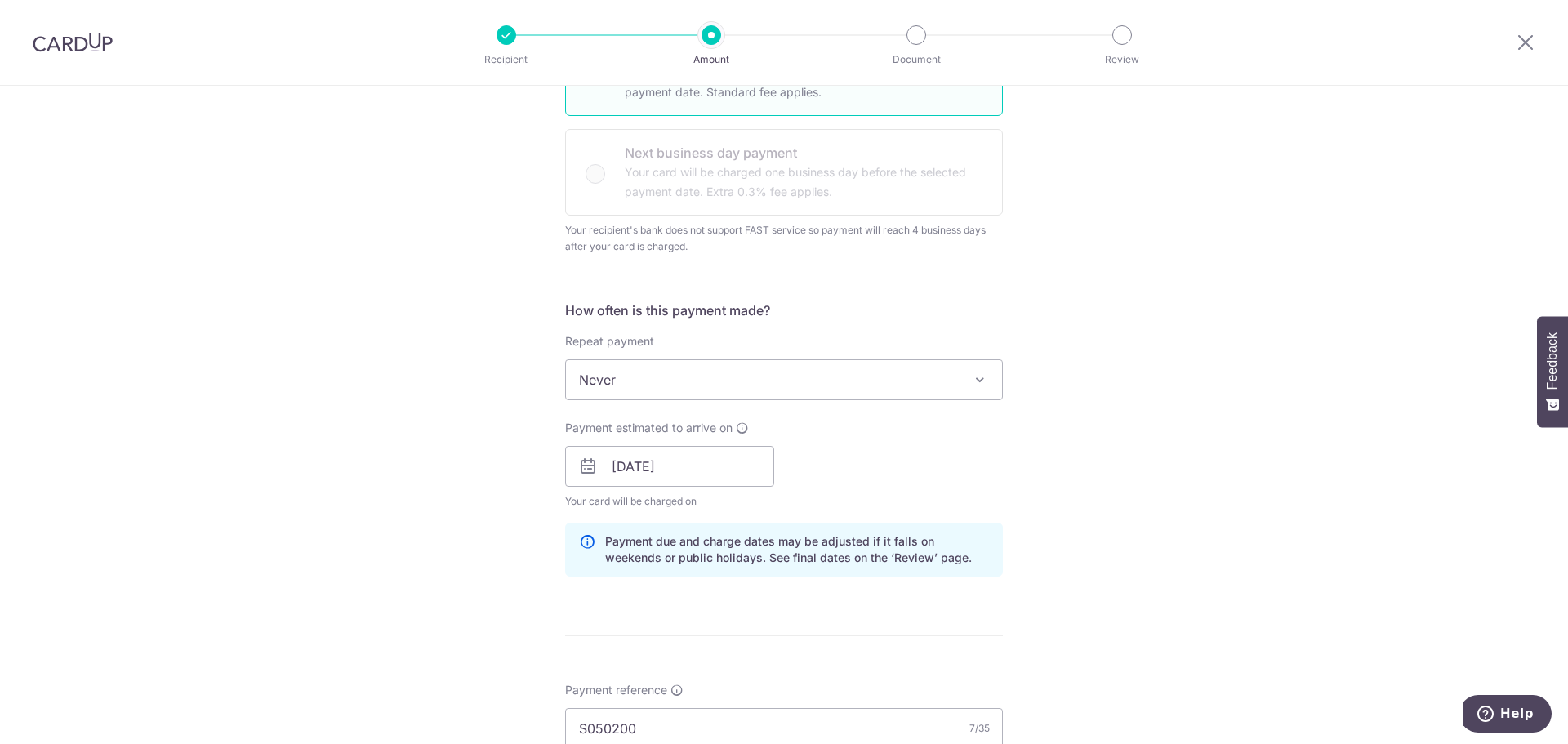
scroll to position [490, 0]
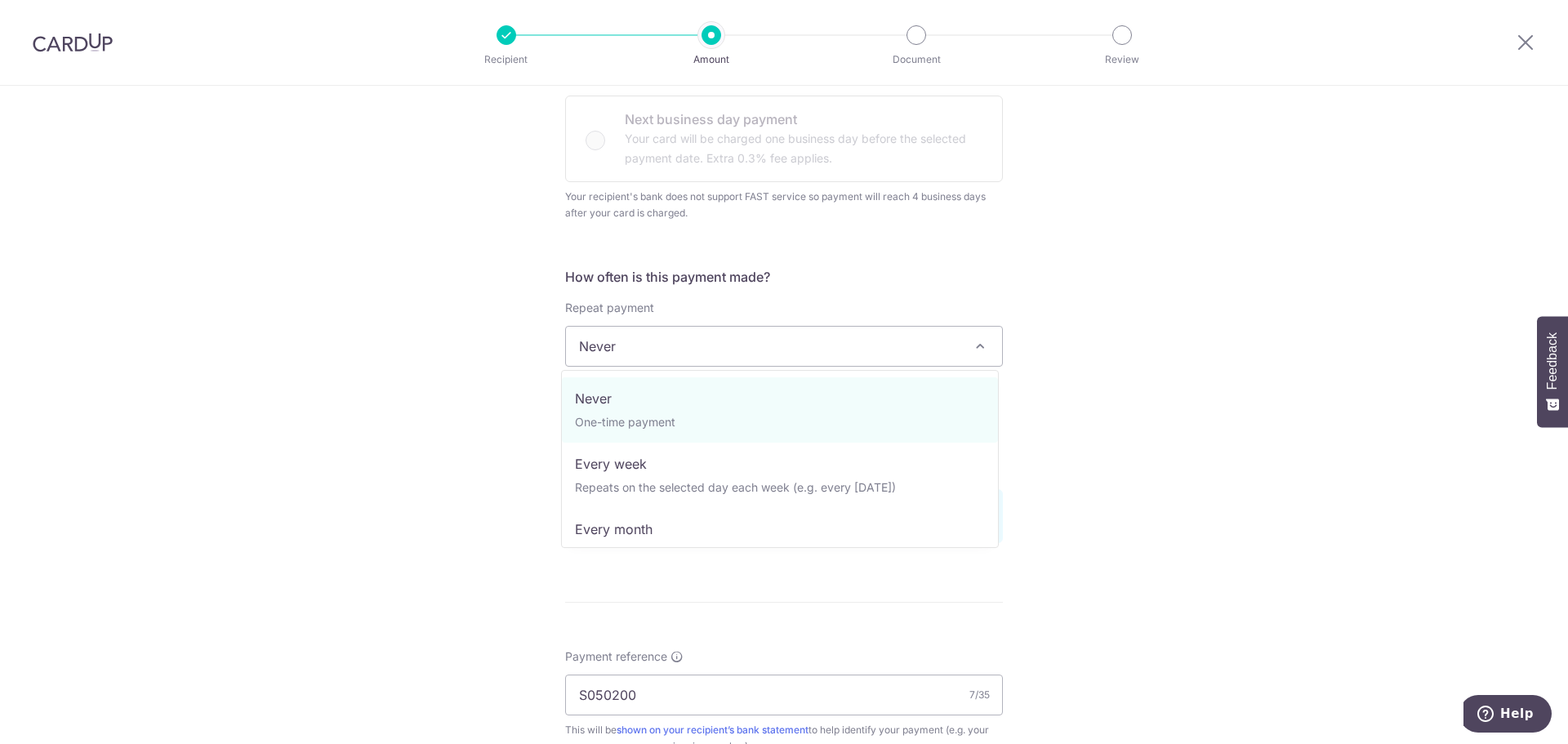
click at [739, 343] on span "Never" at bounding box center [783, 346] width 436 height 39
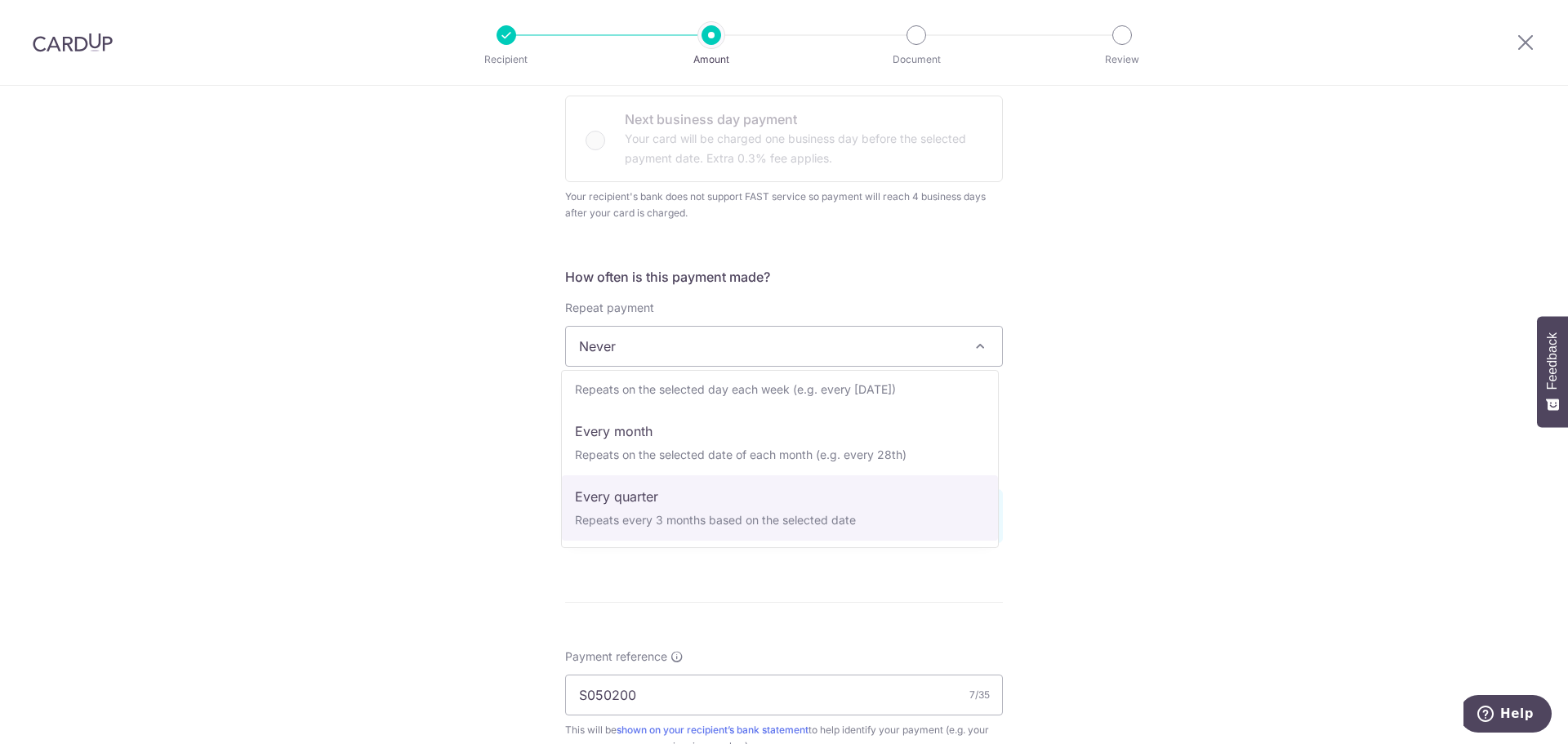
scroll to position [164, 0]
select select "5"
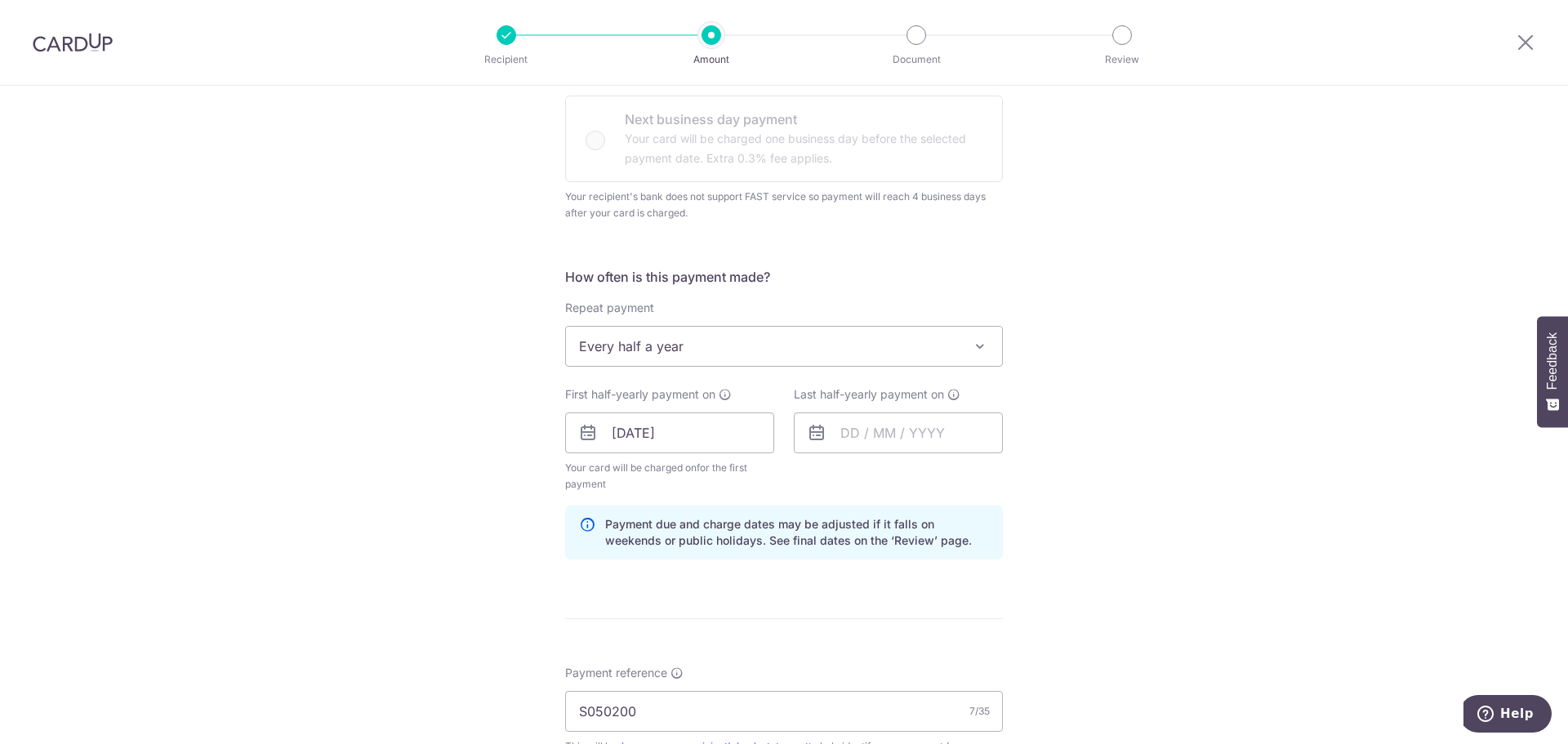
click at [461, 531] on div "Tell us more about your payment Enter payment amount SGD 406.72 406.72 Select C…" at bounding box center [784, 432] width 1568 height 1673
click at [726, 439] on input "[DATE]" at bounding box center [669, 432] width 209 height 41
click at [865, 436] on input "text" at bounding box center [897, 432] width 209 height 41
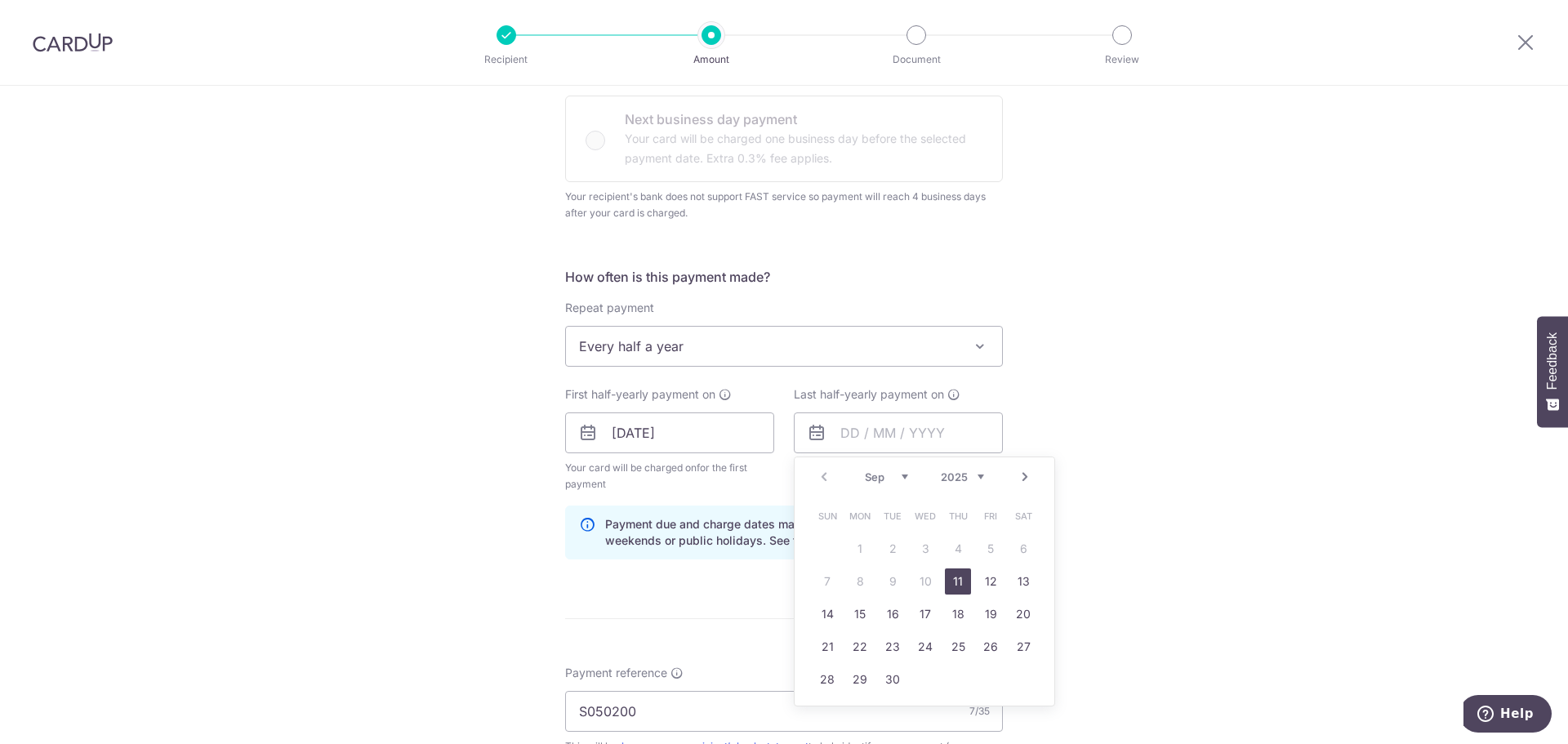
click at [952, 583] on link "11" at bounding box center [958, 581] width 26 height 26
type input "[DATE]"
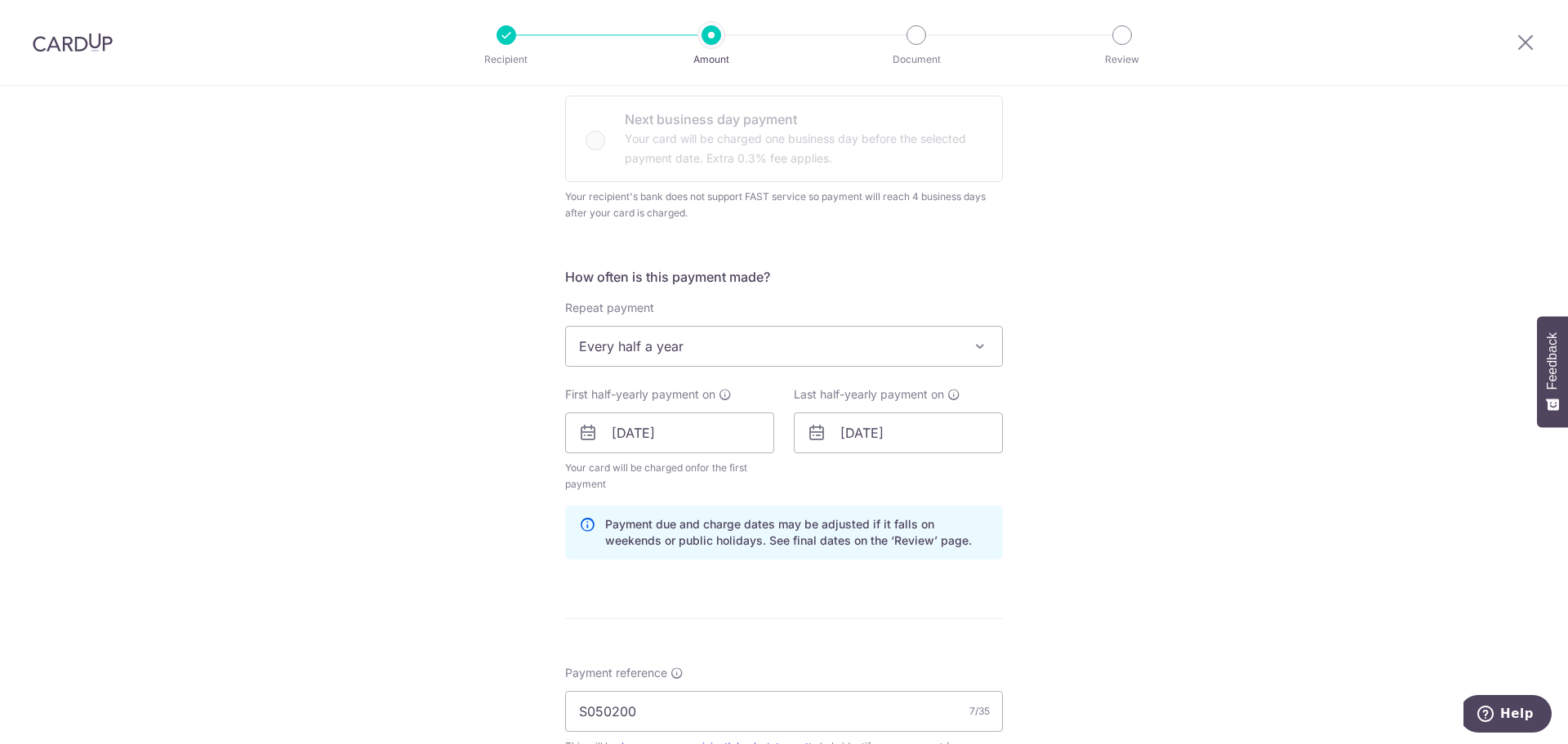
click at [779, 600] on form "Enter payment amount SGD 406.72 406.72 Select Card **** 1854 Add credit card Yo…" at bounding box center [783, 448] width 437 height 1489
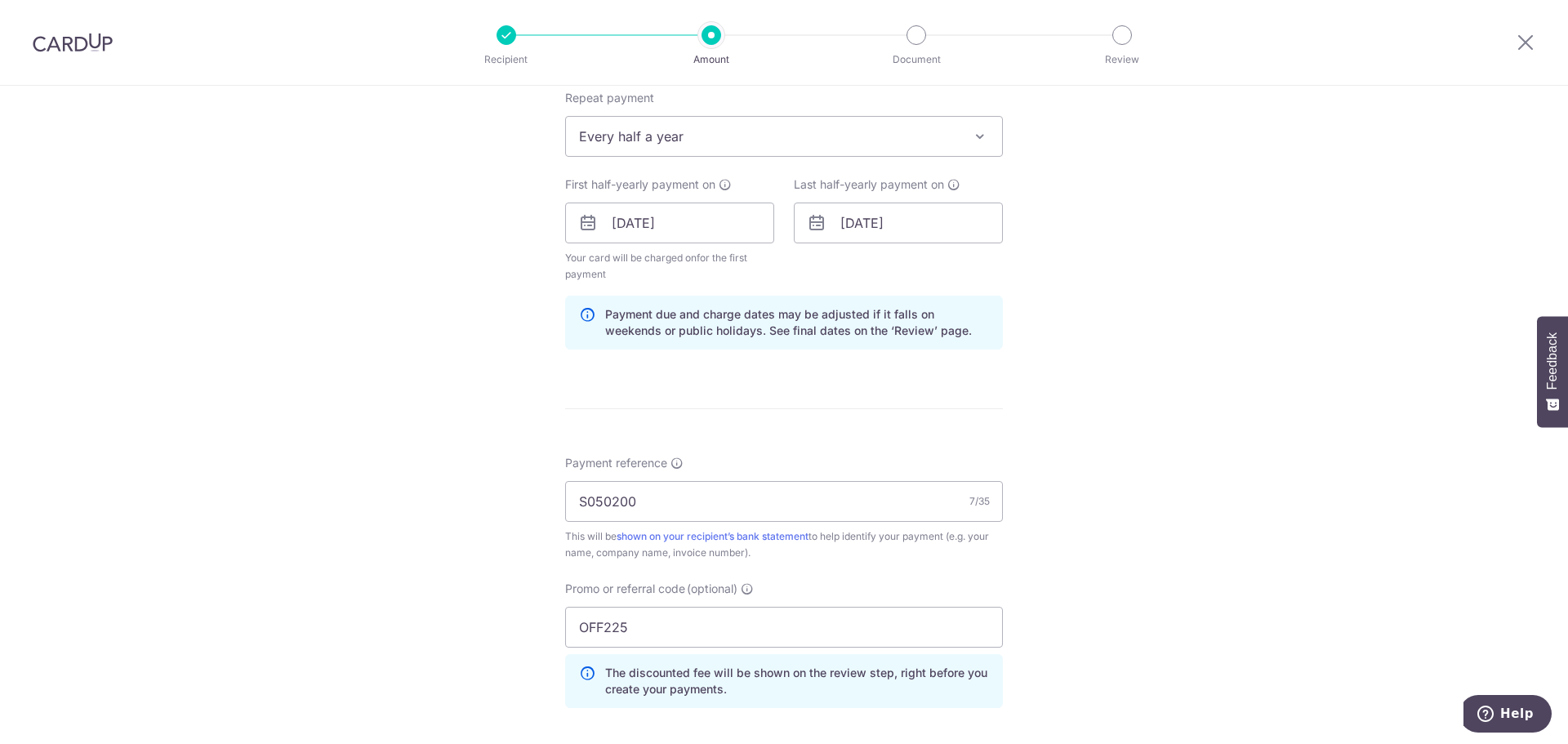
scroll to position [719, 0]
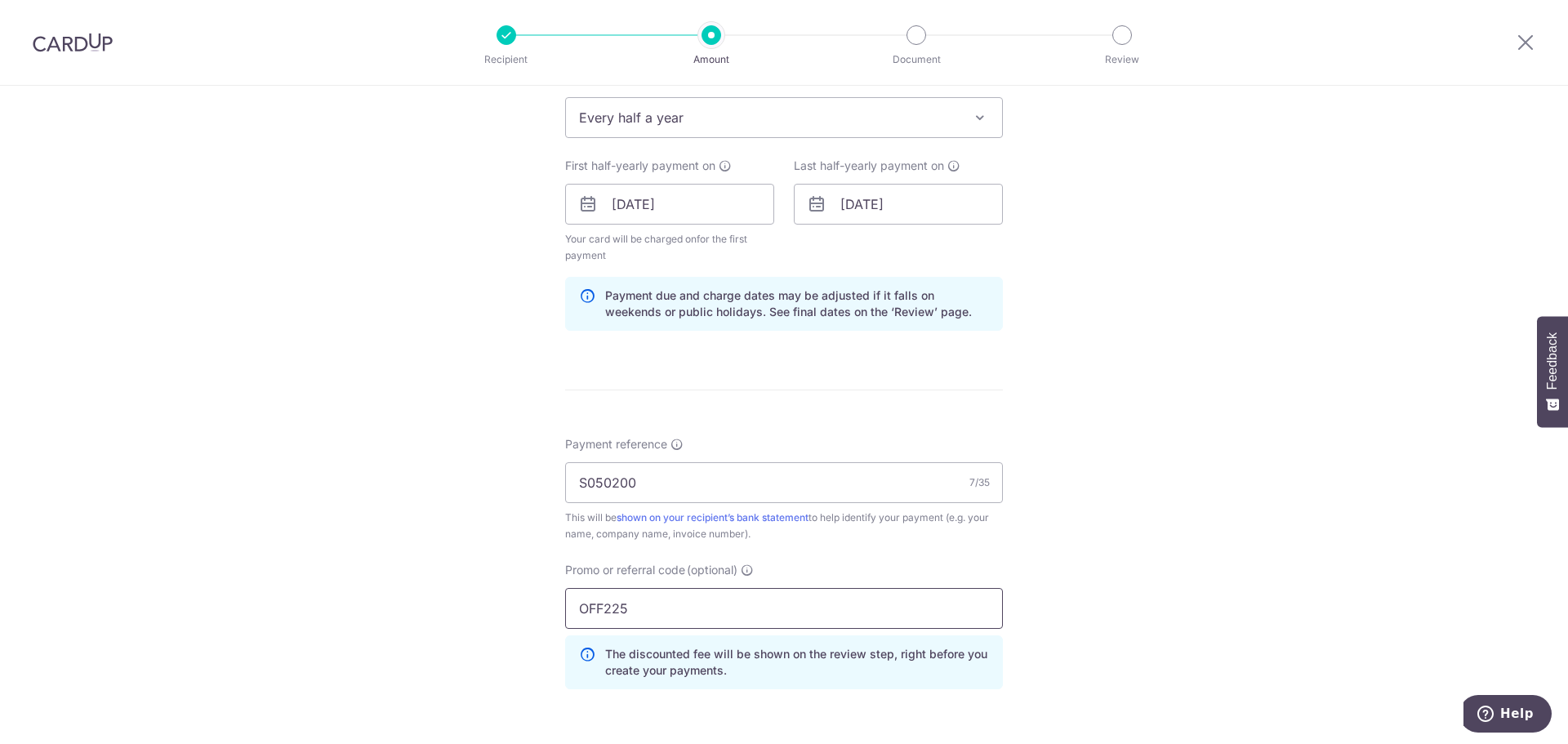
drag, startPoint x: 637, startPoint y: 620, endPoint x: 513, endPoint y: 603, distance: 125.2
click at [513, 603] on div "Tell us more about your payment Enter payment amount SGD 406.72 406.72 Select C…" at bounding box center [784, 204] width 1568 height 1673
type input "REC185"
click at [380, 656] on div "Tell us more about your payment Enter payment amount SGD 406.72 406.72 Select C…" at bounding box center [784, 204] width 1568 height 1673
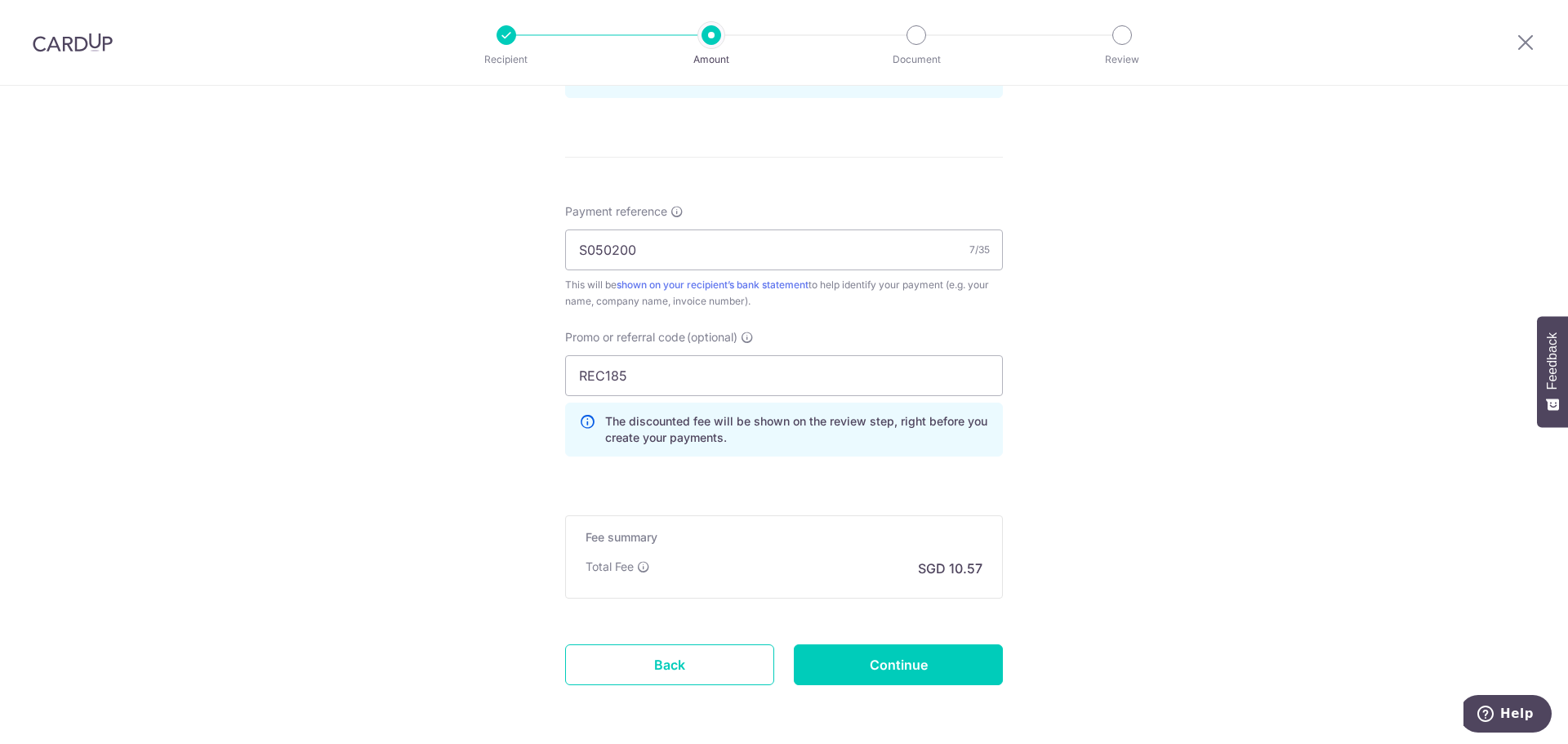
scroll to position [980, 0]
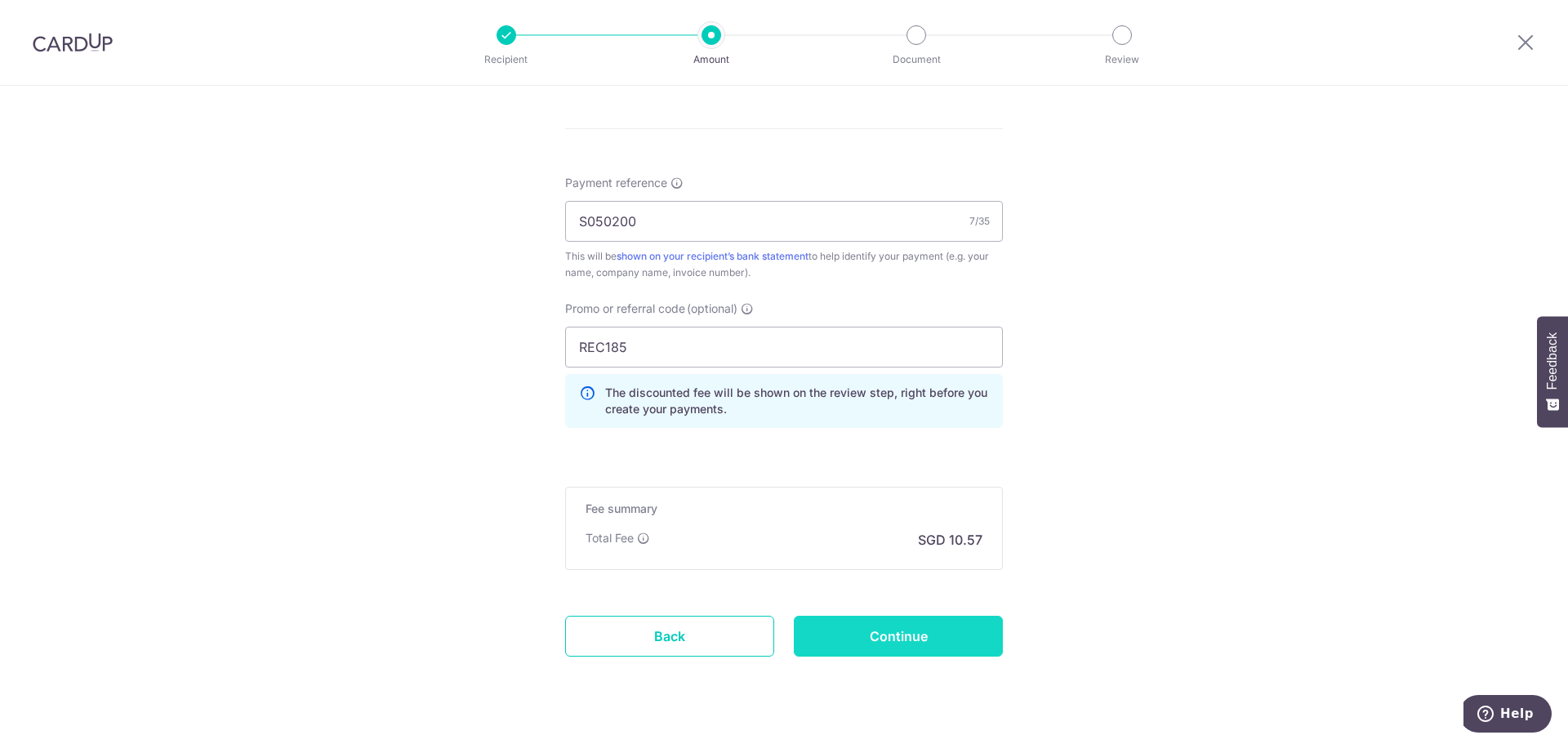
click at [923, 649] on input "Continue" at bounding box center [897, 636] width 209 height 41
type input "Update Schedule"
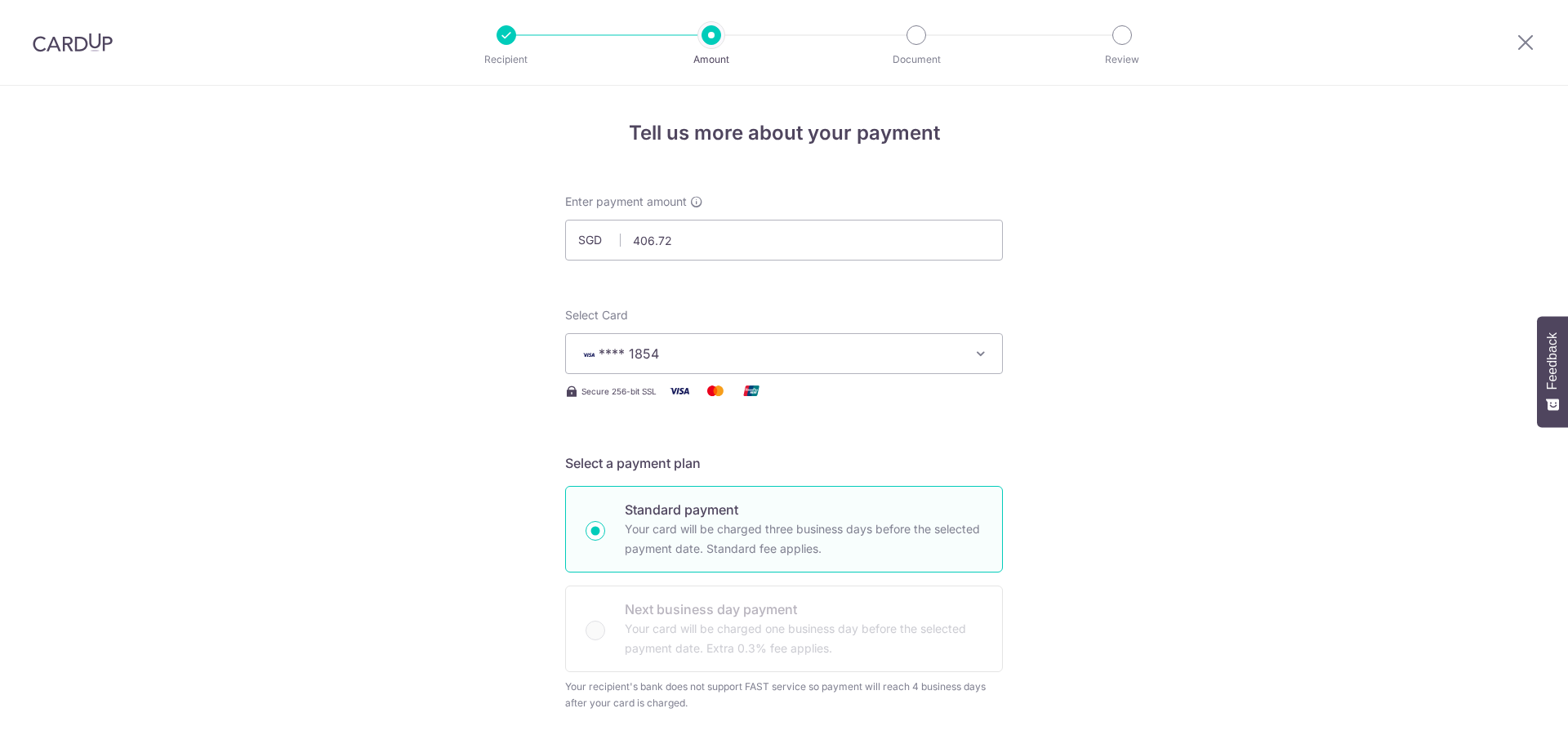
scroll to position [864, 0]
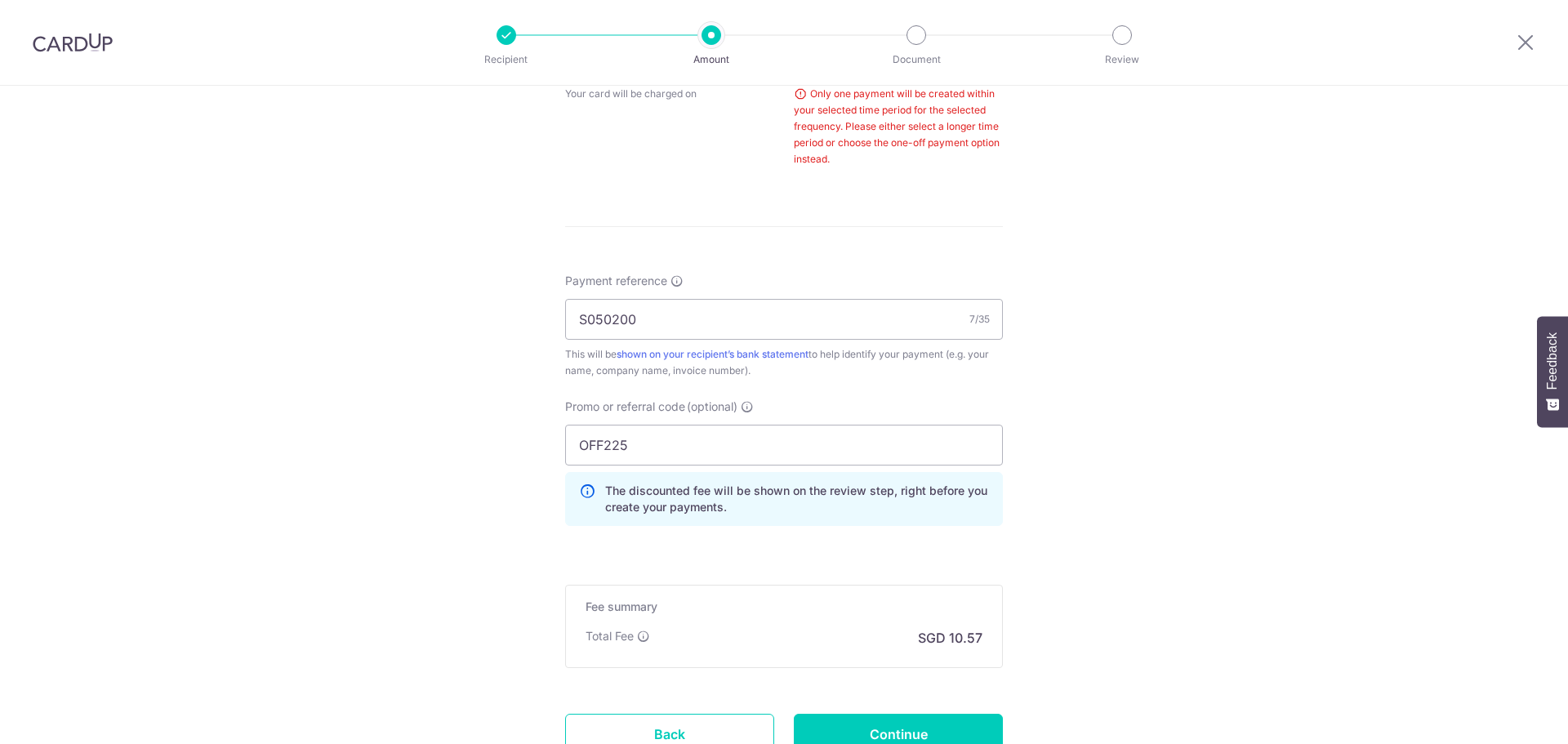
click at [1103, 436] on div "Tell us more about your payment Enter payment amount SGD 406.72 406.72 Select C…" at bounding box center [784, 49] width 1568 height 1655
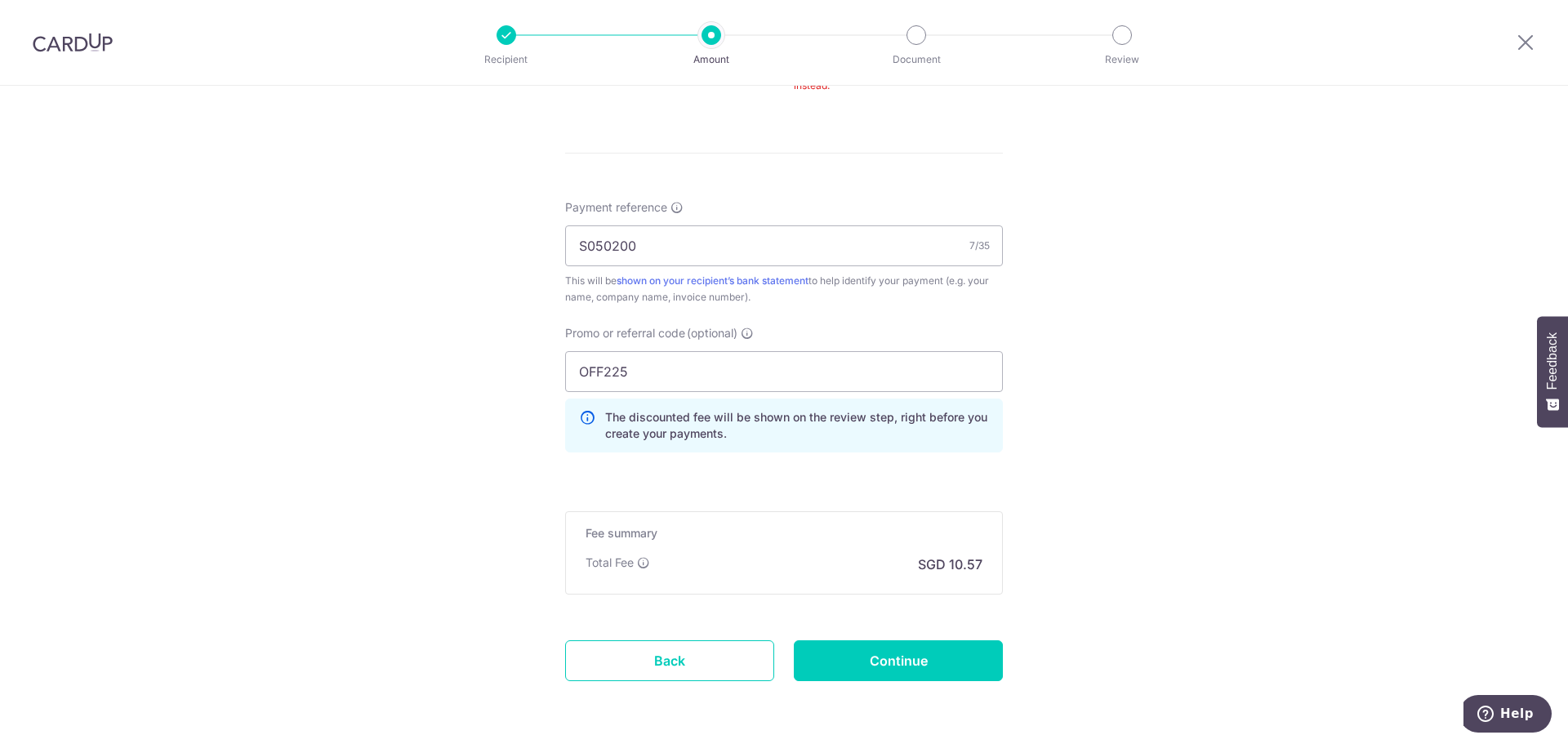
scroll to position [962, 0]
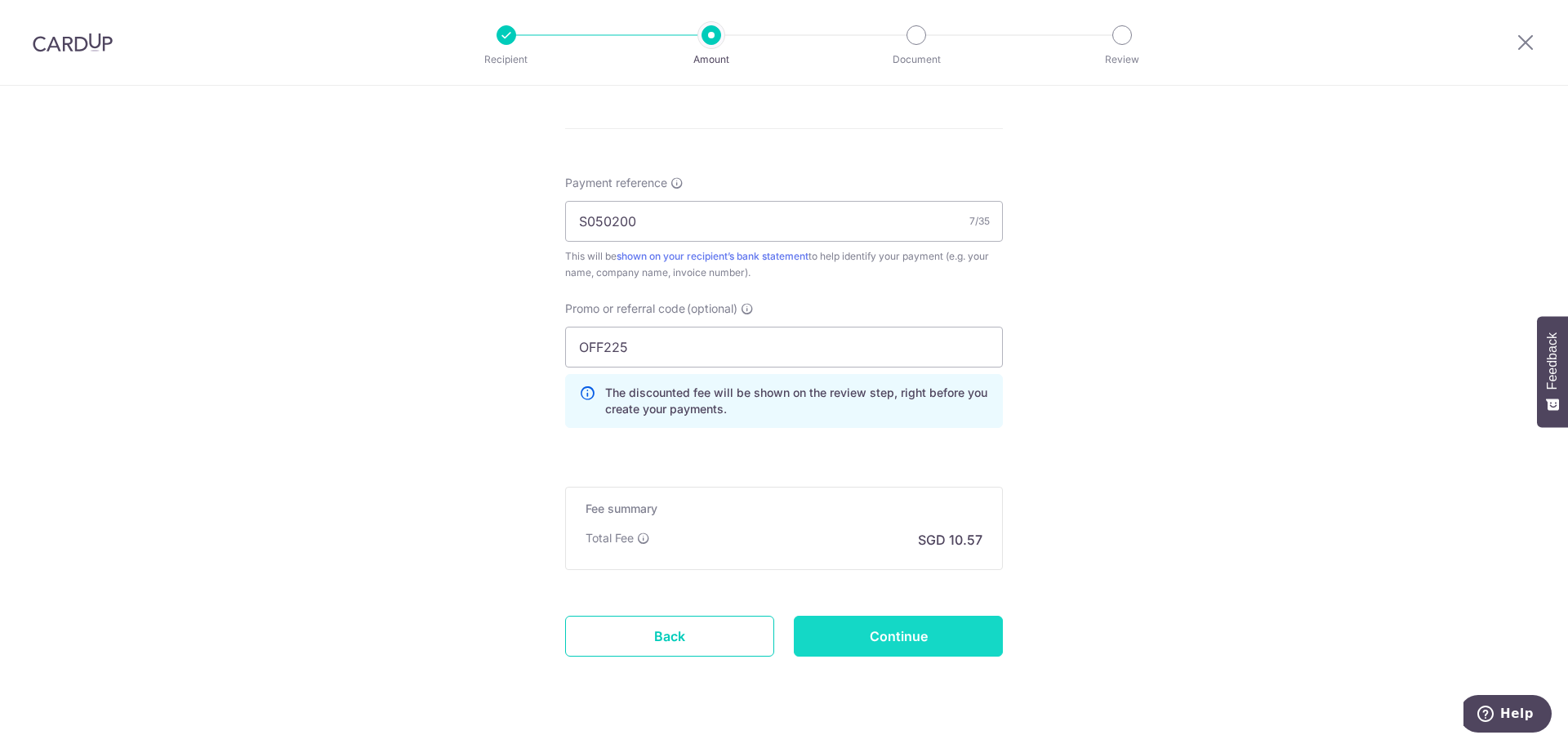
click at [822, 646] on input "Continue" at bounding box center [897, 636] width 209 height 41
type input "Update Schedule"
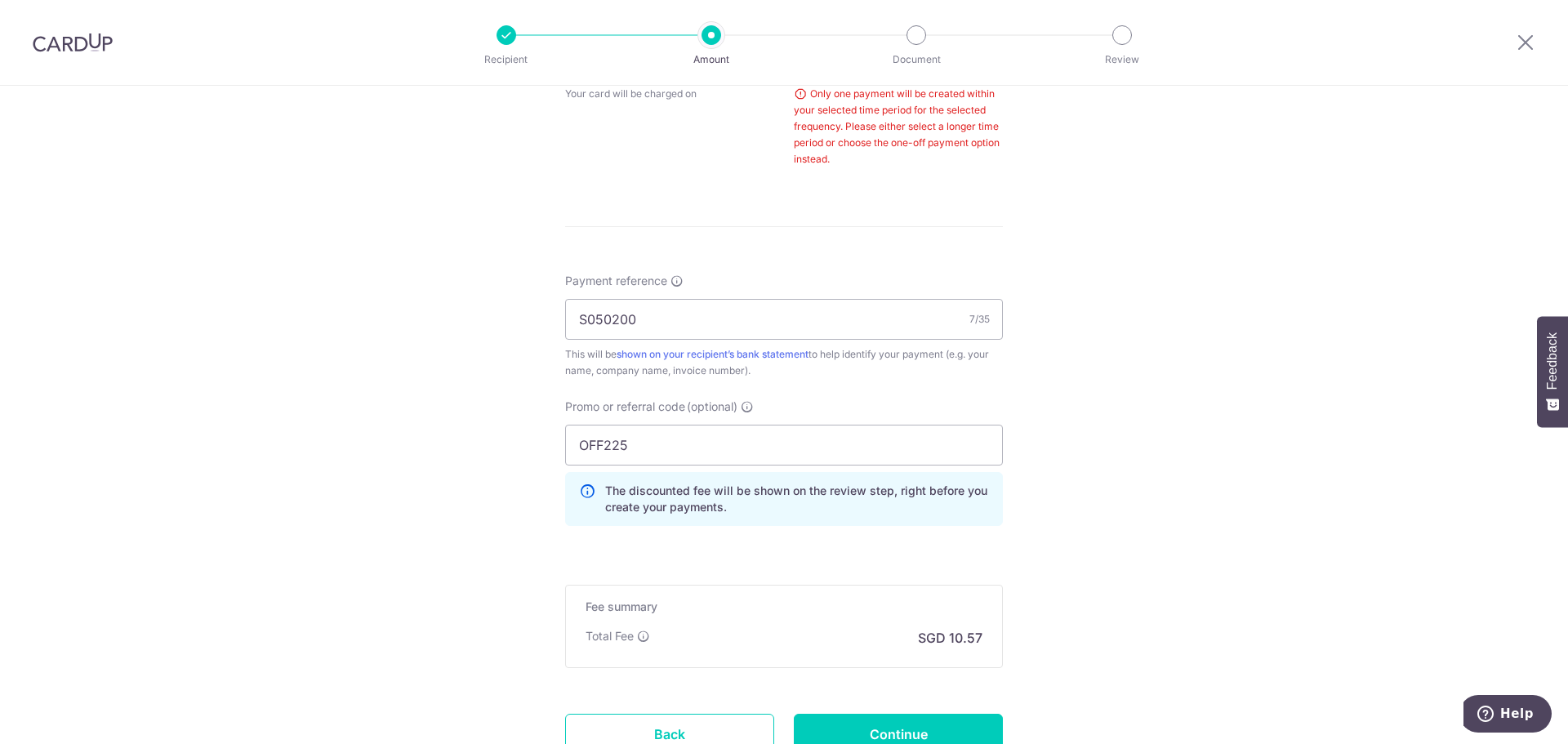
click at [1142, 302] on div "Tell us more about your payment Enter payment amount SGD 406.72 406.72 Select C…" at bounding box center [784, 49] width 1568 height 1655
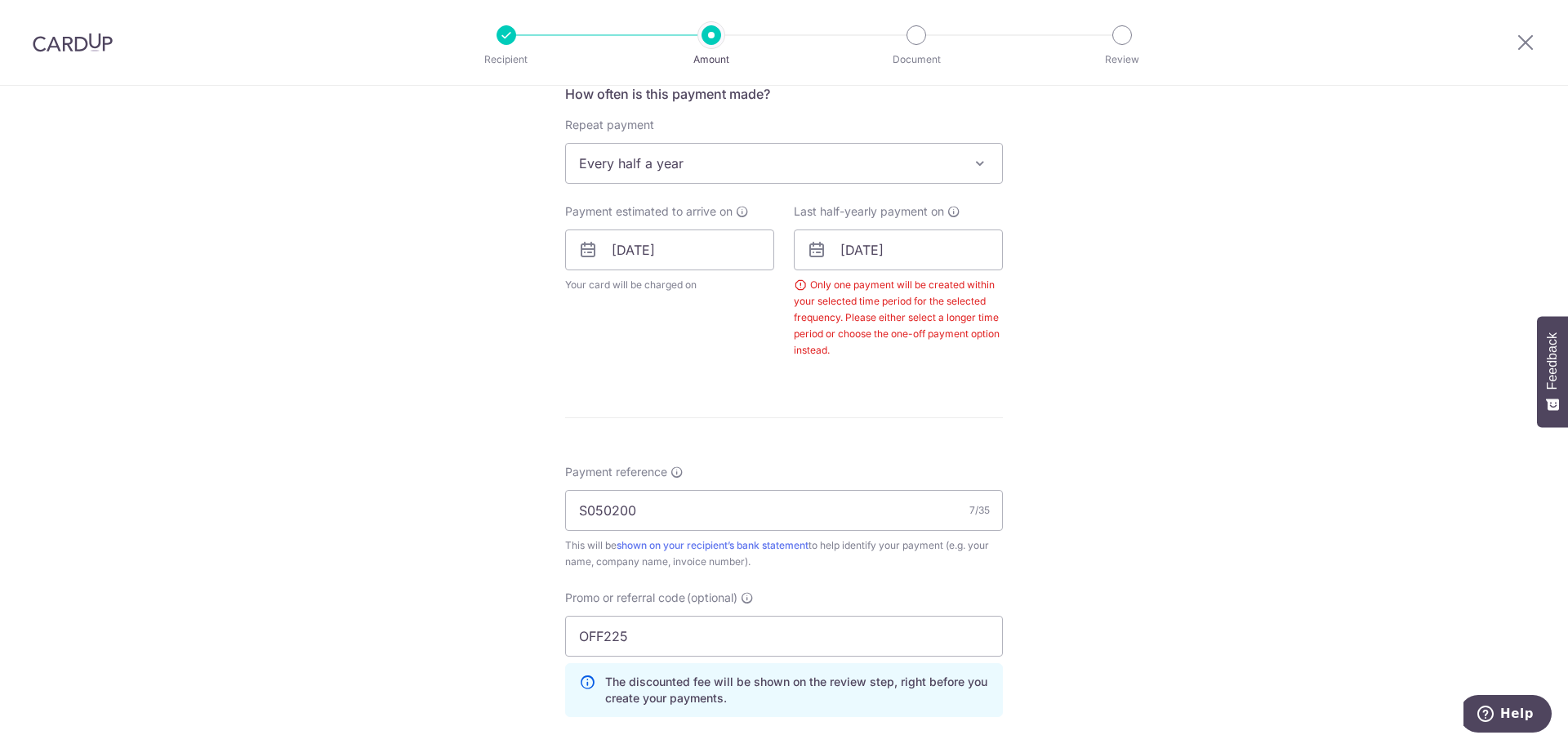
scroll to position [570, 0]
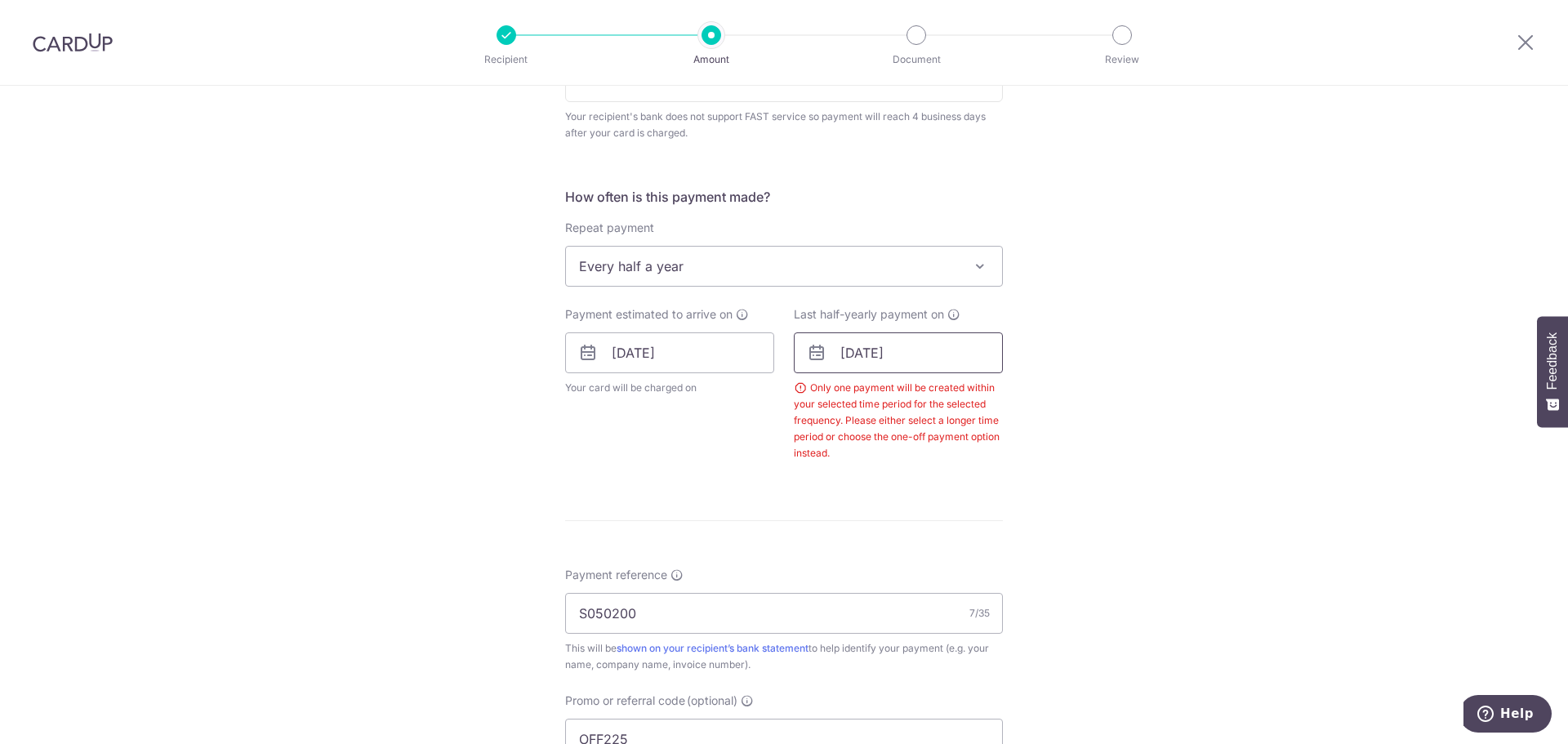
click at [853, 356] on input "[DATE]" at bounding box center [897, 353] width 209 height 41
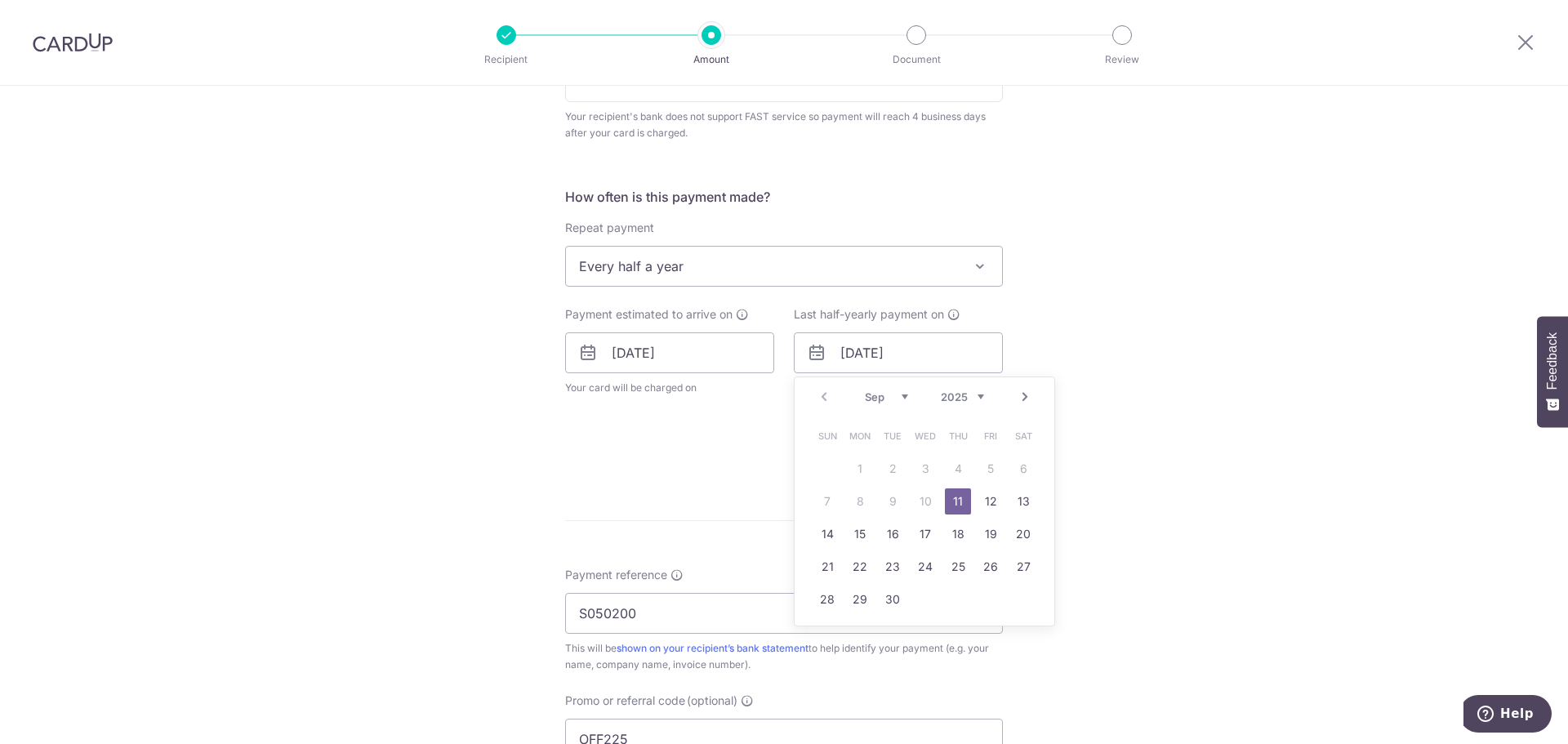
click at [896, 392] on select "Sep Oct Nov Dec" at bounding box center [887, 397] width 43 height 13
click at [974, 393] on select "2025 2026 2027 2028 2029 2030 2031 2032 2033 2034 2035" at bounding box center [962, 397] width 43 height 13
click at [897, 398] on select "Jan Feb Mar Apr May Jun Jul Aug Sep Oct Nov Dec" at bounding box center [887, 397] width 43 height 13
click at [954, 473] on link "1" at bounding box center [958, 469] width 26 height 26
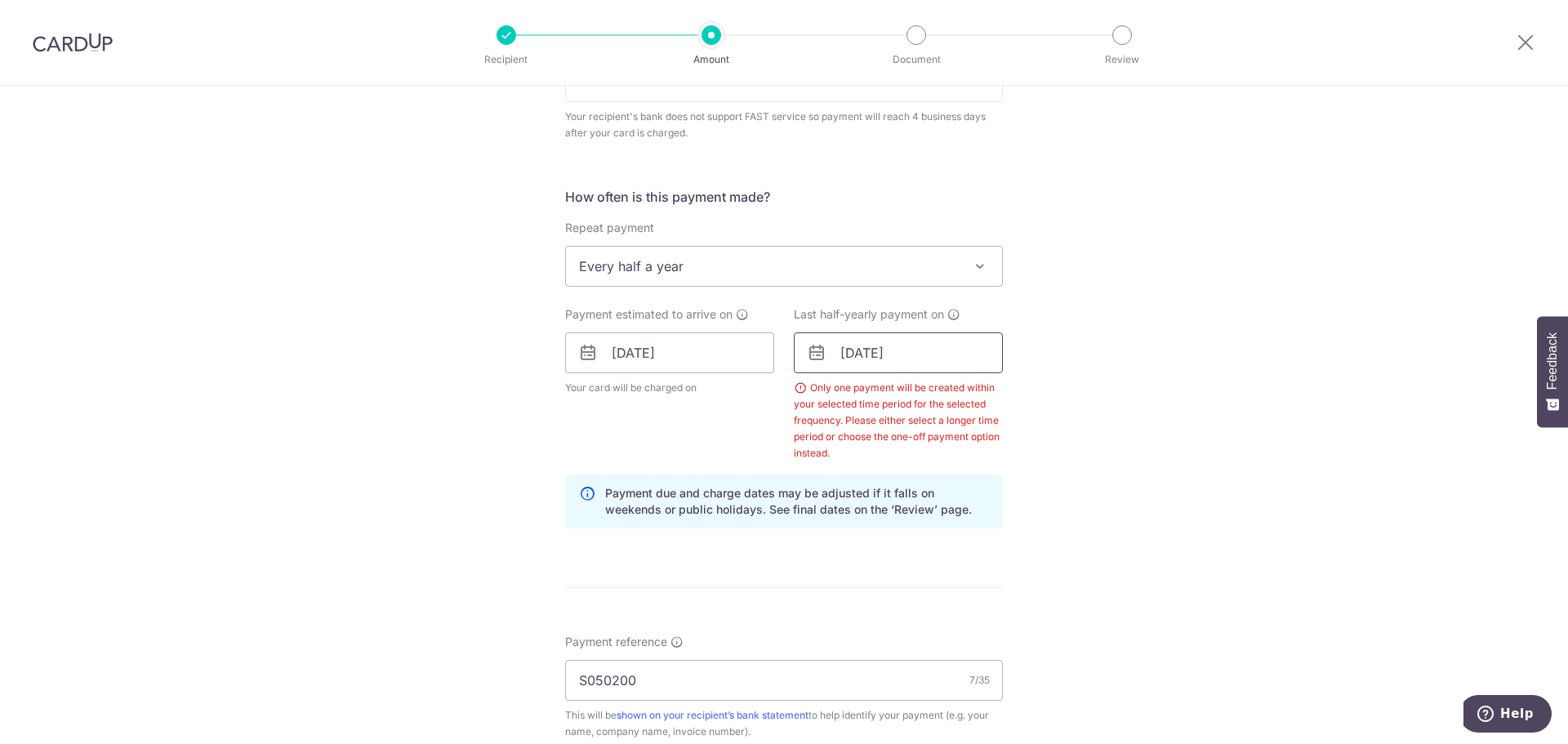
click at [944, 350] on input "01/01/2026" at bounding box center [897, 353] width 209 height 41
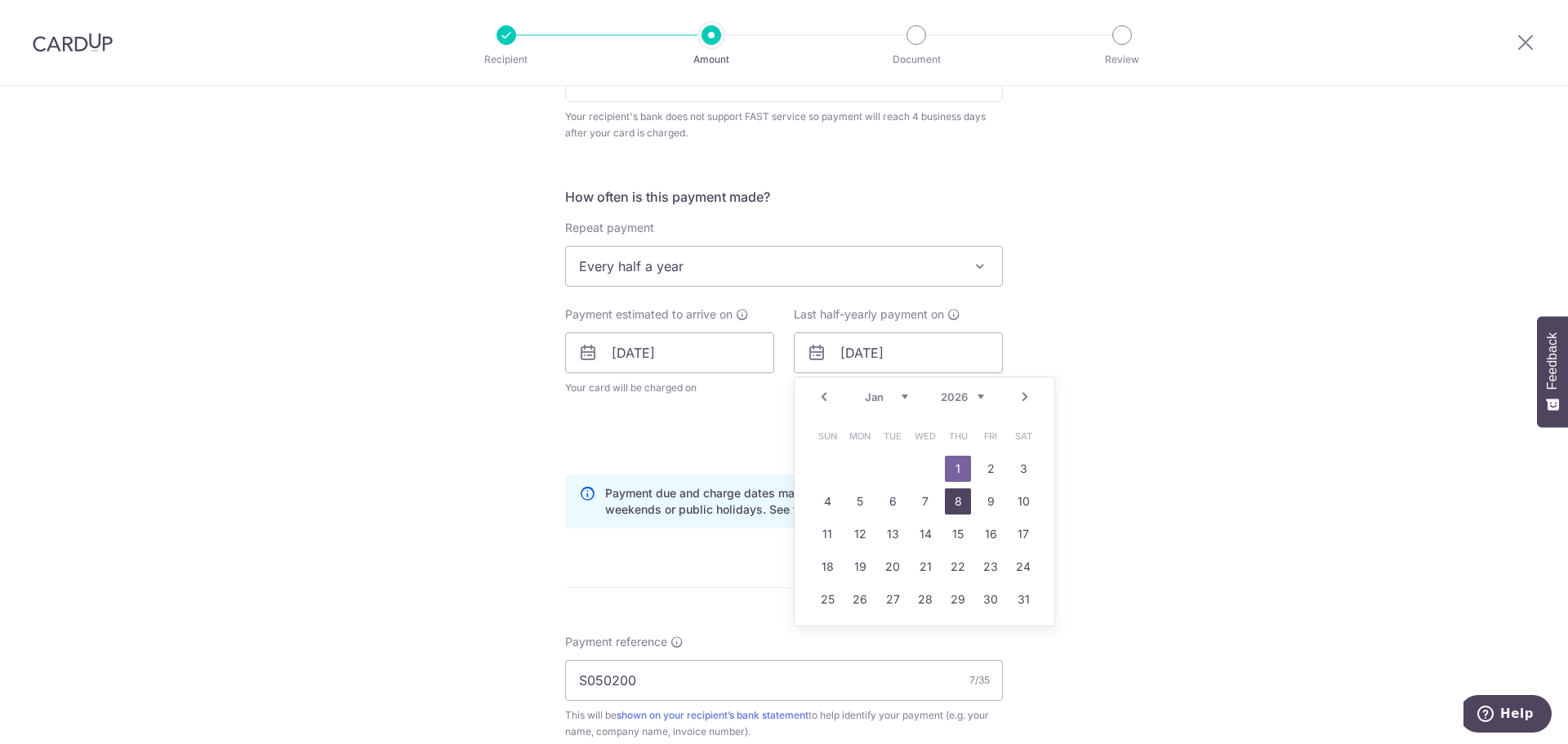
click at [951, 499] on link "8" at bounding box center [958, 501] width 26 height 26
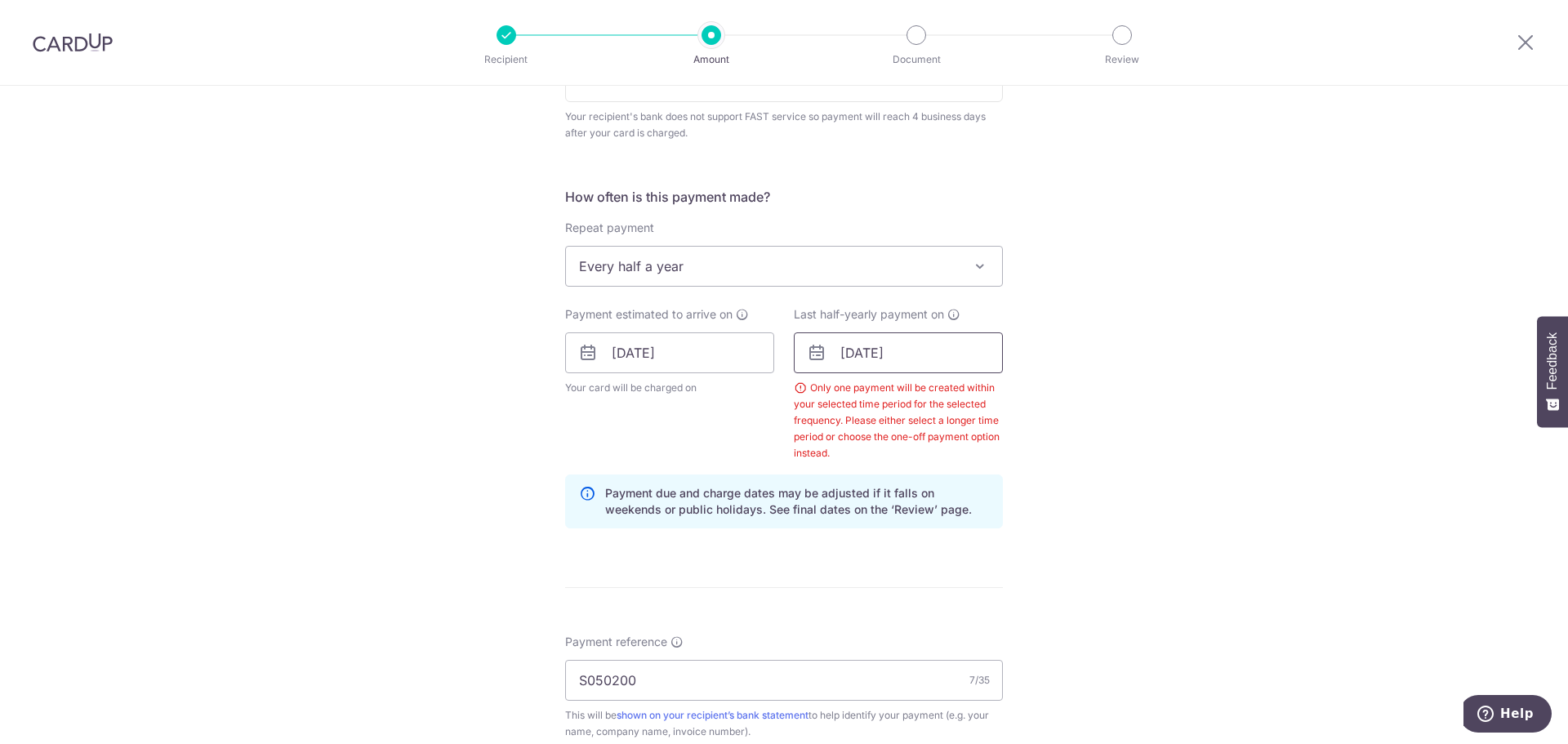
click at [930, 363] on input "08/01/2026" at bounding box center [897, 353] width 209 height 41
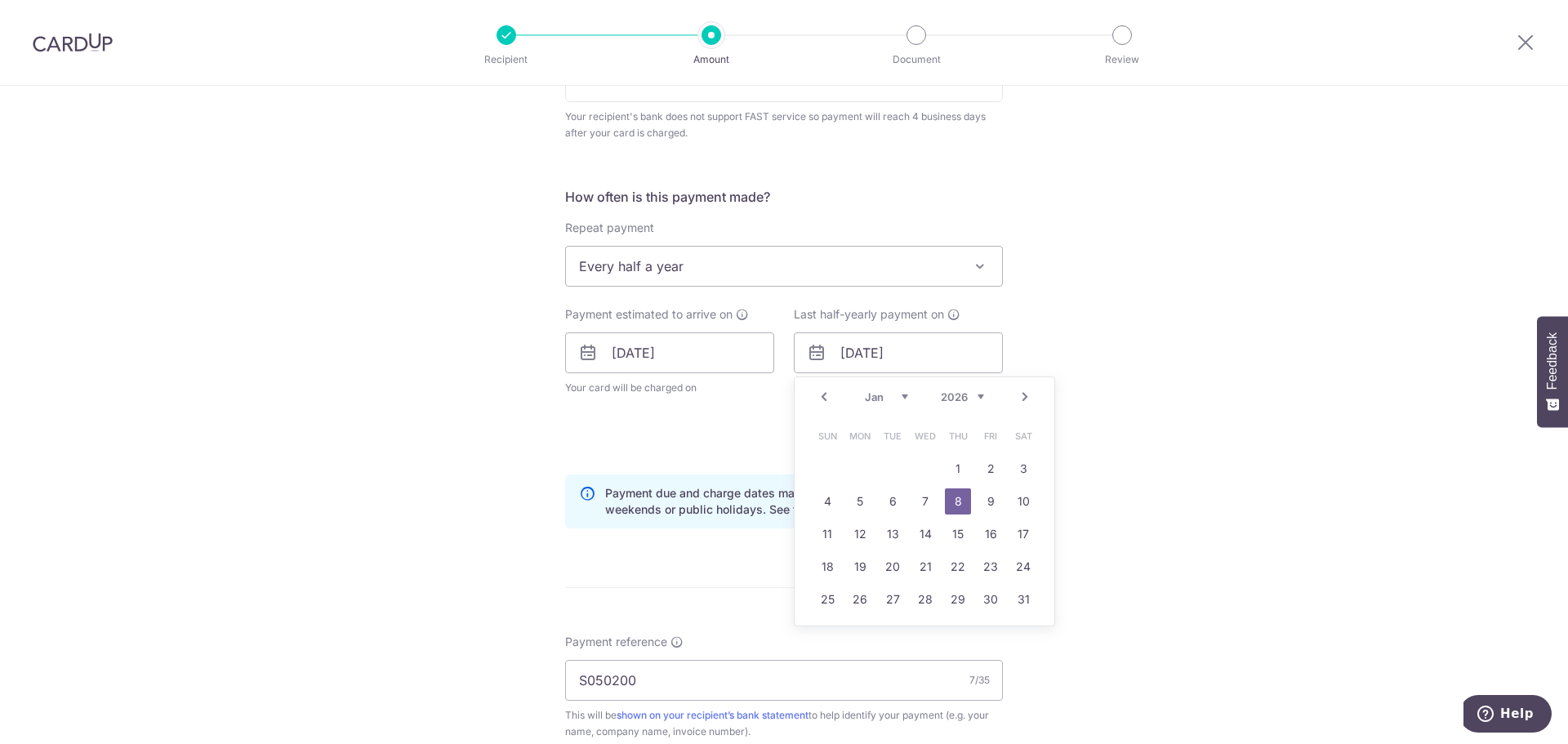
click at [900, 397] on select "Jan Feb Mar Apr May Jun Jul Aug Sep Oct Nov Dec" at bounding box center [887, 397] width 43 height 13
click at [947, 501] on link "12" at bounding box center [958, 501] width 26 height 26
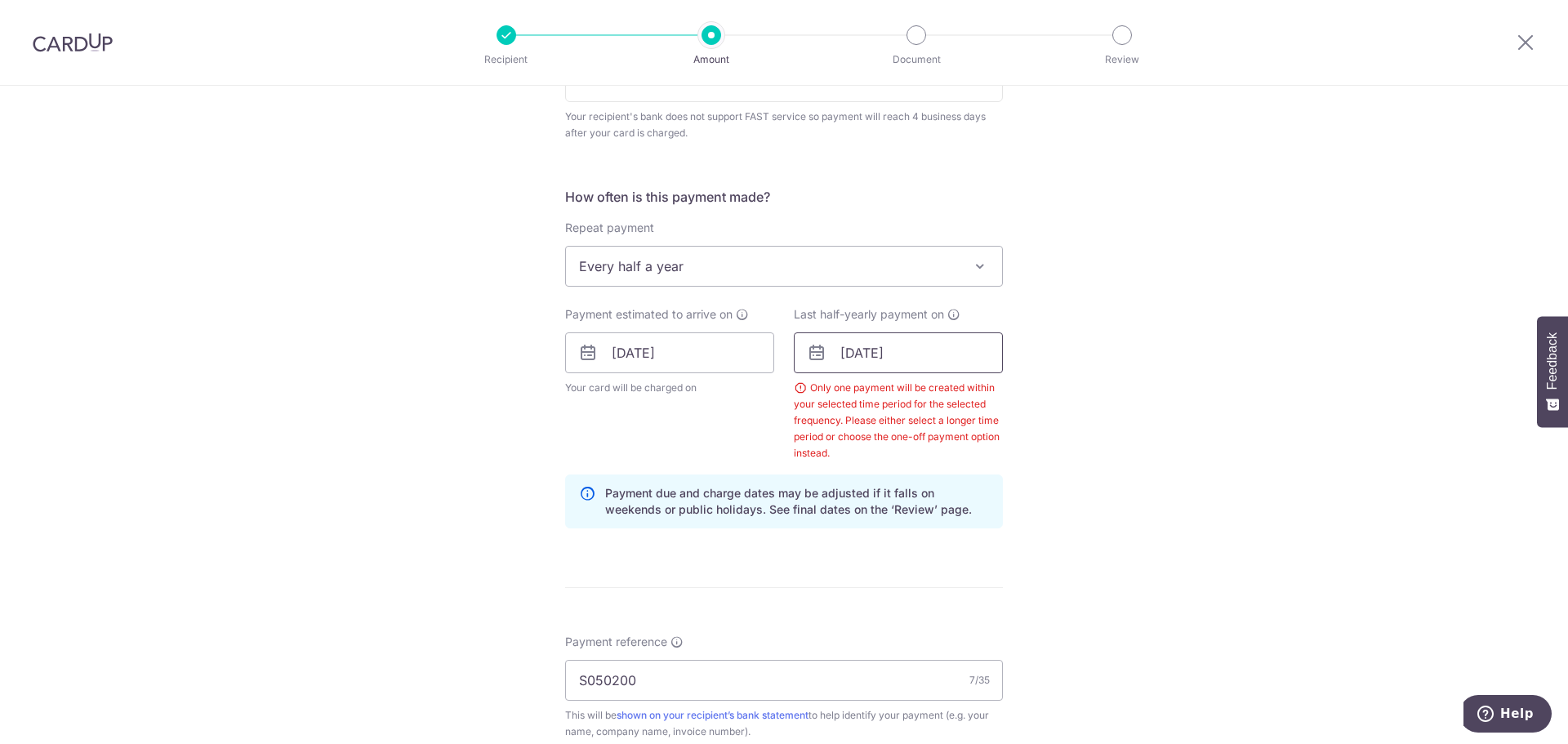
click at [877, 350] on input "12/03/2026" at bounding box center [897, 353] width 209 height 41
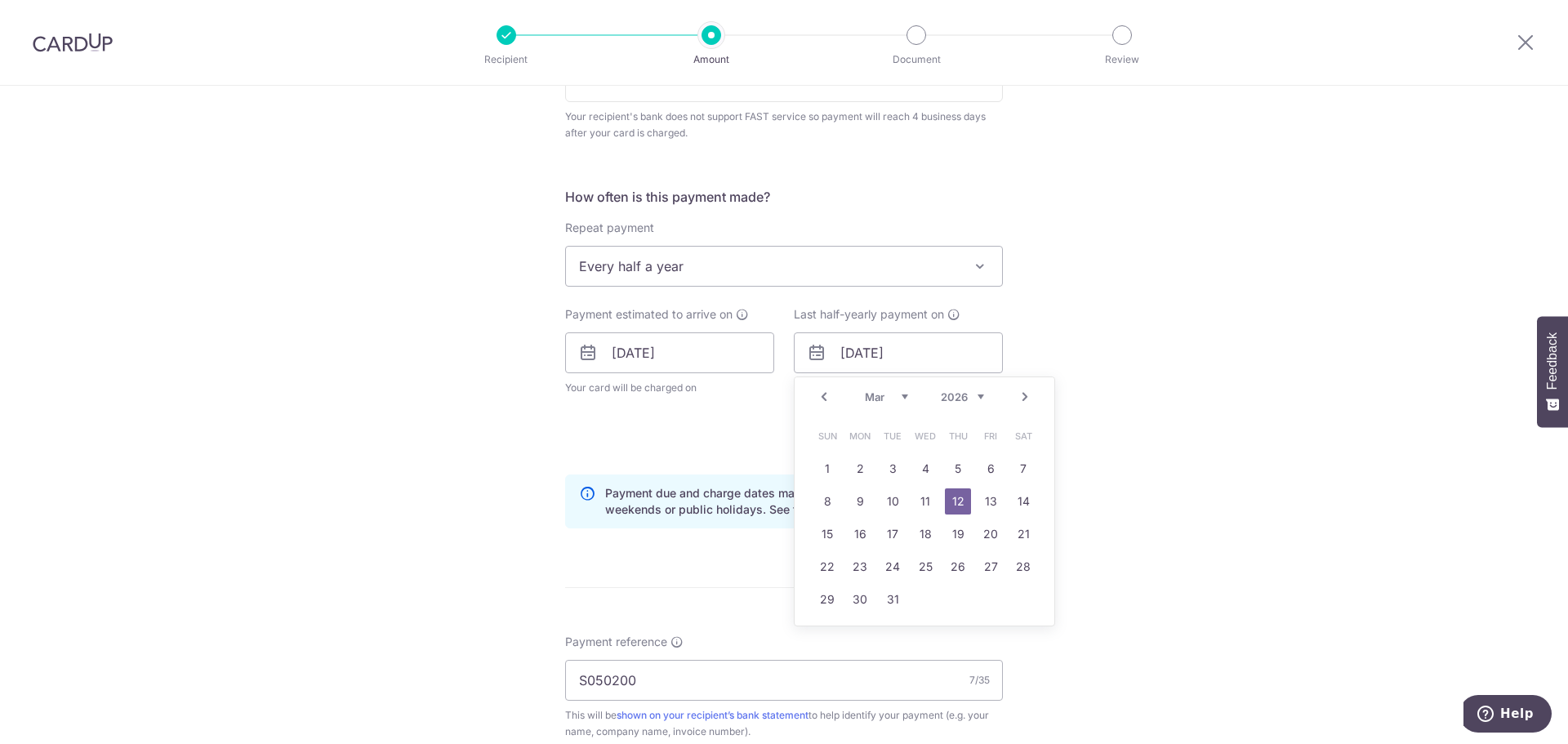
click at [903, 398] on select "Jan Feb Mar Apr May Jun Jul Aug Sep Oct Nov Dec" at bounding box center [887, 397] width 43 height 13
click at [886, 527] on link "12" at bounding box center [892, 534] width 26 height 26
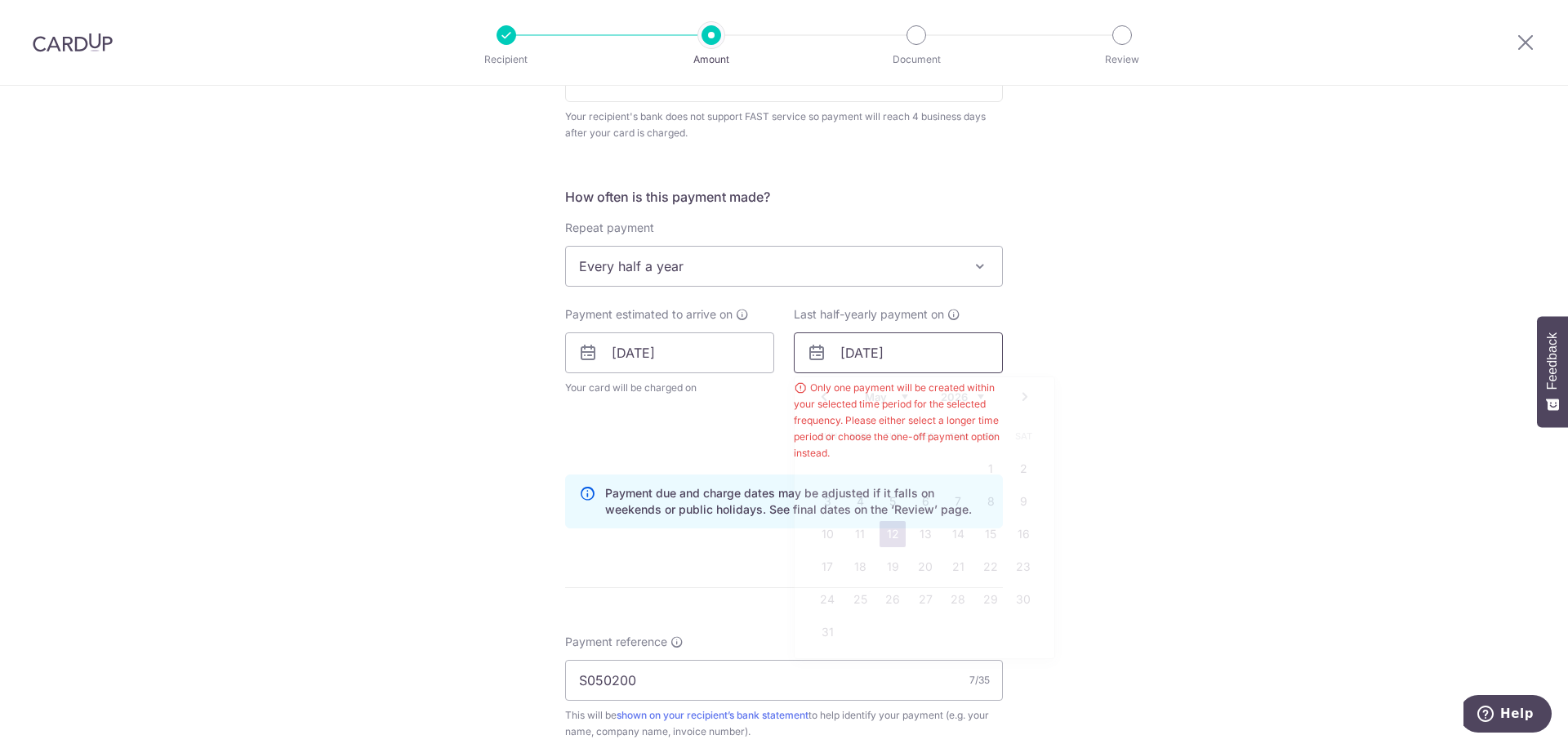
click at [897, 365] on input "12/05/2026" at bounding box center [897, 353] width 209 height 41
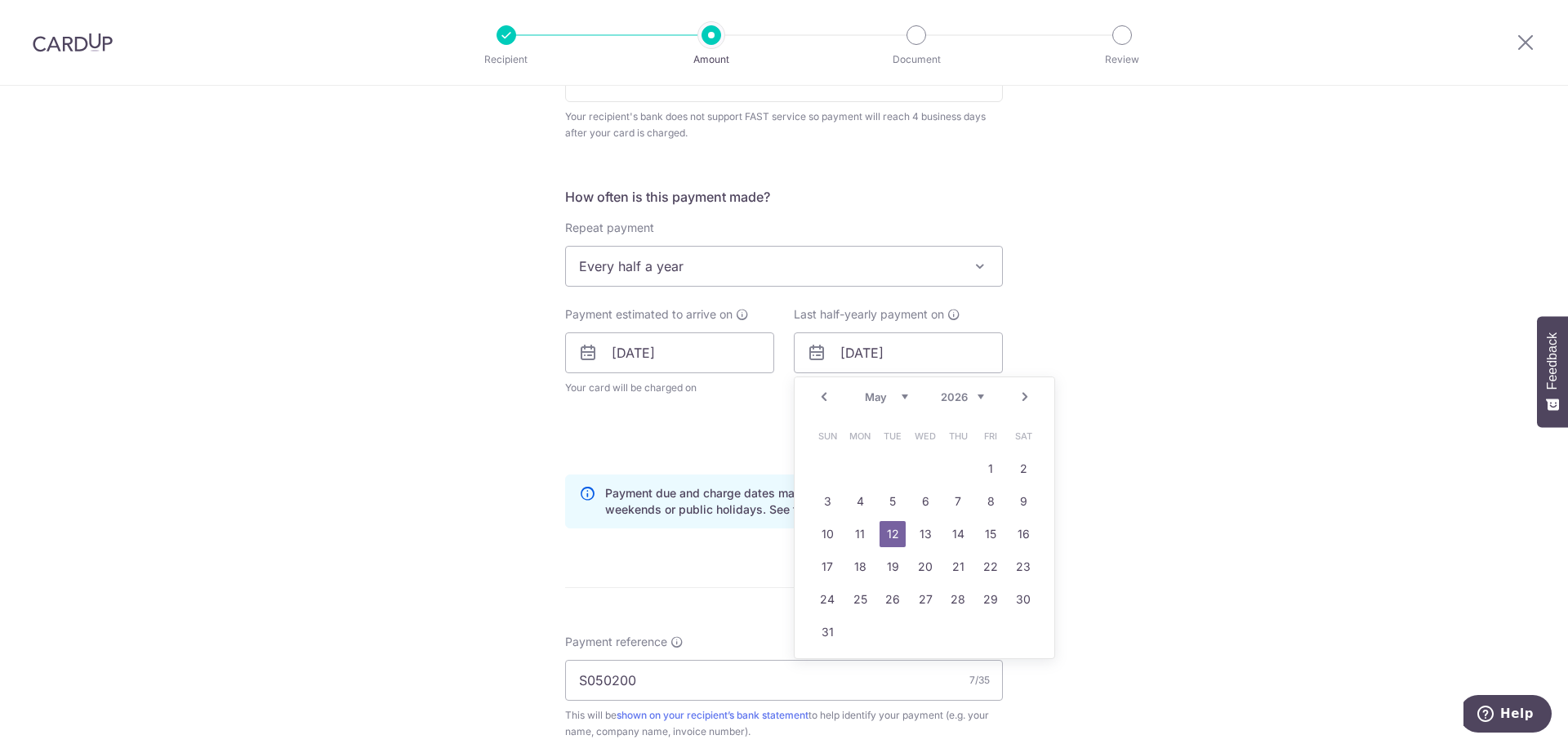
click at [821, 395] on link "Prev" at bounding box center [824, 397] width 20 height 20
click at [705, 444] on div "Payment estimated to arrive on 11/09/2025 Your card will be charged on for the …" at bounding box center [670, 384] width 229 height 155
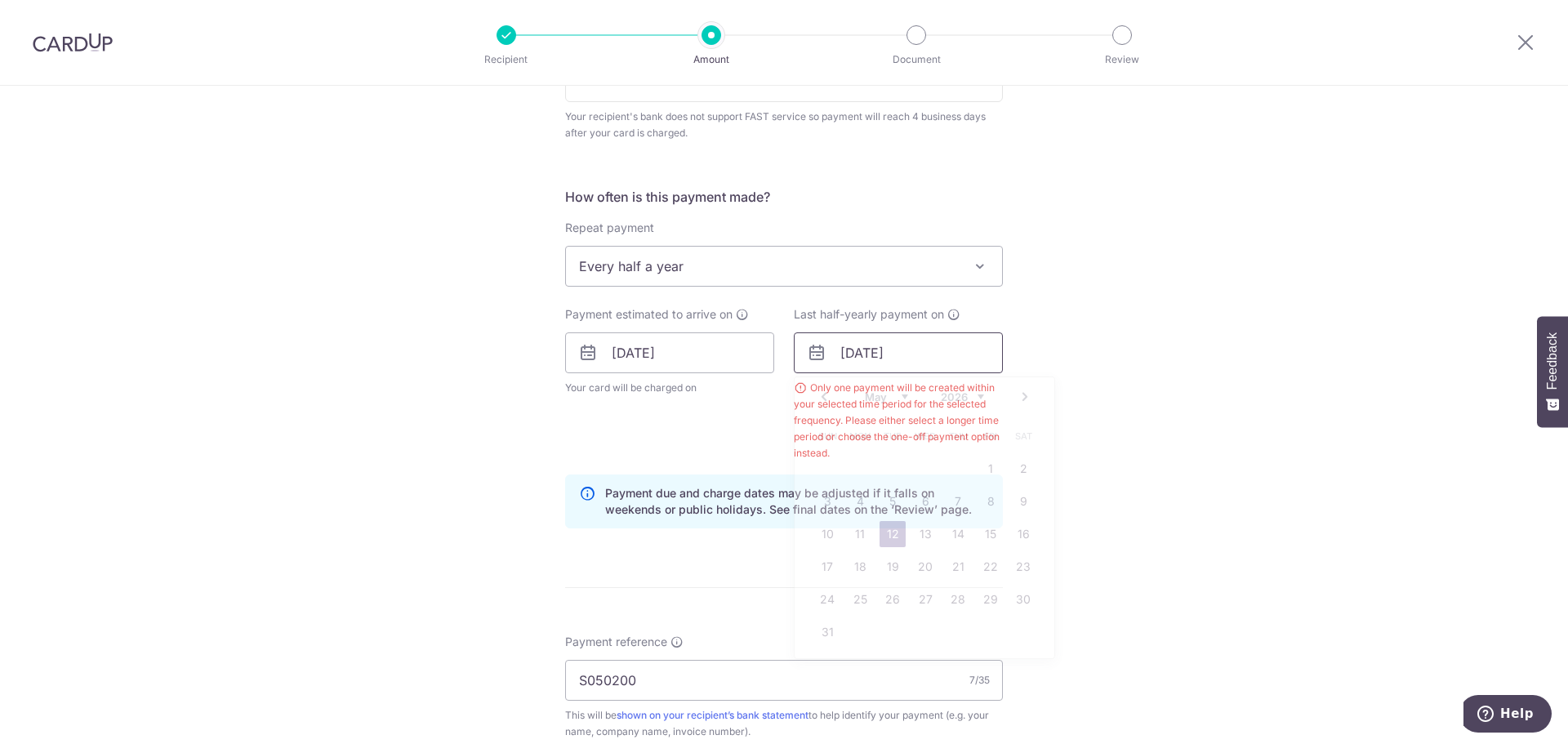
click at [884, 364] on input "12/05/2026" at bounding box center [897, 353] width 209 height 41
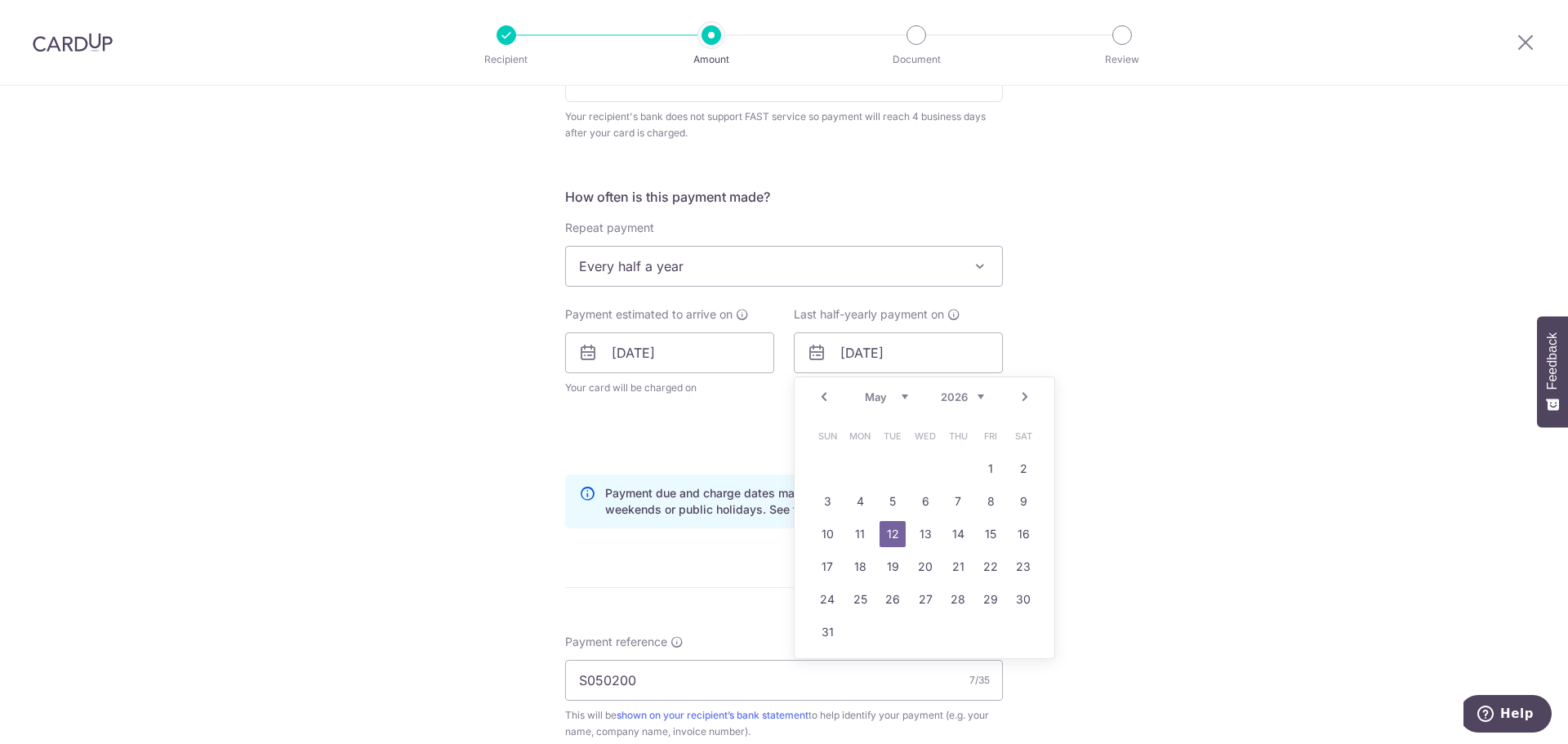
click at [903, 397] on select "Jan Feb Mar Apr May Jun Jul Aug Sep Oct Nov Dec" at bounding box center [887, 397] width 43 height 13
click at [922, 535] on link "12" at bounding box center [925, 534] width 26 height 26
type input "12/08/2026"
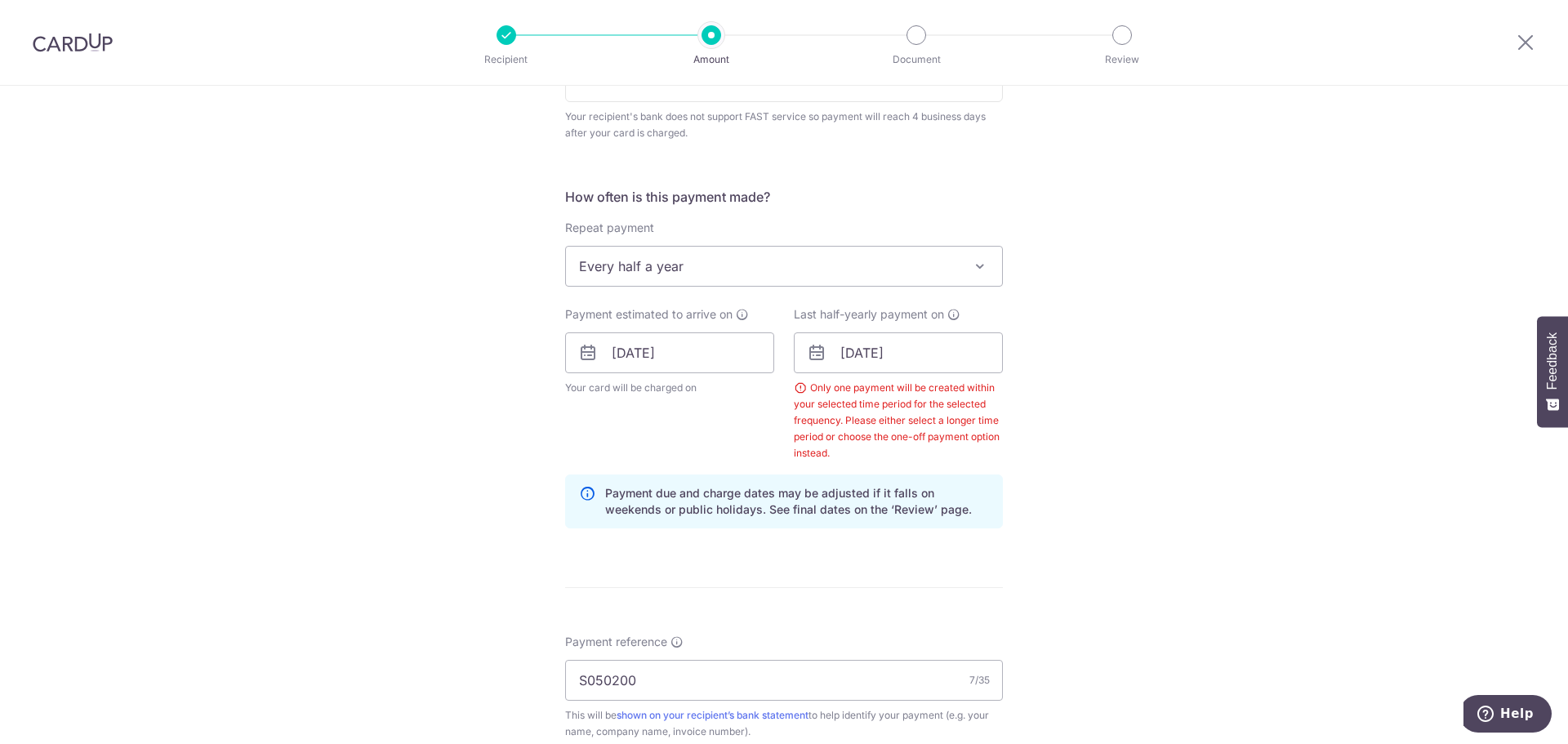
click at [476, 481] on div "Tell us more about your payment Enter payment amount SGD 406.72 406.72 Select C…" at bounding box center [784, 377] width 1568 height 1723
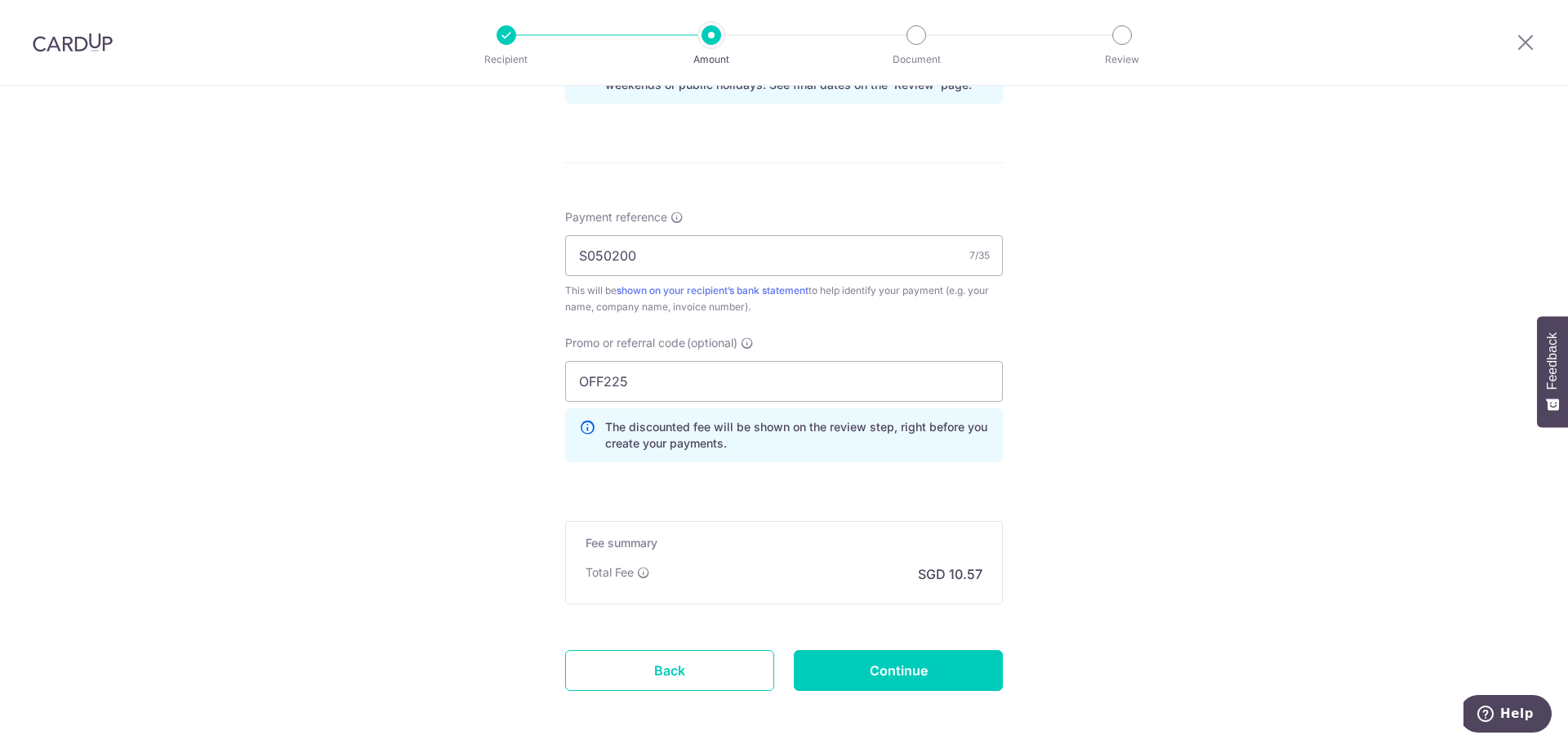
scroll to position [1027, 0]
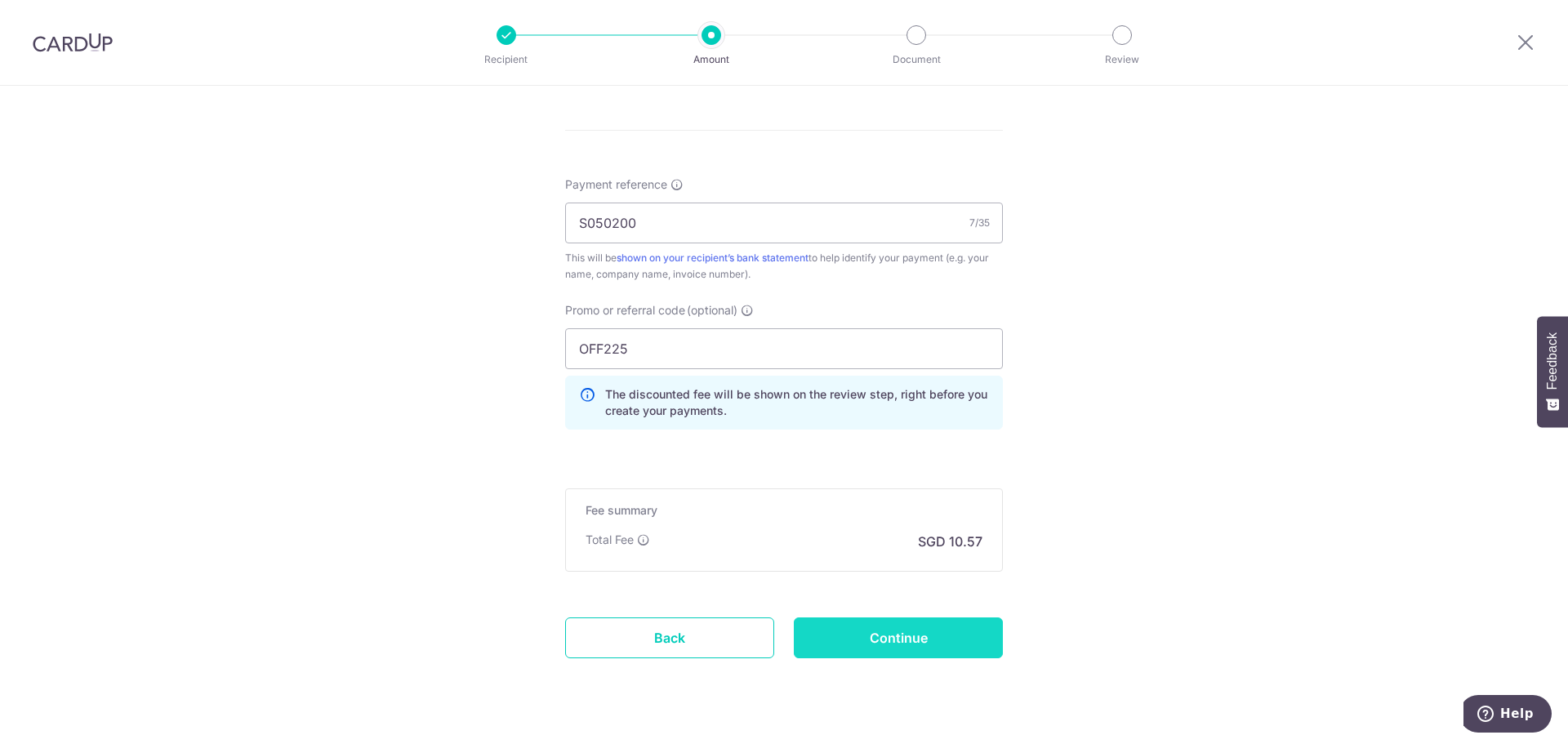
click at [820, 644] on input "Continue" at bounding box center [897, 637] width 209 height 41
type input "Update Schedule"
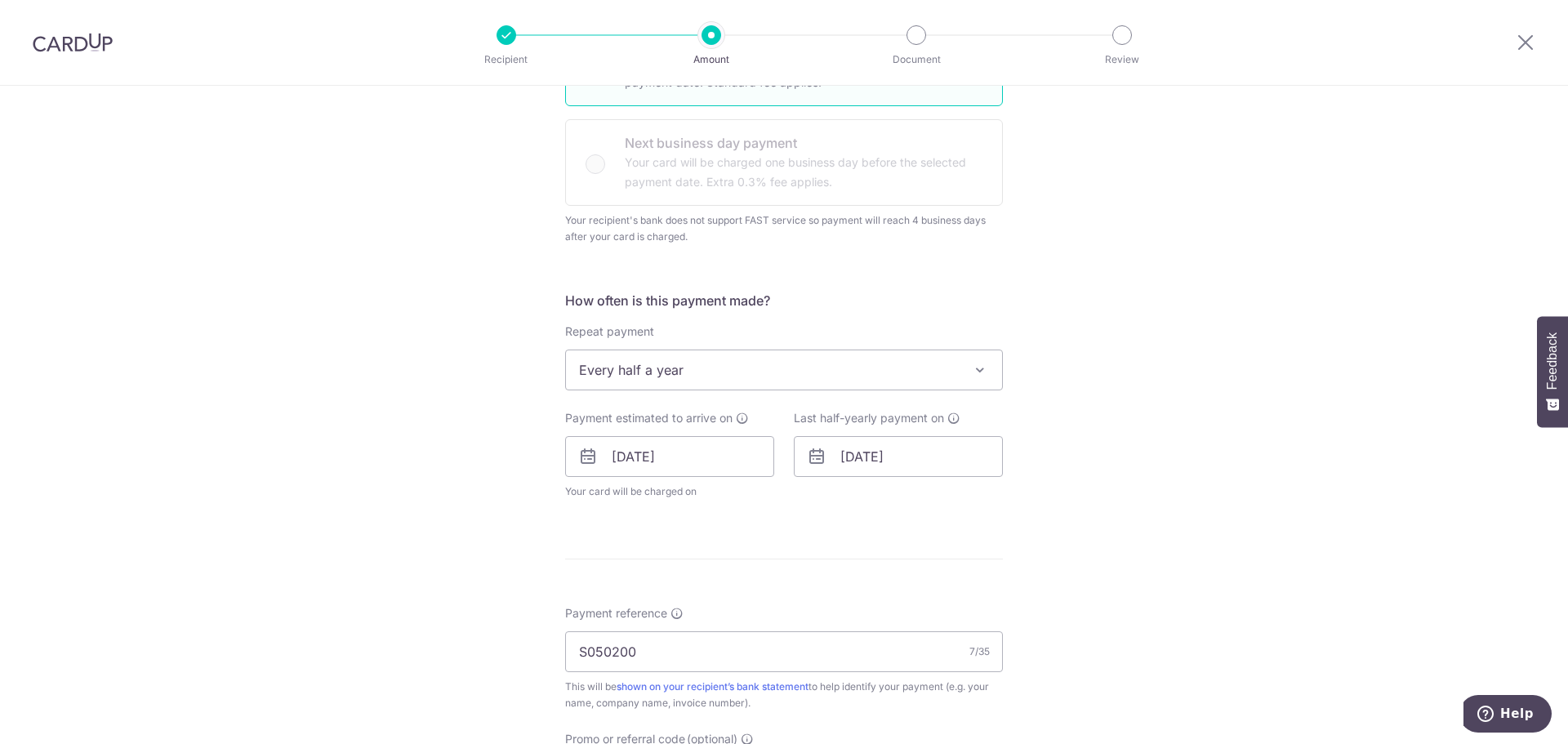
scroll to position [490, 0]
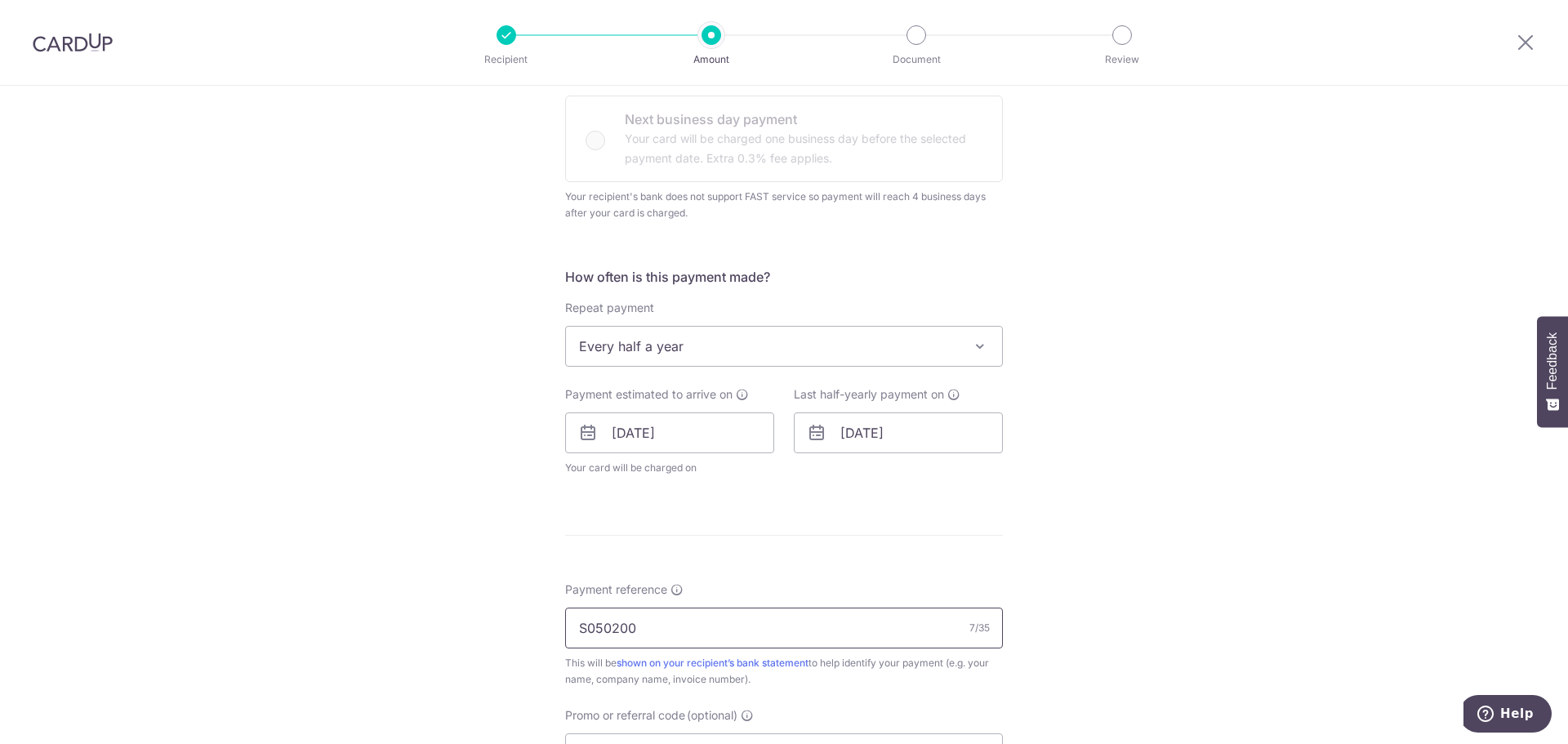
drag, startPoint x: 670, startPoint y: 617, endPoint x: 593, endPoint y: 619, distance: 77.0
click at [593, 619] on input "S050200" at bounding box center [783, 628] width 437 height 41
click at [733, 573] on form "Enter payment amount SGD 406.72 406.72 Select Card **** 1854 Add credit card Yo…" at bounding box center [783, 406] width 437 height 1406
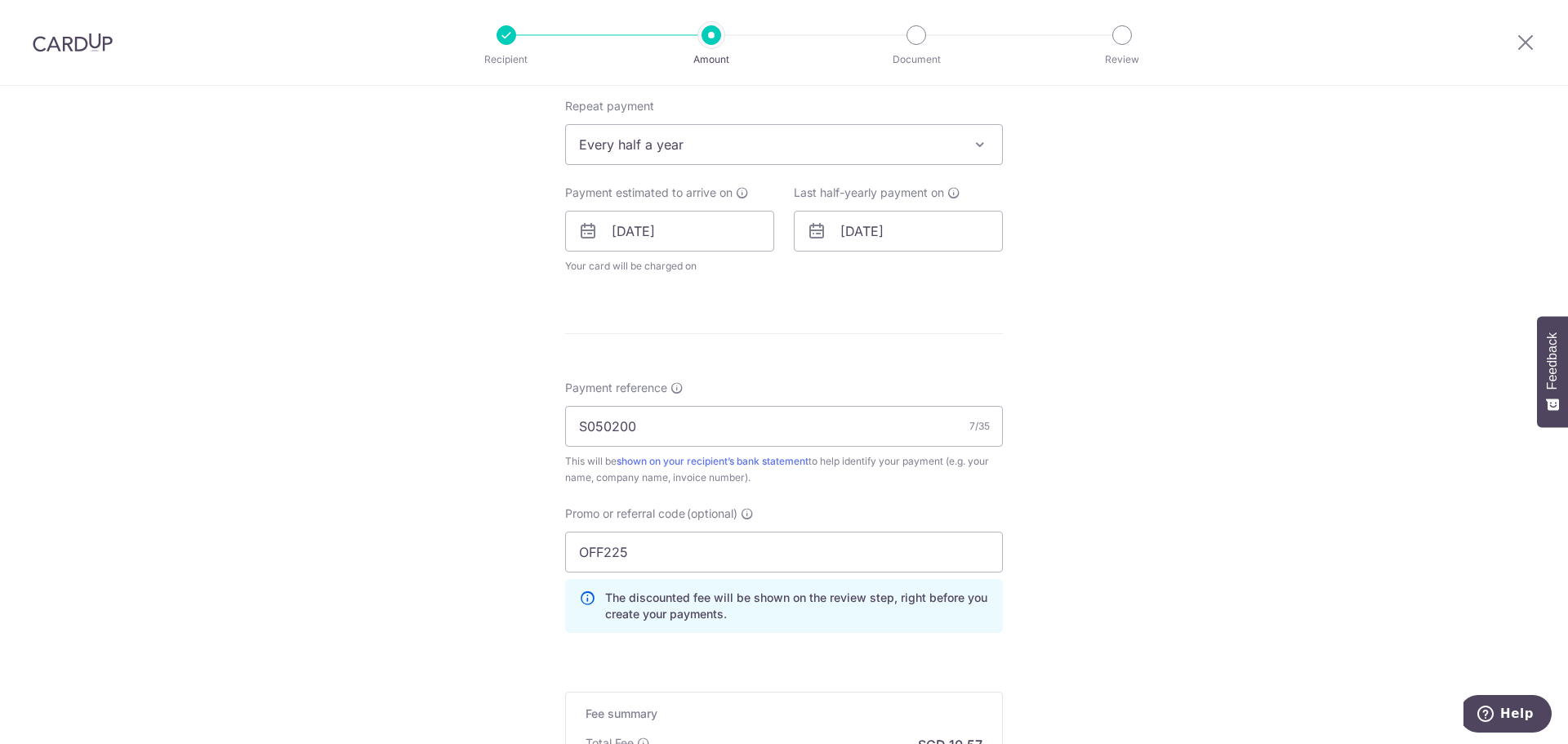
scroll to position [719, 0]
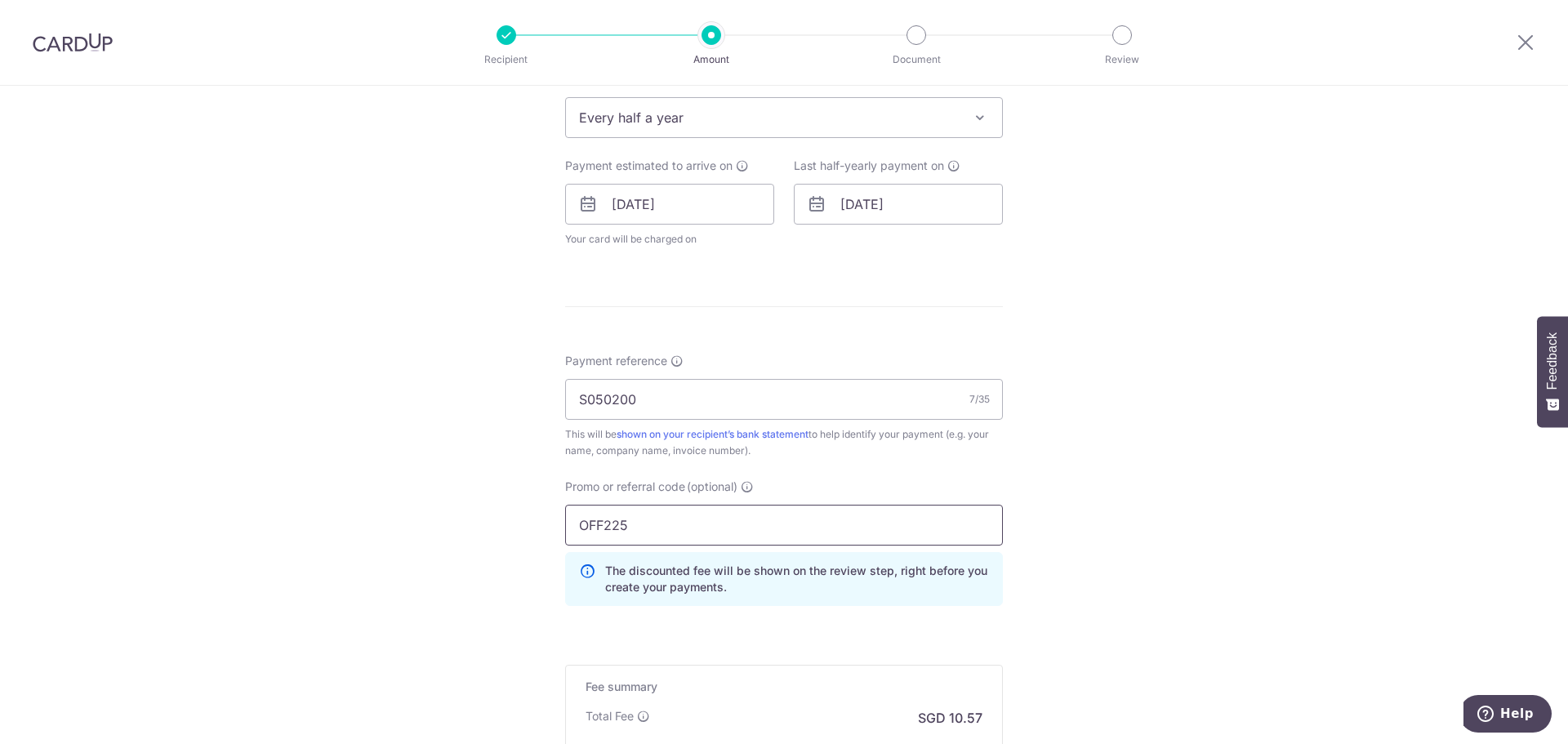
drag, startPoint x: 645, startPoint y: 542, endPoint x: 491, endPoint y: 525, distance: 154.9
click at [491, 525] on div "Tell us more about your payment Enter payment amount SGD 406.72 406.72 Select C…" at bounding box center [784, 162] width 1568 height 1590
type input "REC185"
click at [1163, 365] on div "Tell us more about your payment Enter payment amount SGD 406.72 406.72 Select C…" at bounding box center [784, 162] width 1568 height 1590
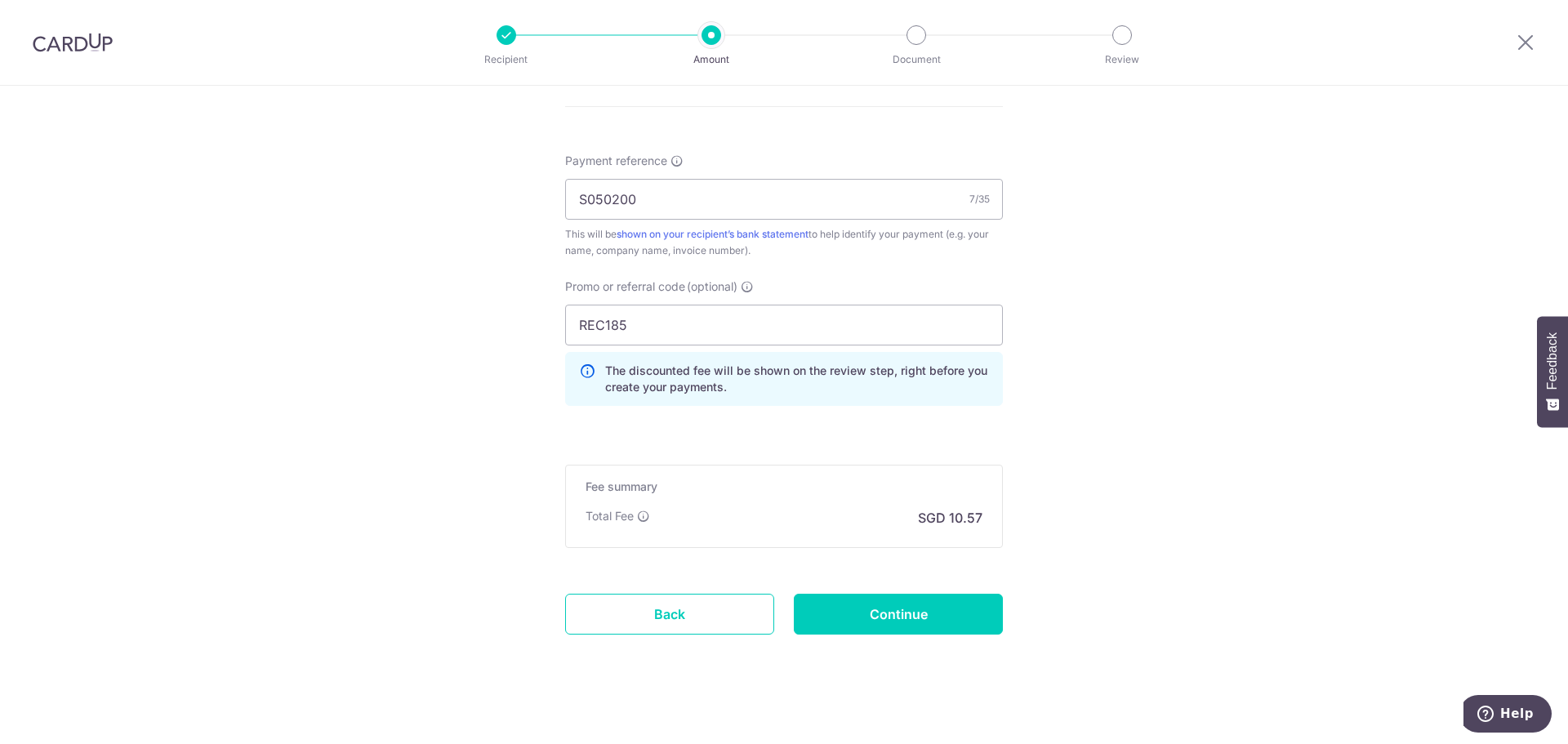
scroll to position [932, 0]
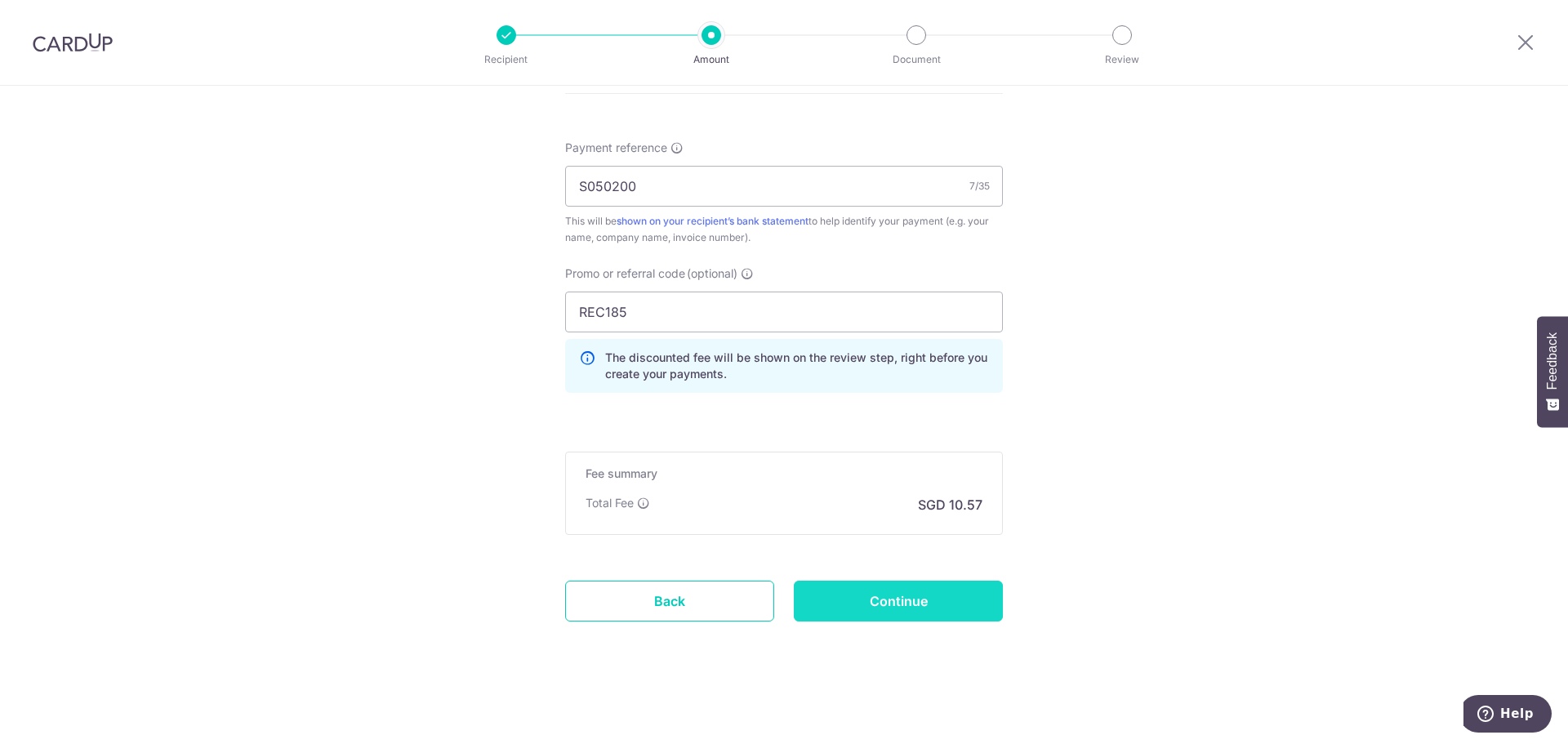
click at [888, 597] on input "Continue" at bounding box center [897, 600] width 209 height 41
type input "Update Schedule"
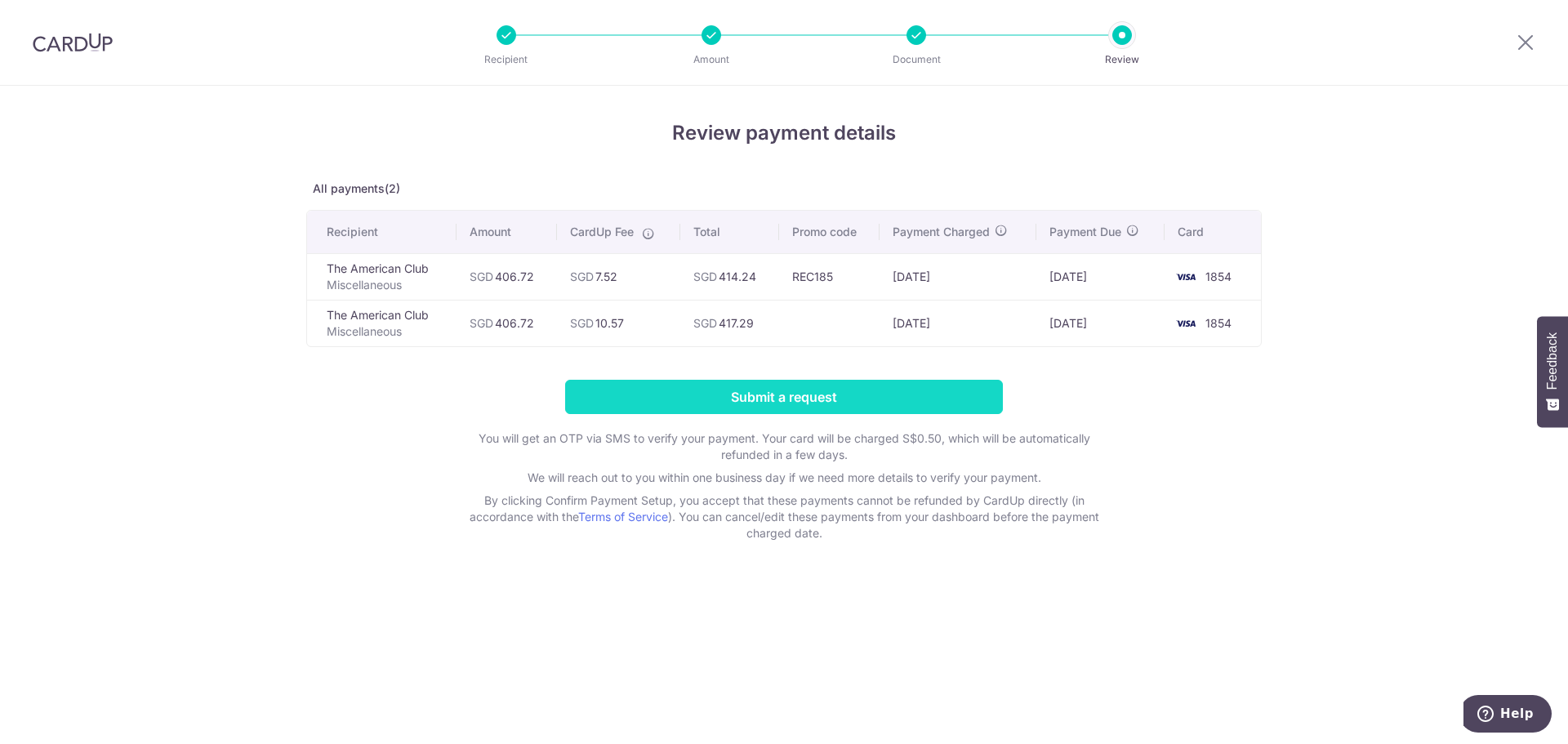
click at [779, 392] on input "Submit a request" at bounding box center [783, 397] width 437 height 35
